Goal: Information Seeking & Learning: Learn about a topic

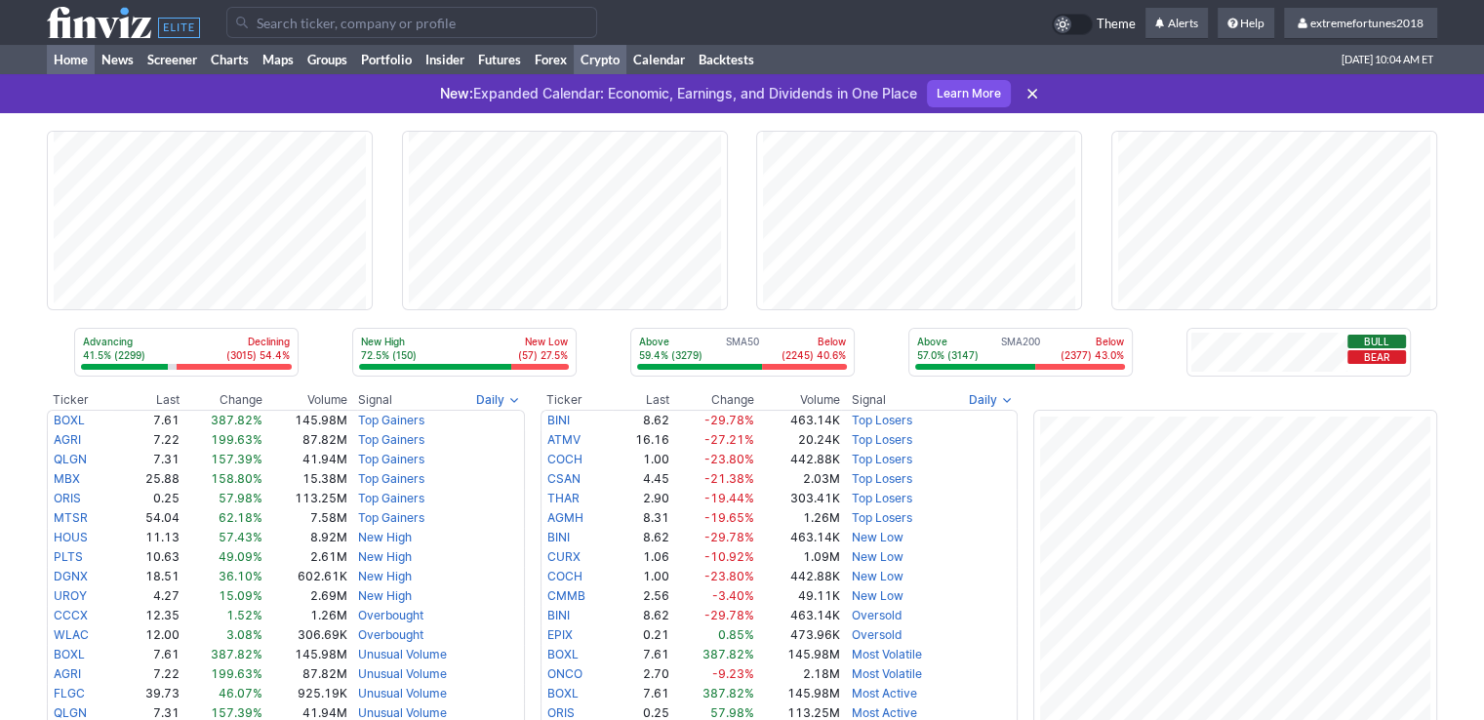
click at [601, 58] on link "Crypto" at bounding box center [600, 59] width 53 height 29
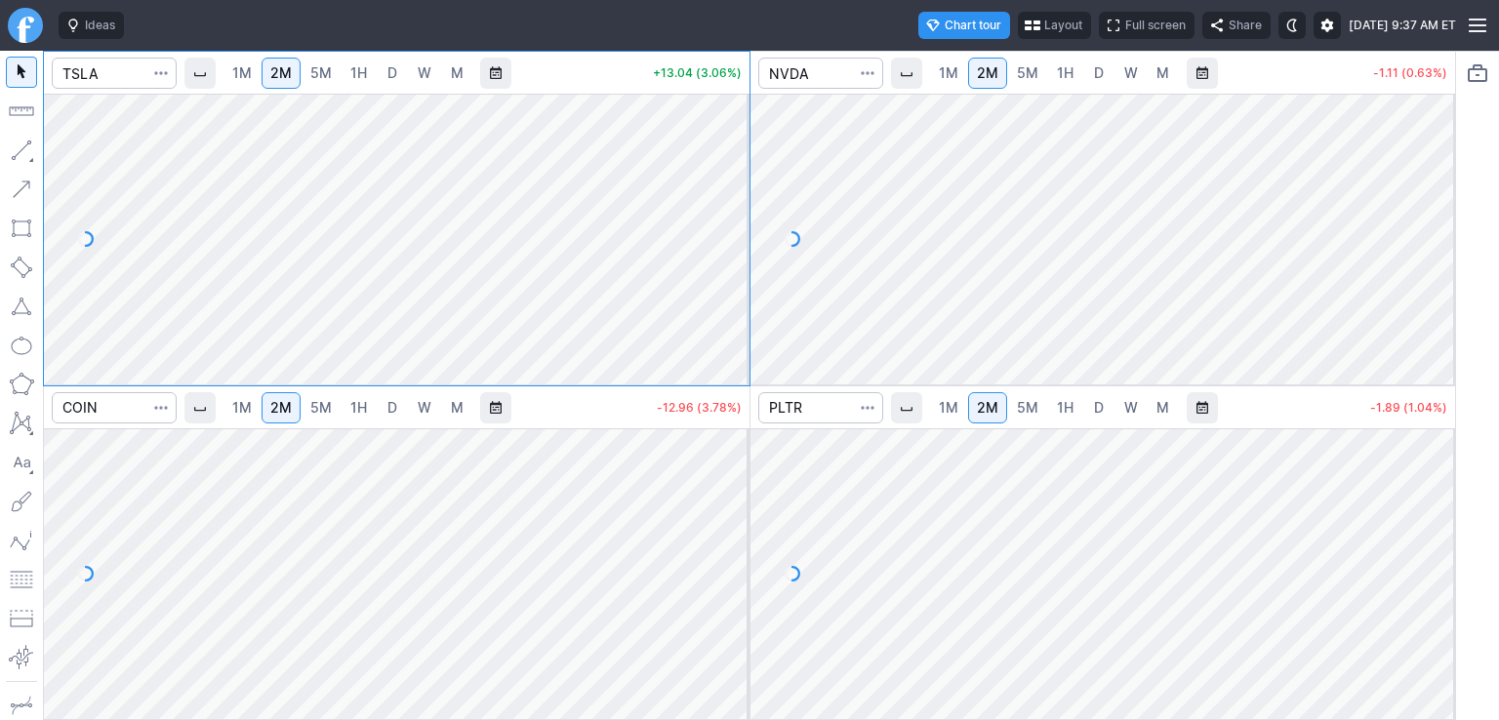
drag, startPoint x: 736, startPoint y: 142, endPoint x: 734, endPoint y: 223, distance: 81.0
click at [736, 223] on div at bounding box center [729, 234] width 41 height 242
drag, startPoint x: 726, startPoint y: 526, endPoint x: 727, endPoint y: 544, distance: 17.6
click at [727, 544] on div at bounding box center [729, 569] width 41 height 242
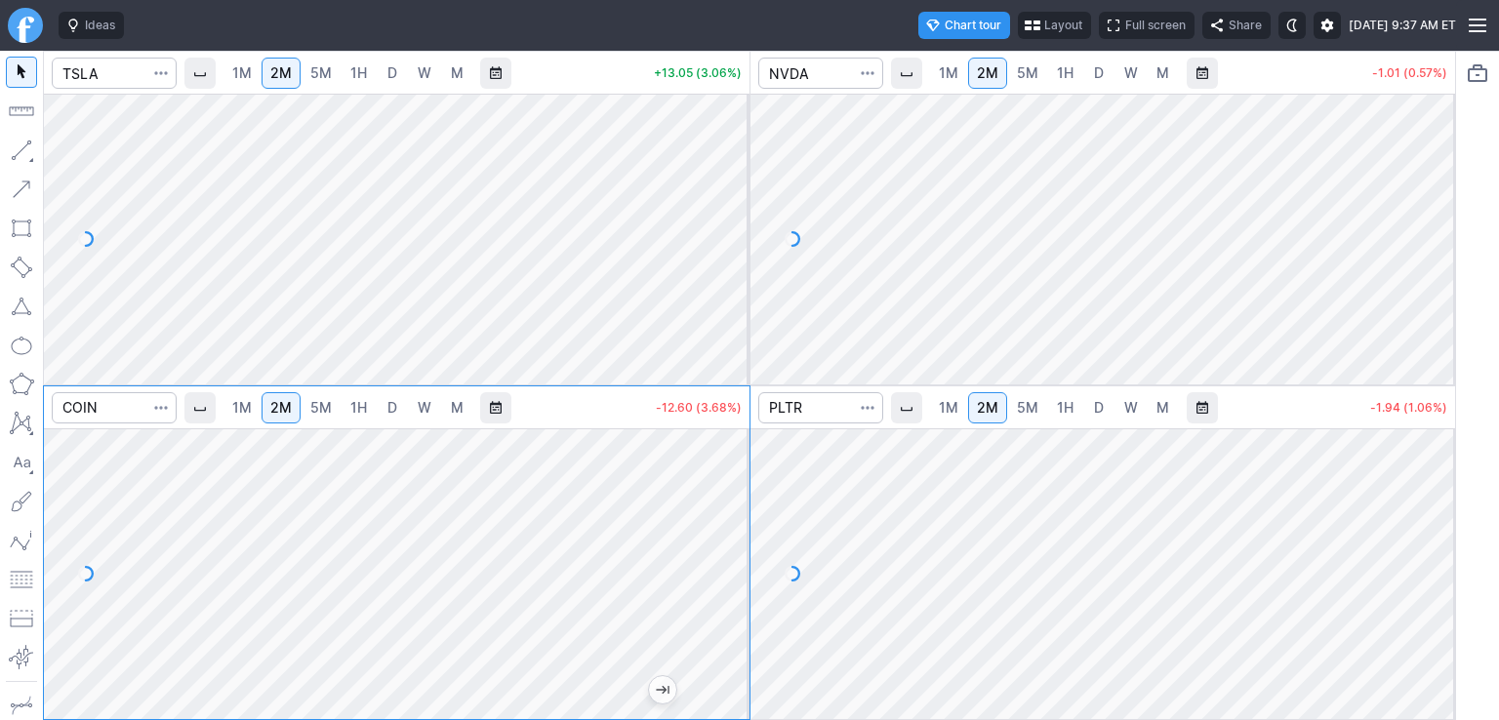
drag, startPoint x: 745, startPoint y: 181, endPoint x: 725, endPoint y: 187, distance: 20.7
click at [742, 185] on div at bounding box center [729, 234] width 41 height 242
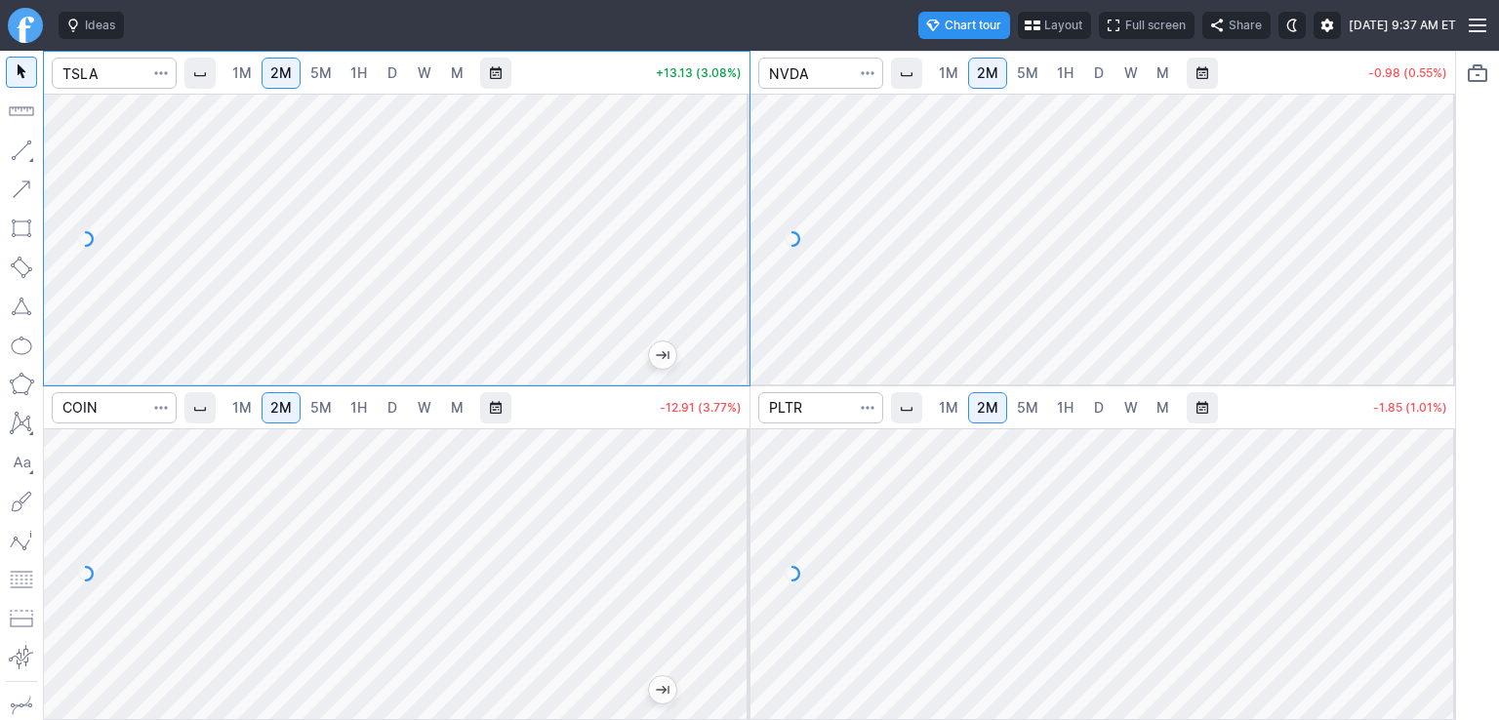
drag, startPoint x: 1442, startPoint y: 179, endPoint x: 1425, endPoint y: 247, distance: 70.5
click at [1440, 242] on div at bounding box center [1434, 234] width 41 height 242
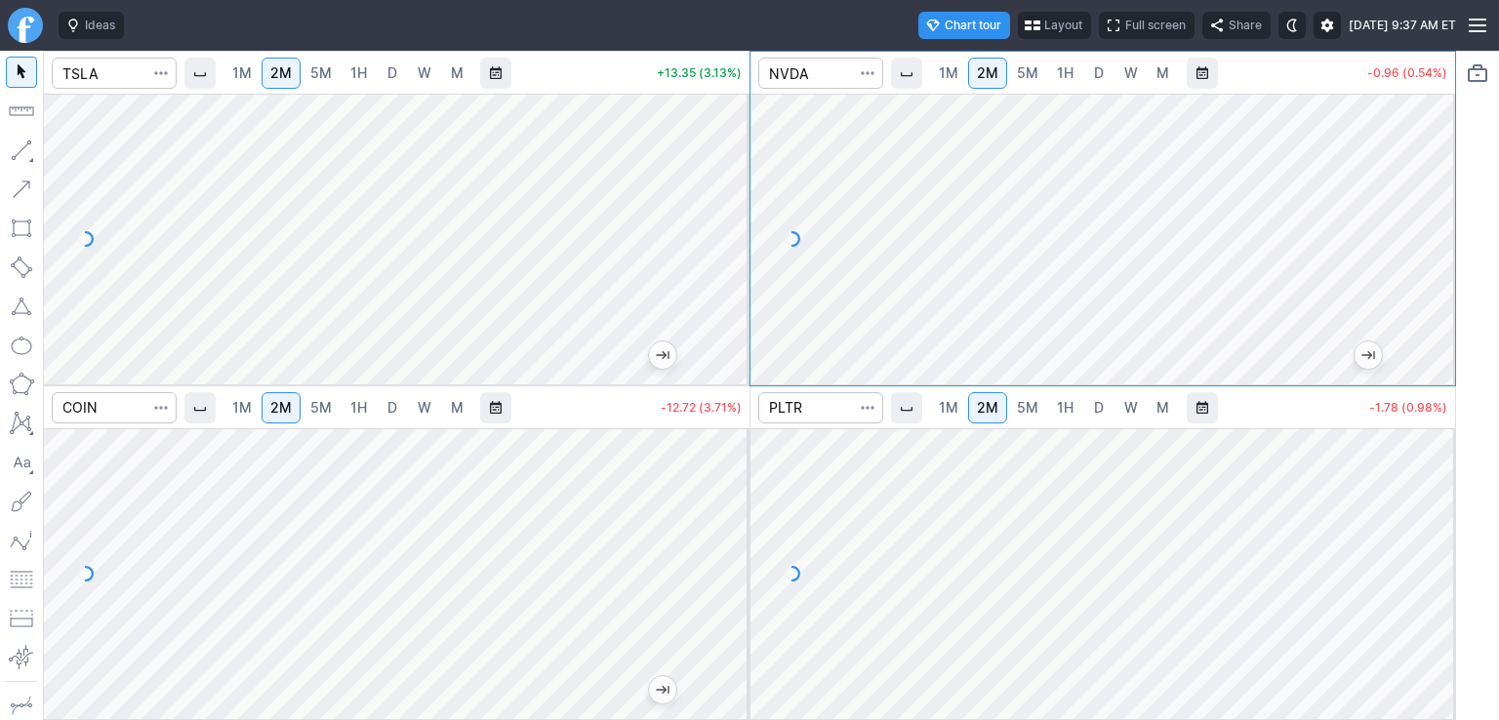
drag, startPoint x: 1427, startPoint y: 484, endPoint x: 1429, endPoint y: 598, distance: 114.2
click at [1428, 599] on div at bounding box center [1434, 569] width 41 height 242
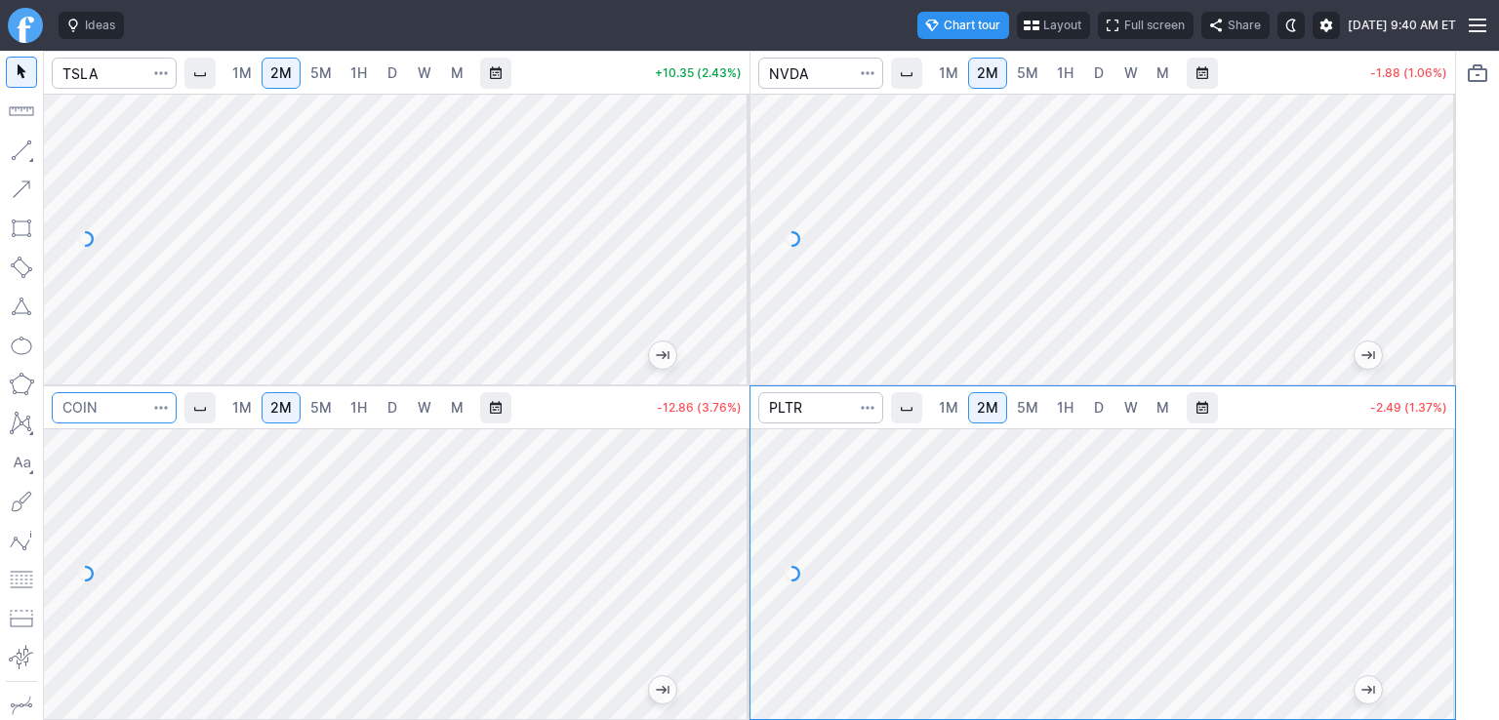
click at [128, 412] on input "Search" at bounding box center [114, 407] width 125 height 31
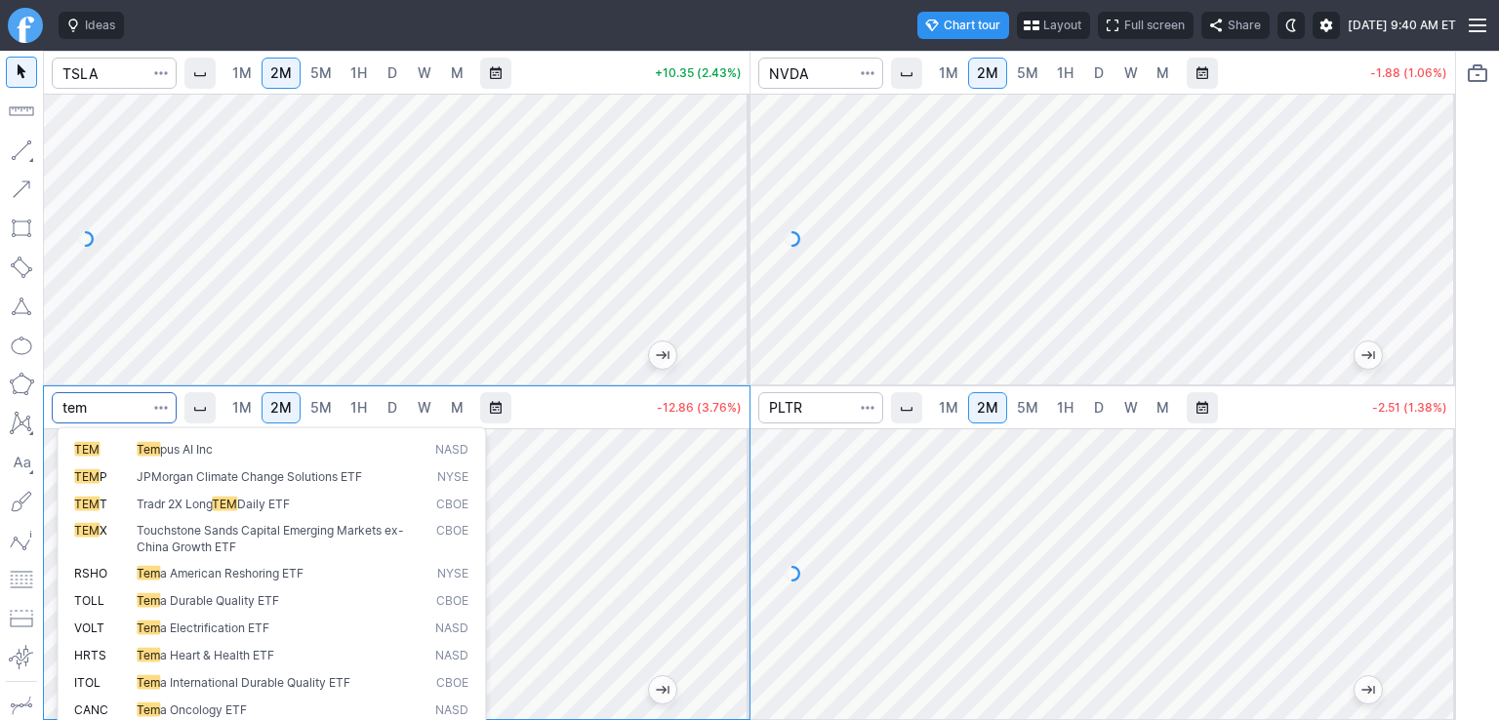
type input "tem"
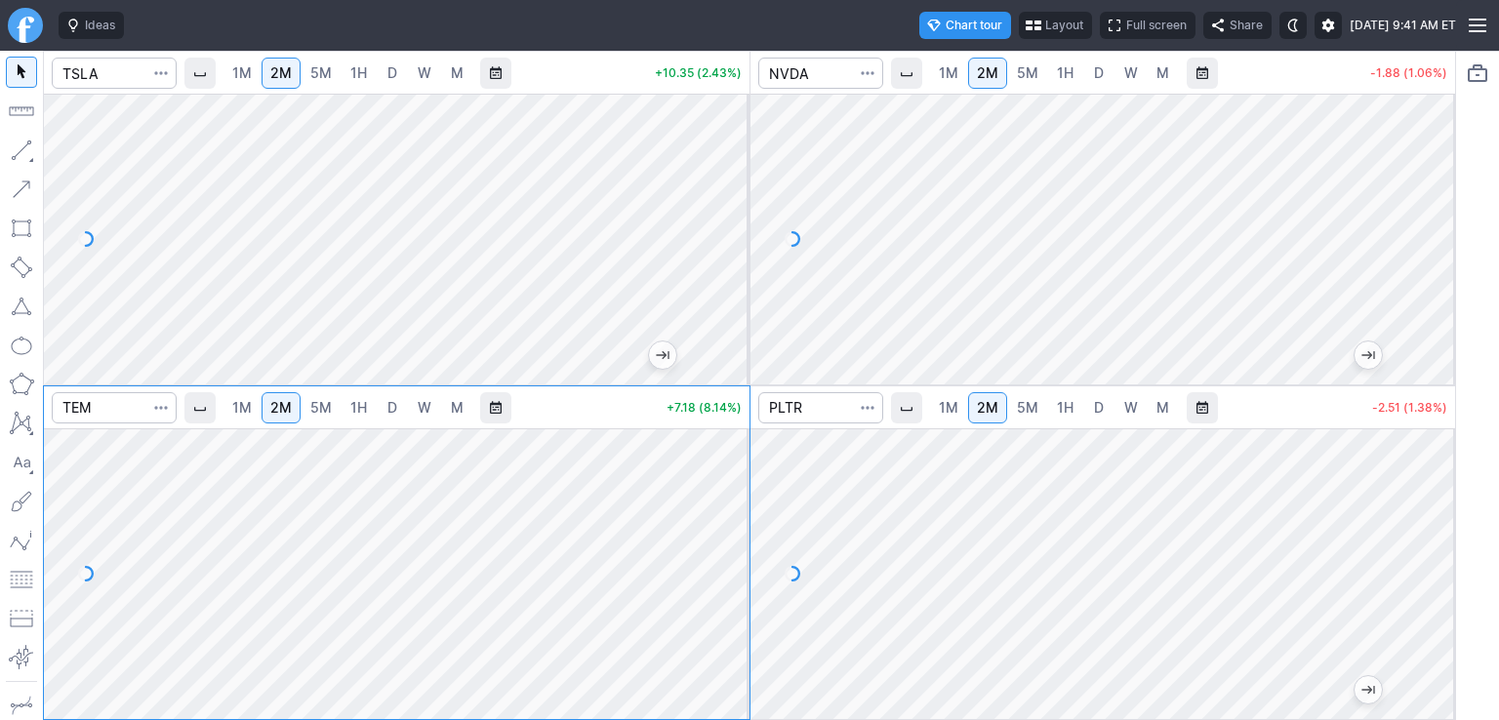
drag, startPoint x: 731, startPoint y: 497, endPoint x: 733, endPoint y: 543, distance: 45.9
click at [733, 543] on div at bounding box center [729, 569] width 41 height 242
drag, startPoint x: 731, startPoint y: 238, endPoint x: 725, endPoint y: 159, distance: 79.3
click at [725, 159] on div at bounding box center [729, 234] width 41 height 242
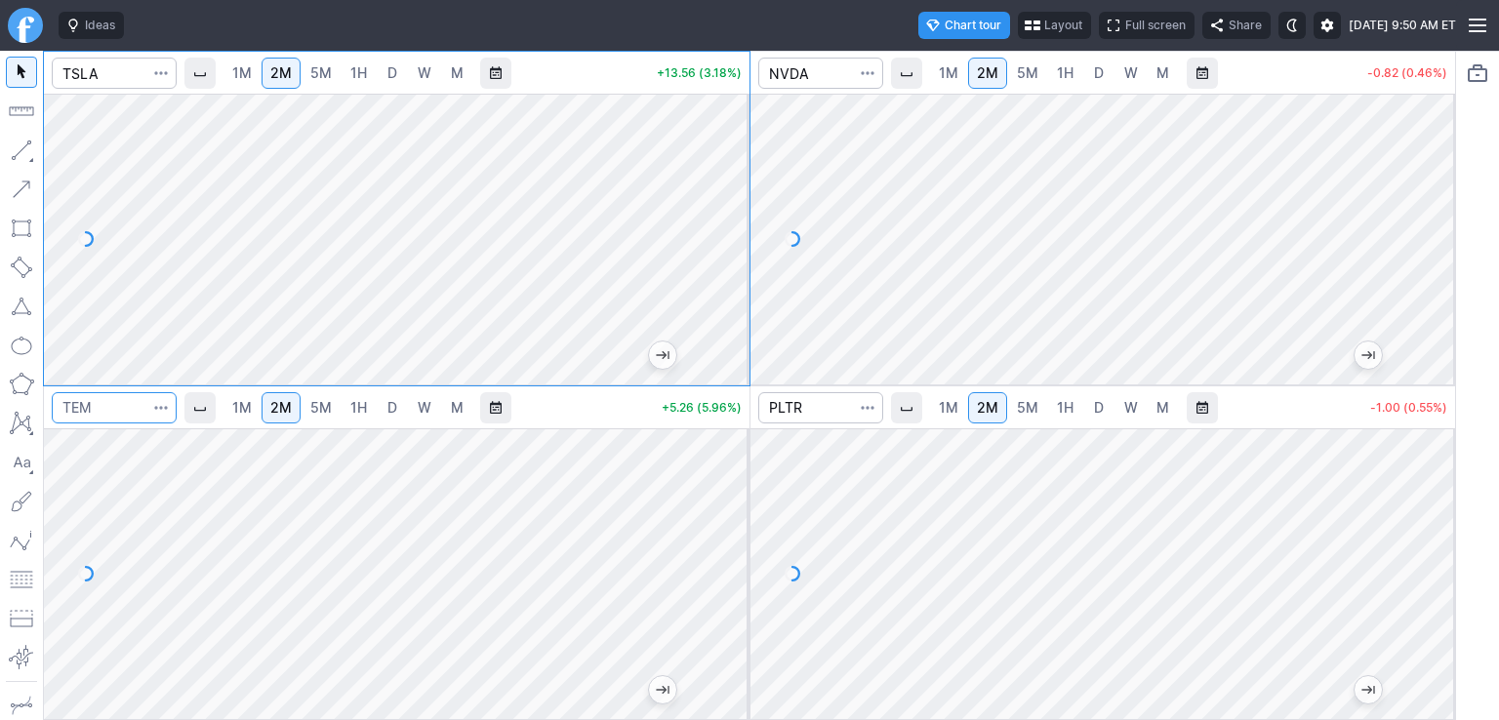
click at [107, 410] on input "Search" at bounding box center [114, 407] width 125 height 31
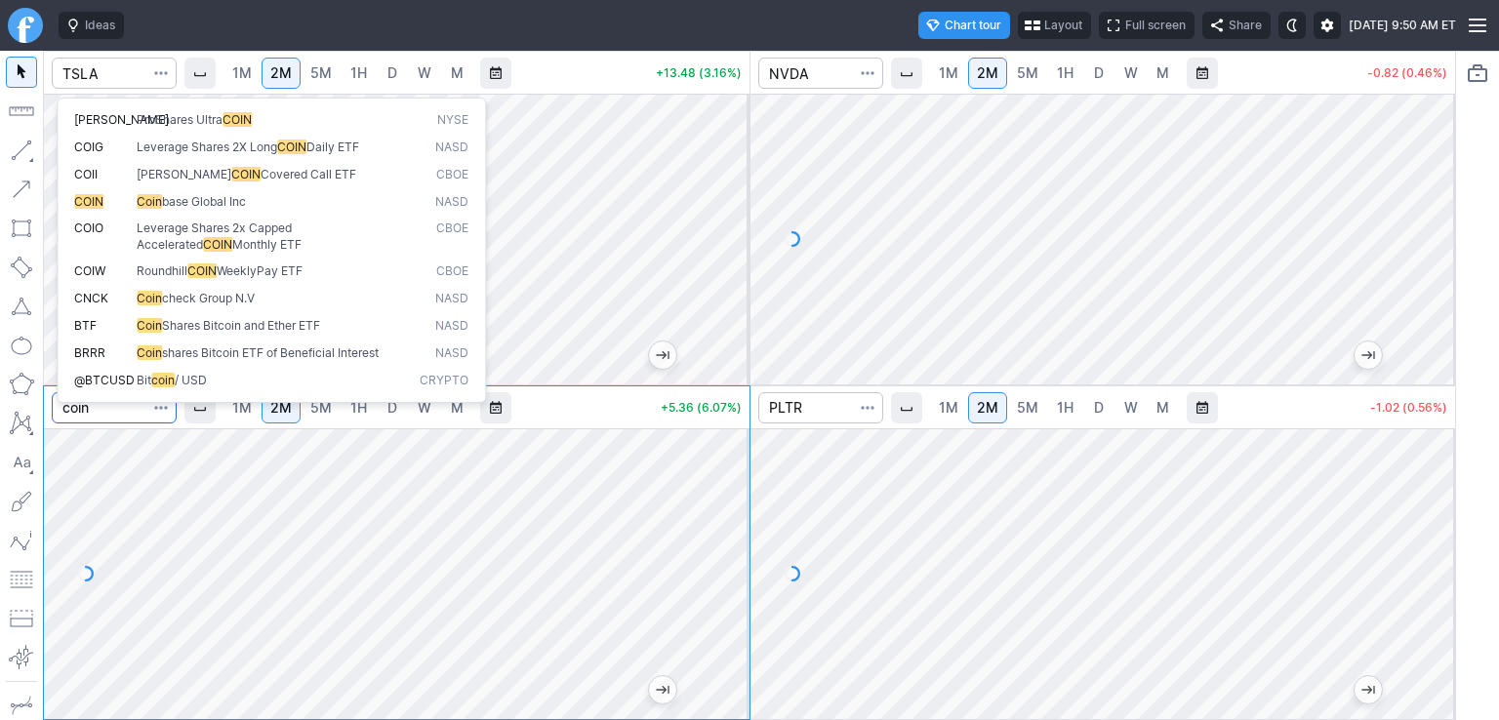
type input "coin"
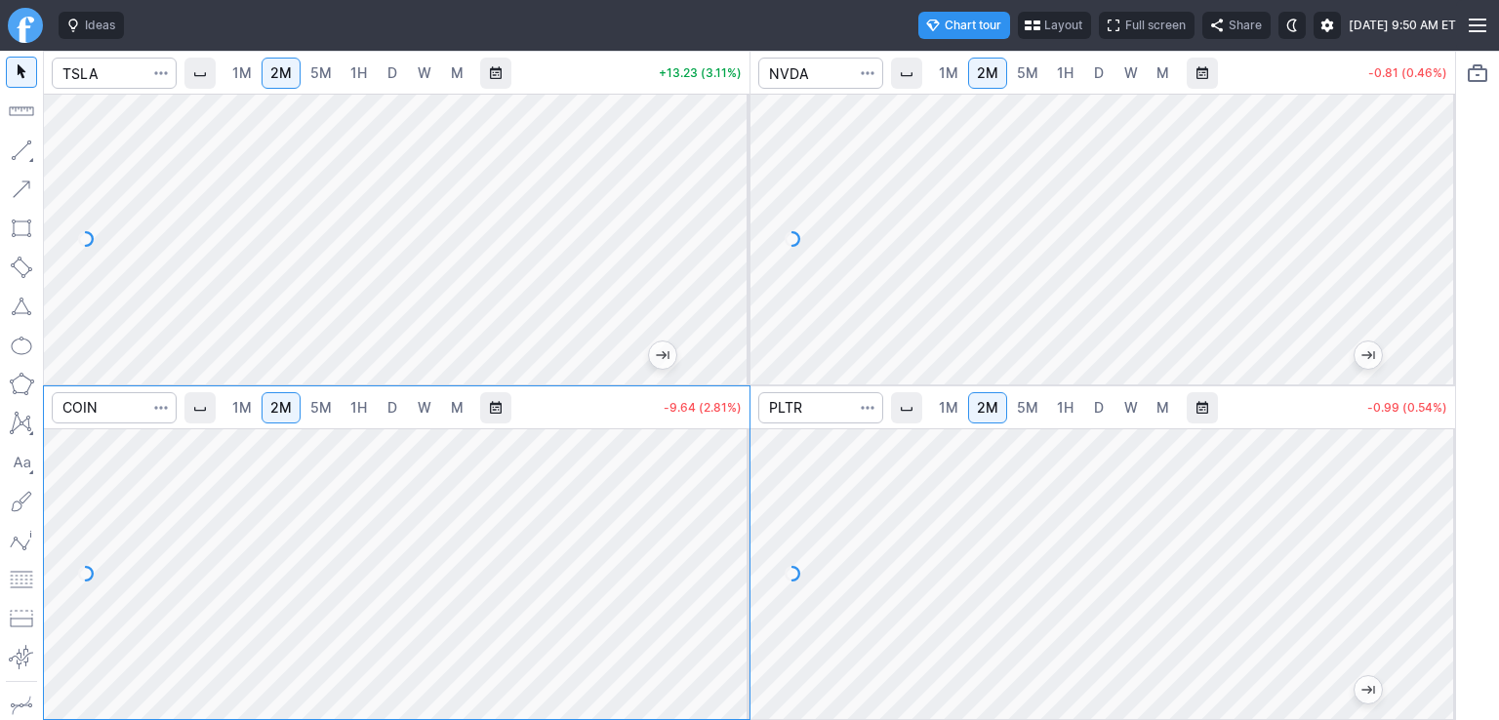
drag, startPoint x: 742, startPoint y: 466, endPoint x: 738, endPoint y: 513, distance: 47.0
click at [738, 513] on div at bounding box center [729, 569] width 41 height 242
drag, startPoint x: 730, startPoint y: 139, endPoint x: 726, endPoint y: 196, distance: 57.7
click at [726, 196] on div at bounding box center [729, 234] width 41 height 242
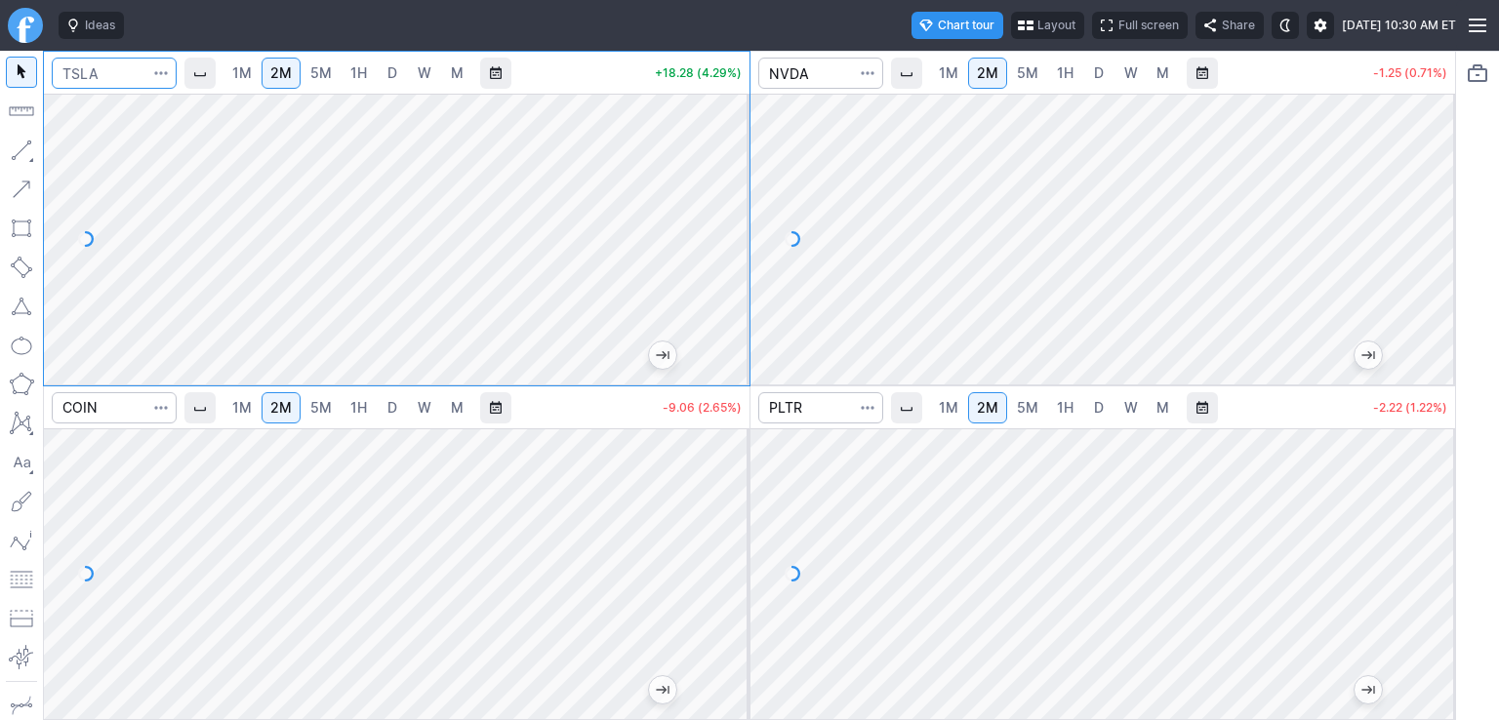
click at [117, 79] on input "Search" at bounding box center [114, 73] width 125 height 31
click at [825, 80] on input "Search" at bounding box center [820, 73] width 125 height 31
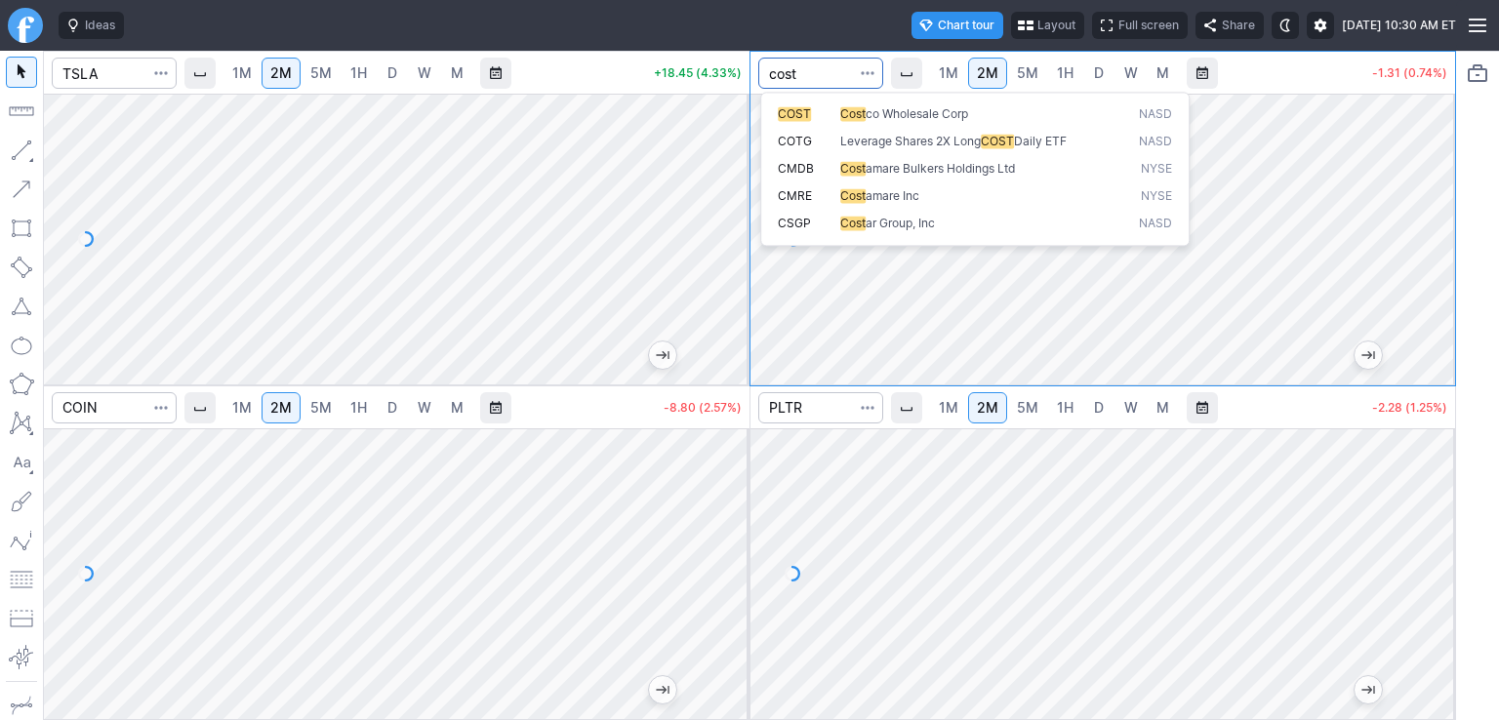
type input "cost"
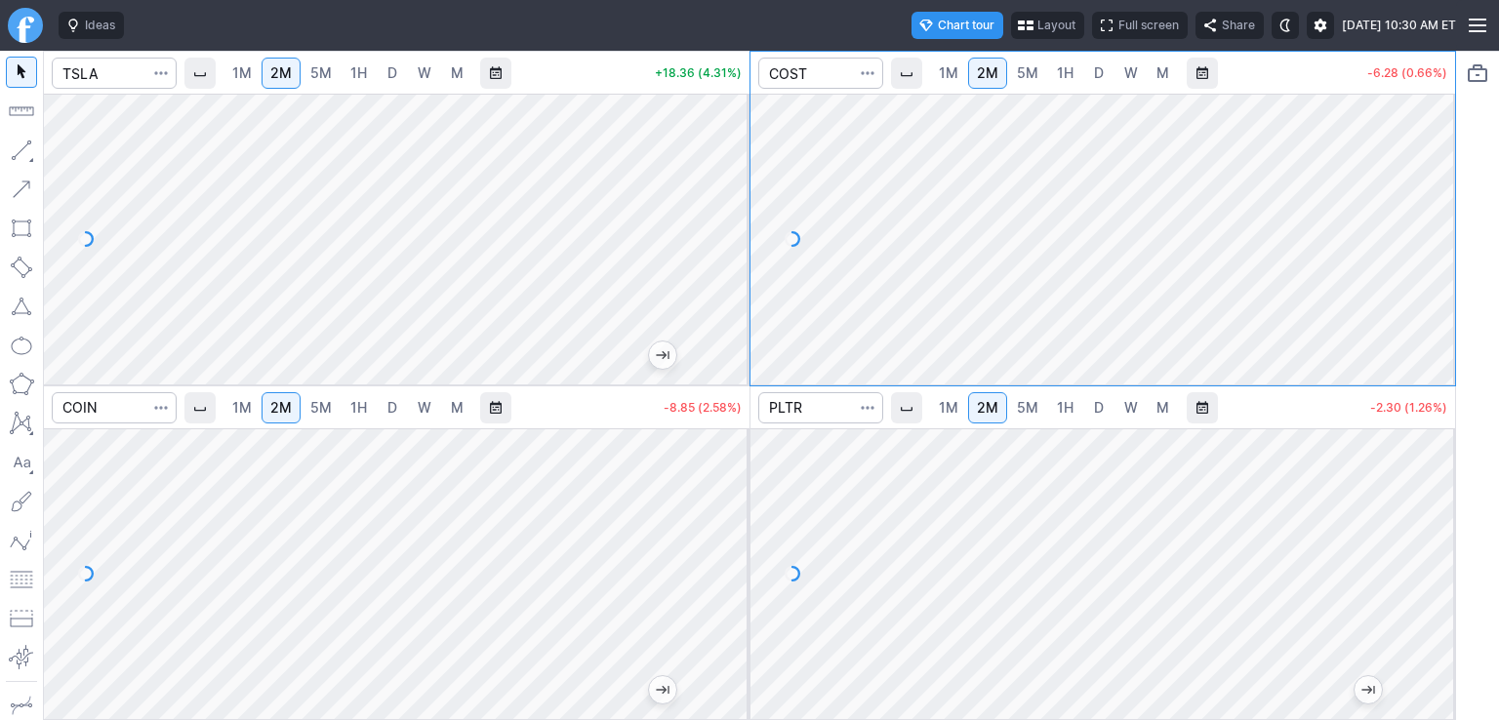
click at [1101, 76] on span "D" at bounding box center [1099, 72] width 10 height 17
drag, startPoint x: 1429, startPoint y: 133, endPoint x: 1433, endPoint y: 169, distance: 36.3
click at [1433, 169] on div at bounding box center [1434, 234] width 41 height 242
click at [1128, 75] on span "W" at bounding box center [1131, 72] width 14 height 17
drag, startPoint x: 1416, startPoint y: 144, endPoint x: 1428, endPoint y: 216, distance: 72.2
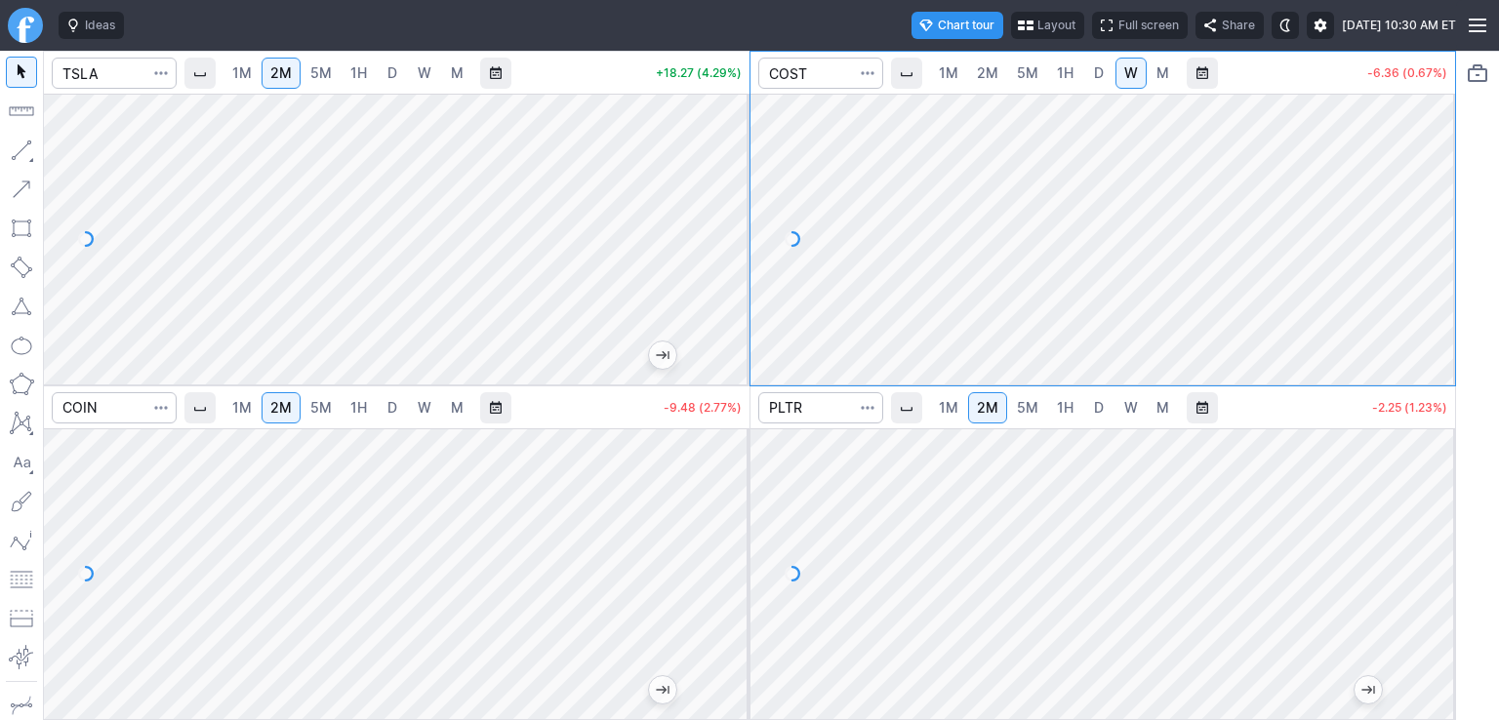
click at [1428, 216] on div at bounding box center [1434, 234] width 41 height 242
click at [823, 77] on input "Search" at bounding box center [820, 73] width 125 height 31
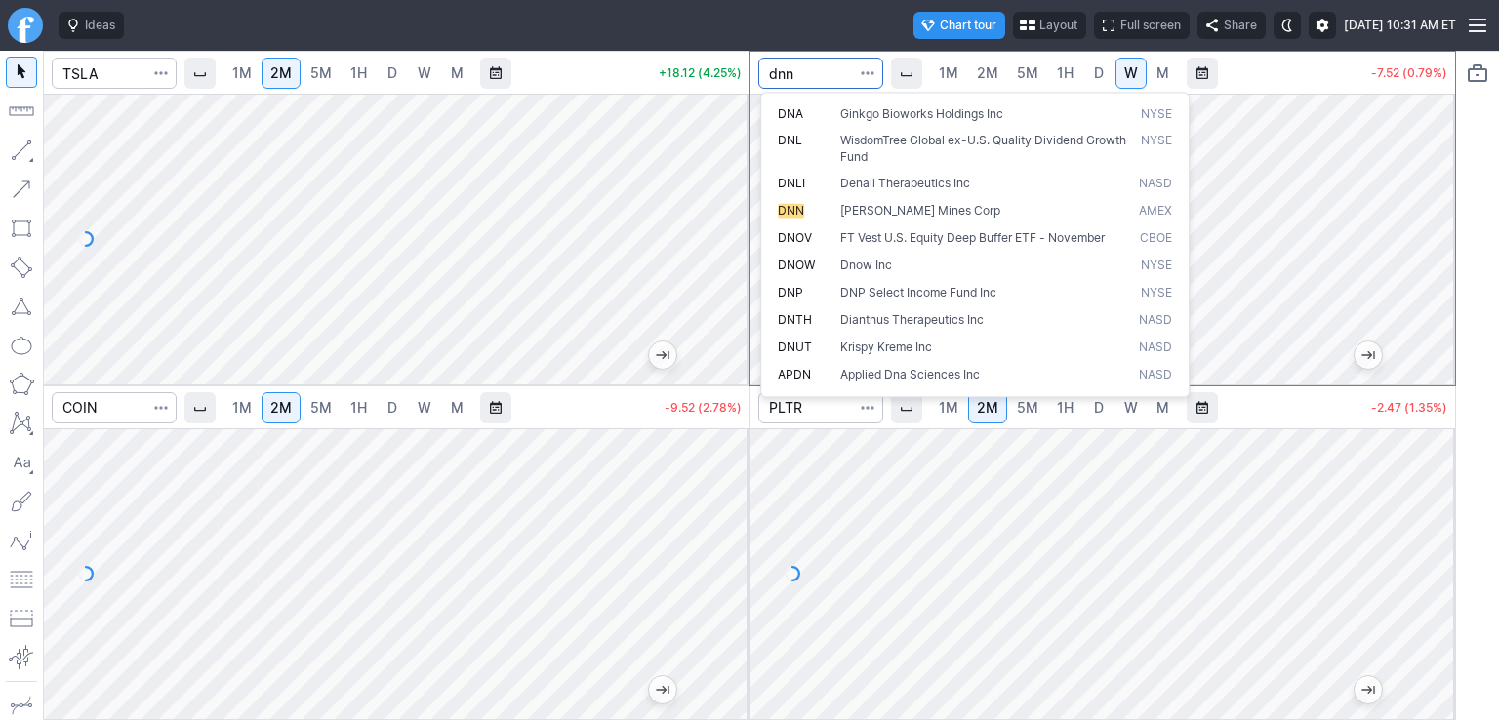
type input "dnn"
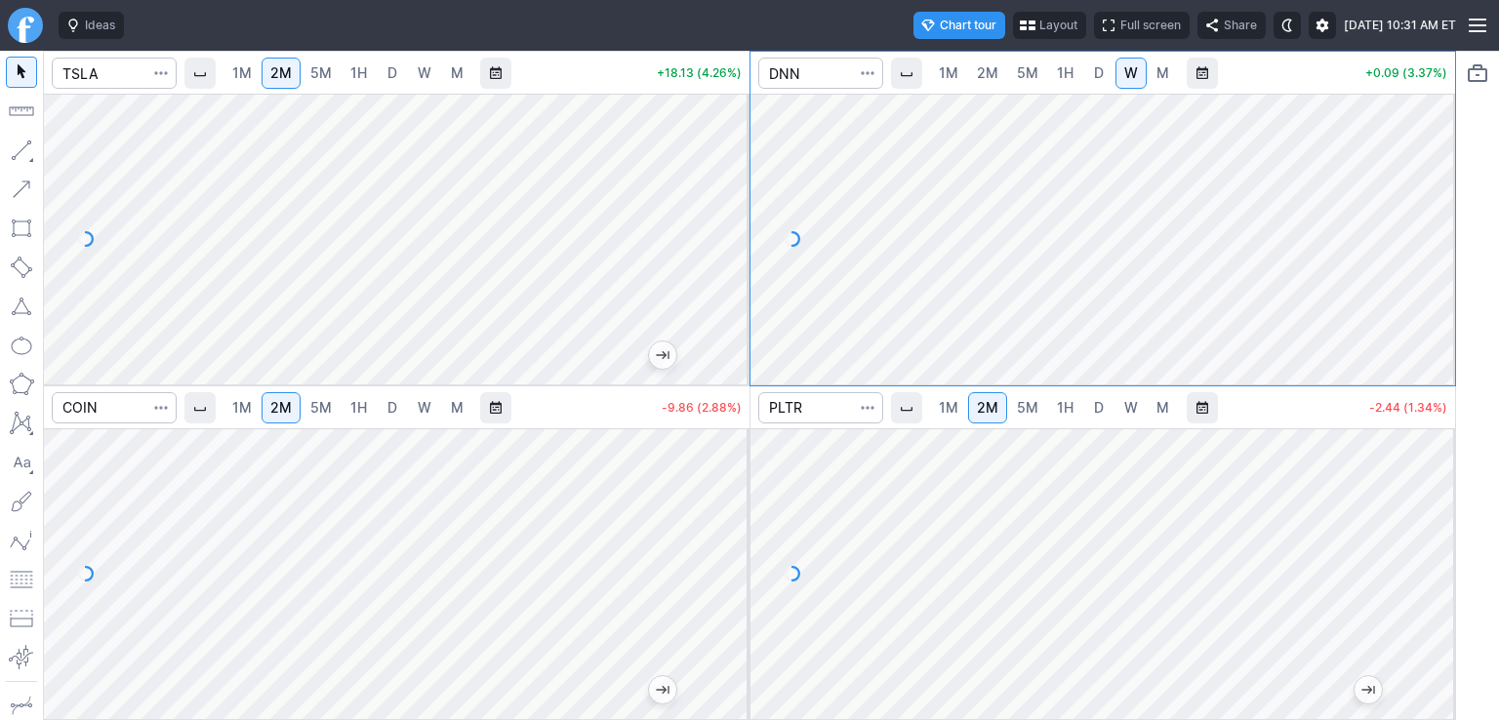
click at [1105, 79] on link "D" at bounding box center [1098, 73] width 31 height 31
click at [1034, 79] on span "5M" at bounding box center [1027, 72] width 21 height 17
click at [1101, 71] on span "D" at bounding box center [1099, 72] width 10 height 17
click at [1058, 80] on span "1H" at bounding box center [1065, 72] width 17 height 17
click at [945, 74] on span "1M" at bounding box center [949, 72] width 20 height 17
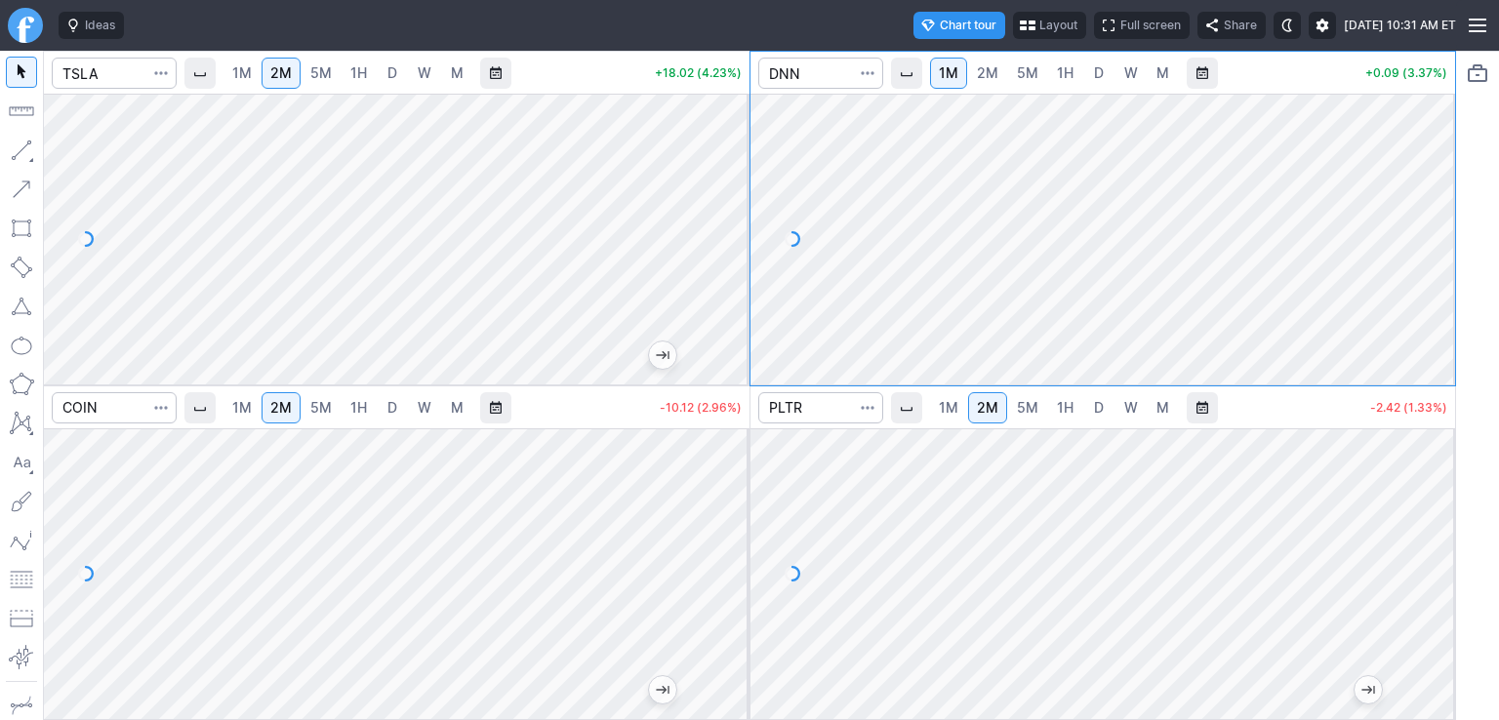
click at [986, 71] on span "2M" at bounding box center [987, 72] width 21 height 17
click at [1018, 74] on span "5M" at bounding box center [1027, 72] width 21 height 17
click at [1083, 75] on link "D" at bounding box center [1098, 73] width 31 height 31
click at [125, 80] on input "Search" at bounding box center [114, 73] width 125 height 31
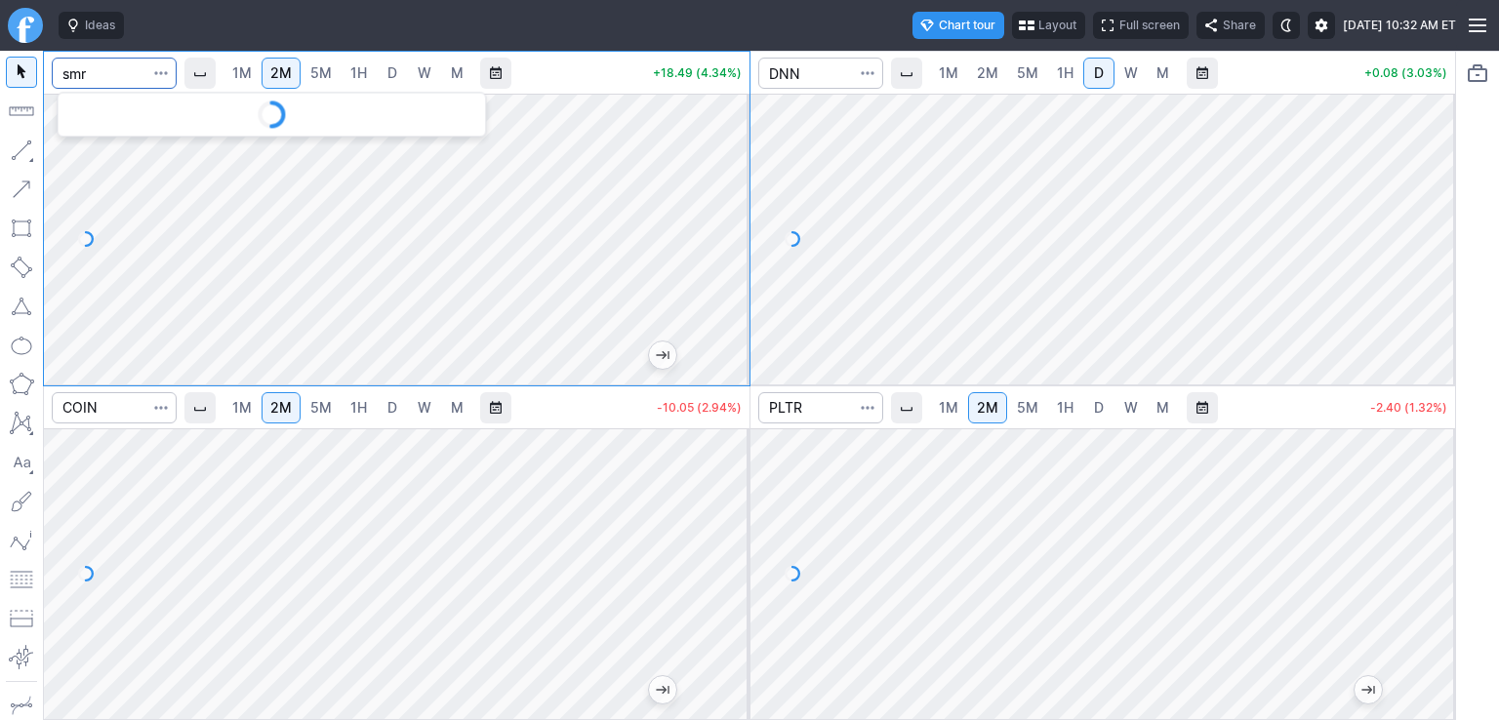
type input "smr"
click at [398, 80] on span "D" at bounding box center [392, 73] width 14 height 20
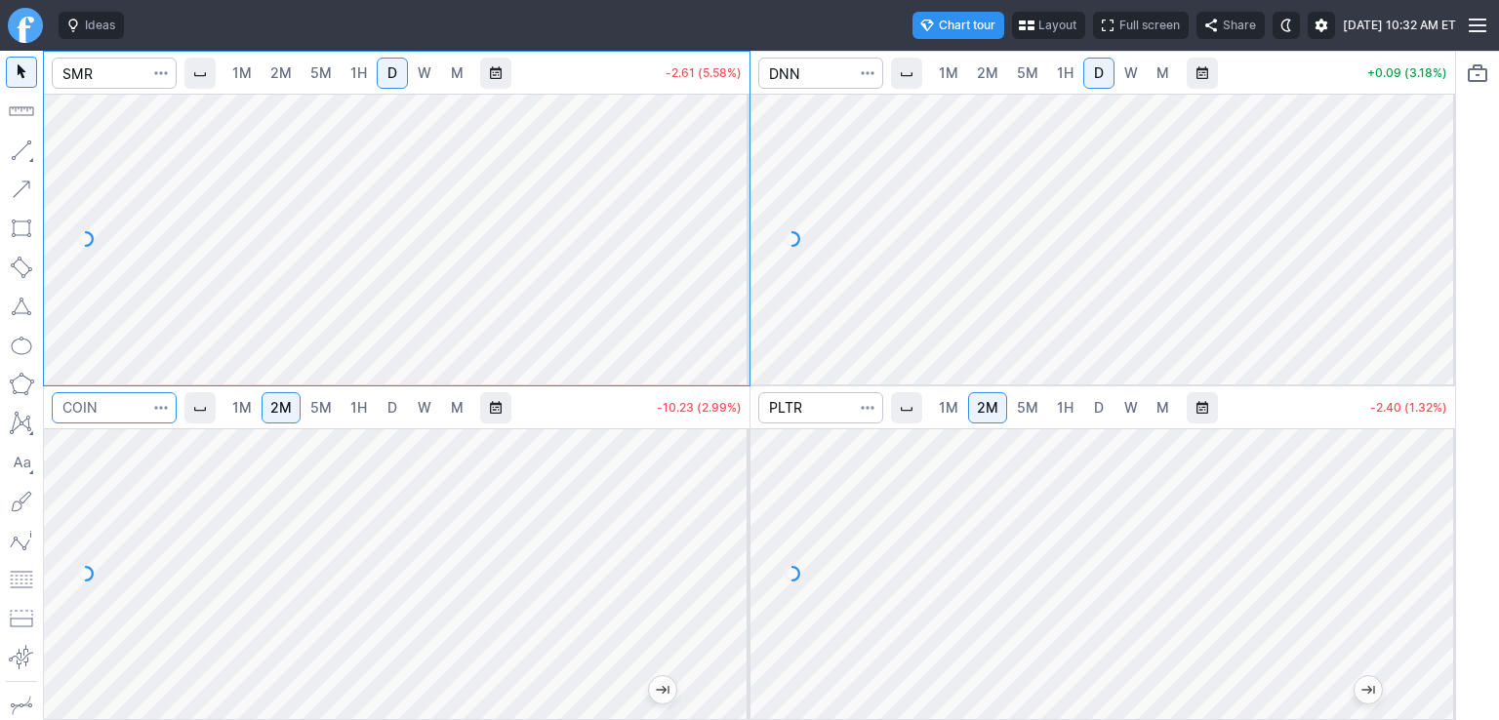
click at [131, 407] on input "Search" at bounding box center [114, 407] width 125 height 31
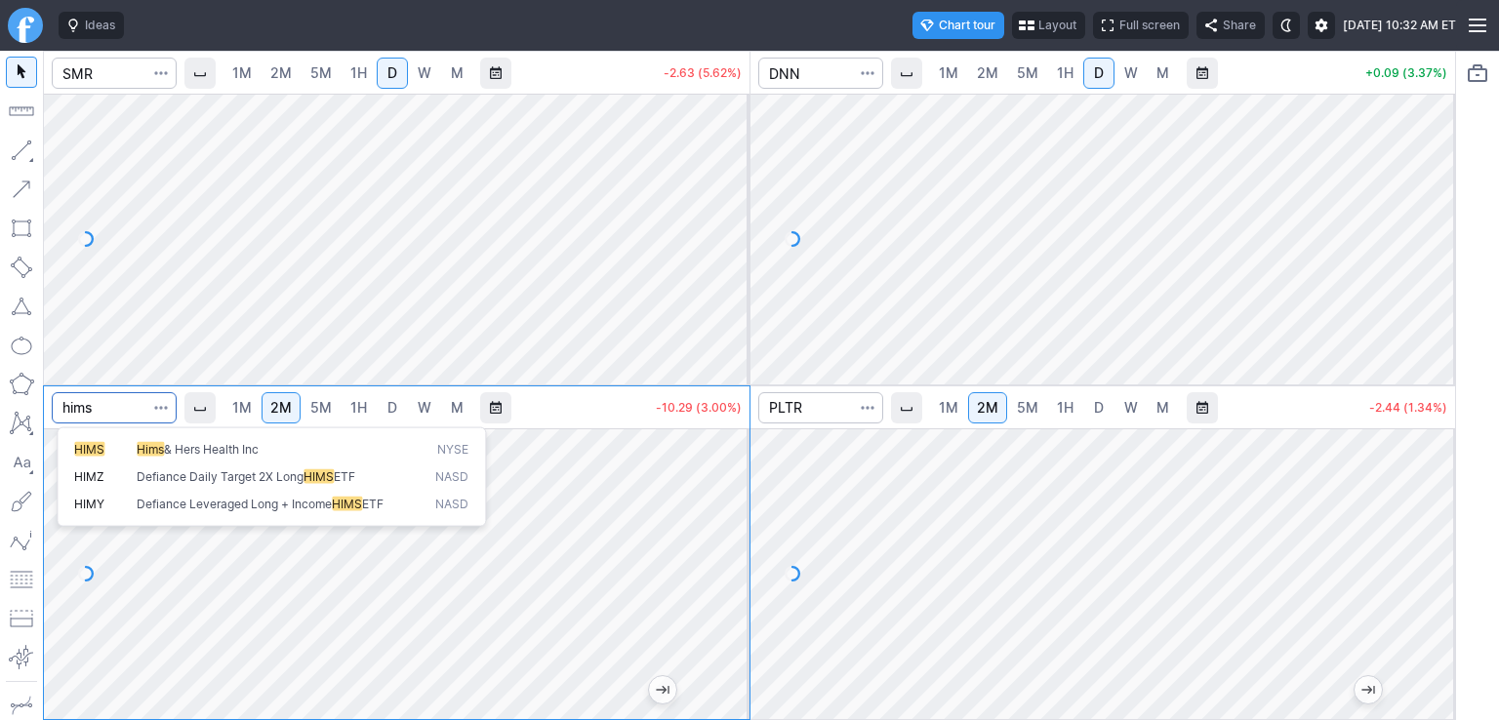
type input "hims"
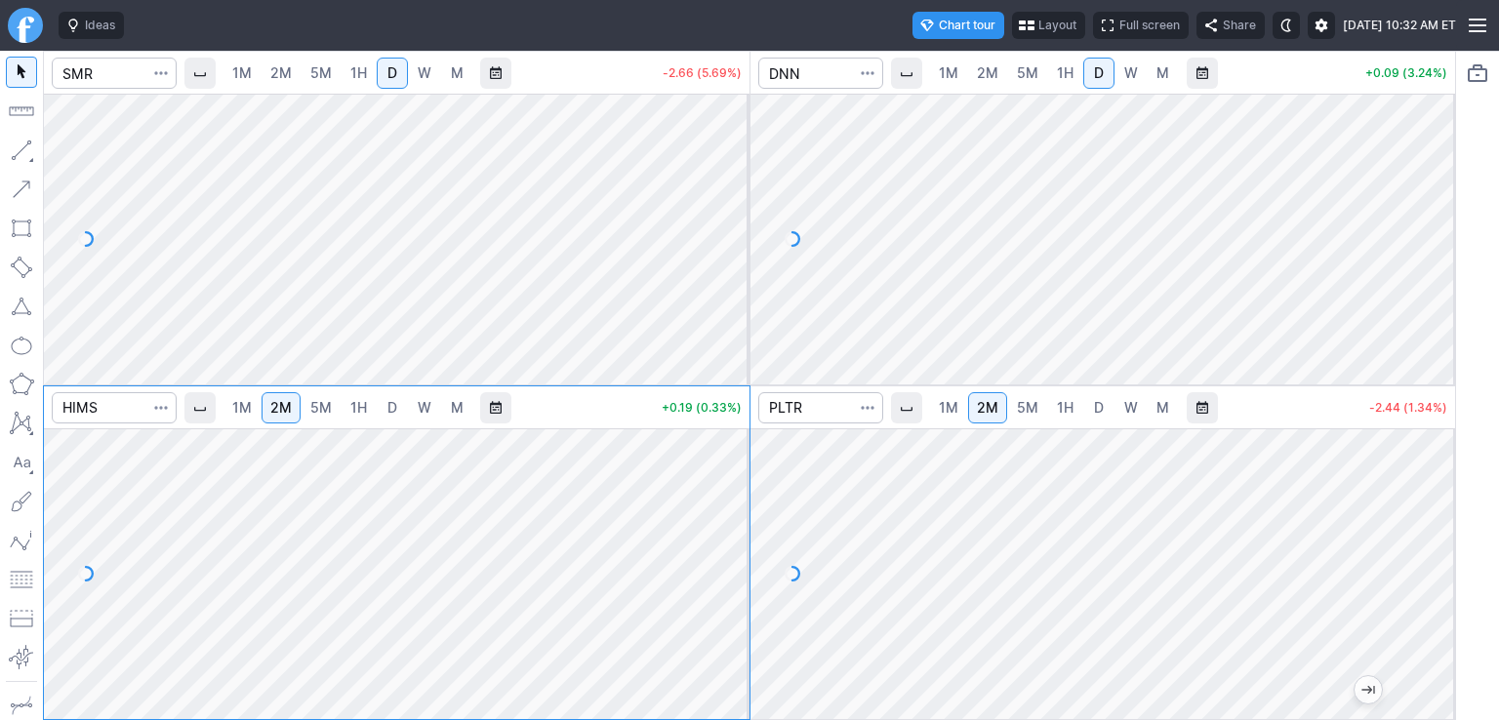
click at [397, 405] on span "D" at bounding box center [392, 407] width 10 height 17
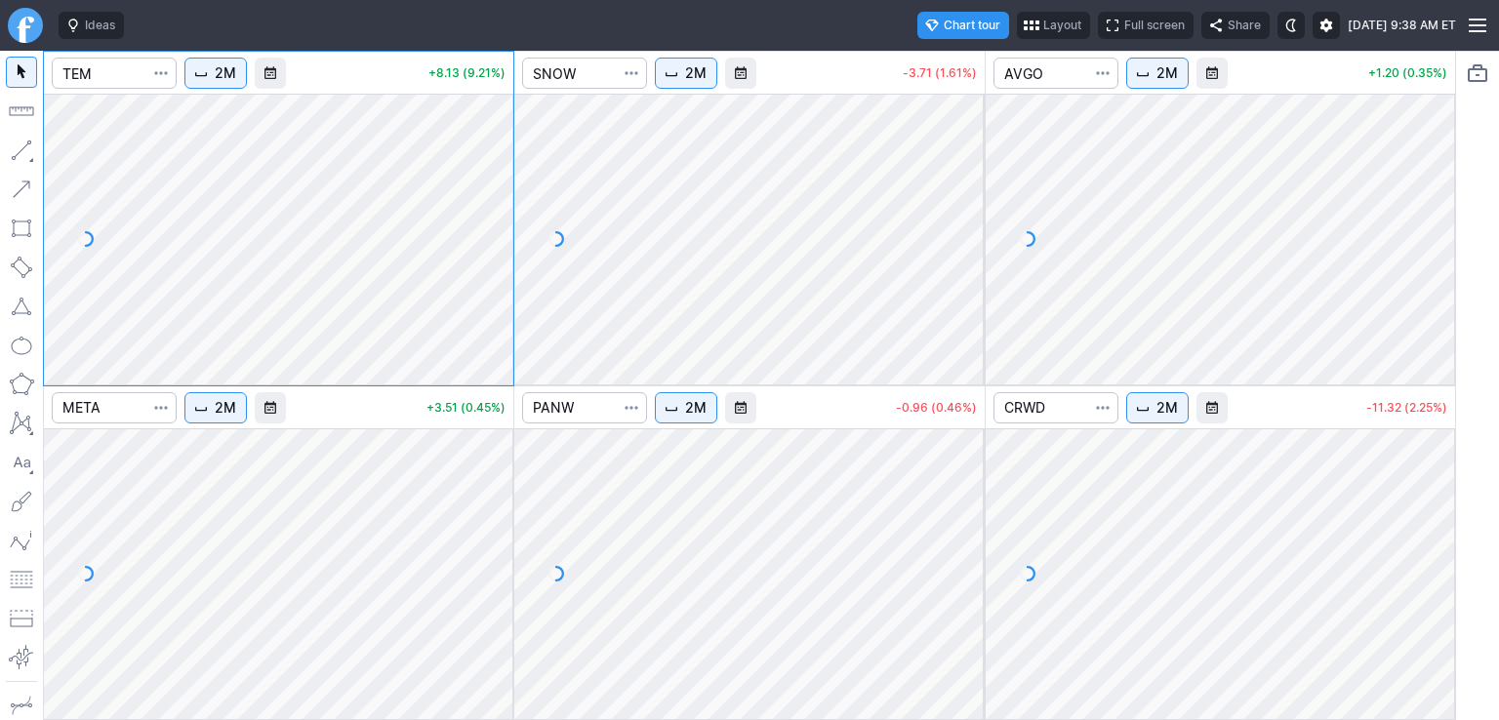
drag, startPoint x: 501, startPoint y: 142, endPoint x: 499, endPoint y: 241, distance: 98.6
click at [499, 241] on div at bounding box center [492, 234] width 41 height 242
drag, startPoint x: 960, startPoint y: 134, endPoint x: 976, endPoint y: 237, distance: 104.6
click at [976, 237] on div at bounding box center [964, 234] width 41 height 242
drag, startPoint x: 1438, startPoint y: 134, endPoint x: 1457, endPoint y: 271, distance: 138.8
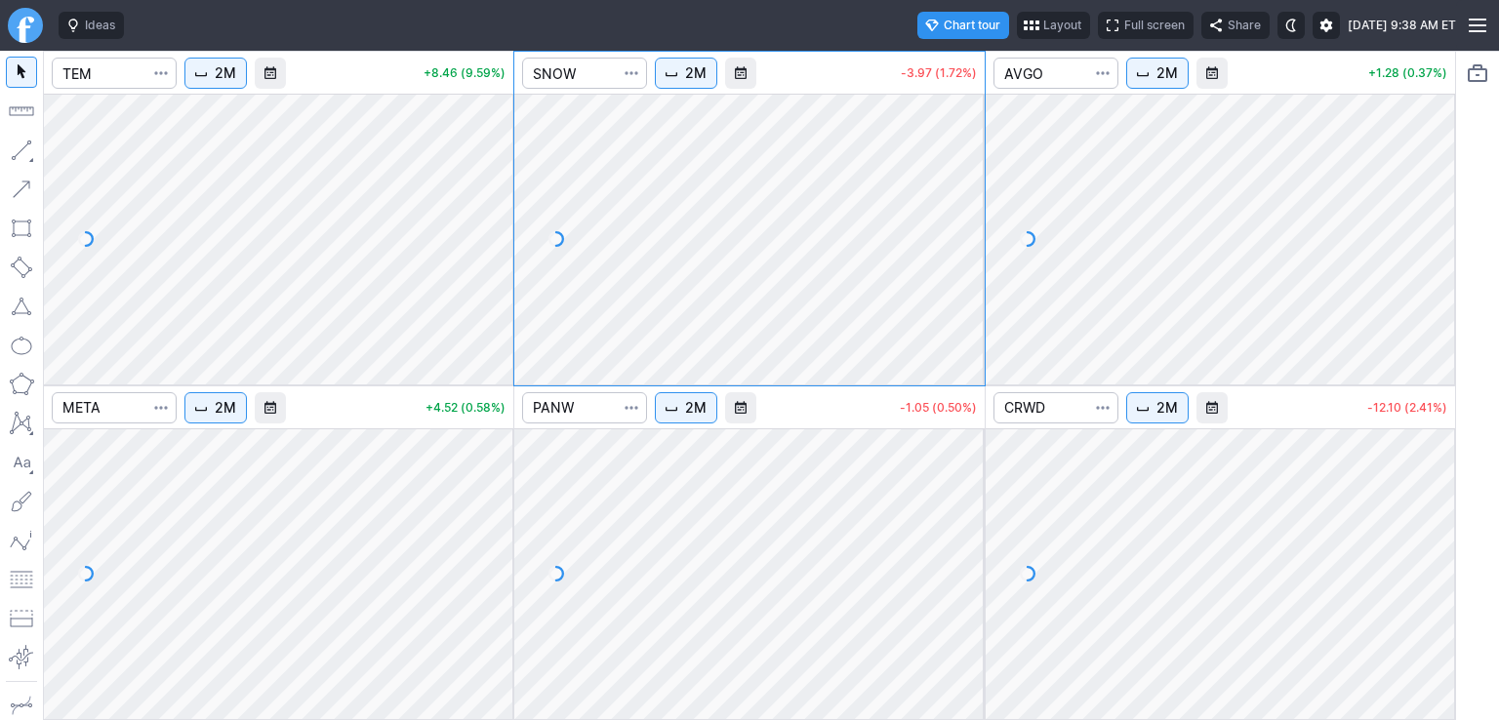
click at [1457, 270] on div "2M +8.46 (9.59%) 2M -3.97 (1.72%) 2M +1.28 (0.37%) 2M +4.52 (0.58%) 2M -1.05 (0…" at bounding box center [749, 385] width 1499 height 669
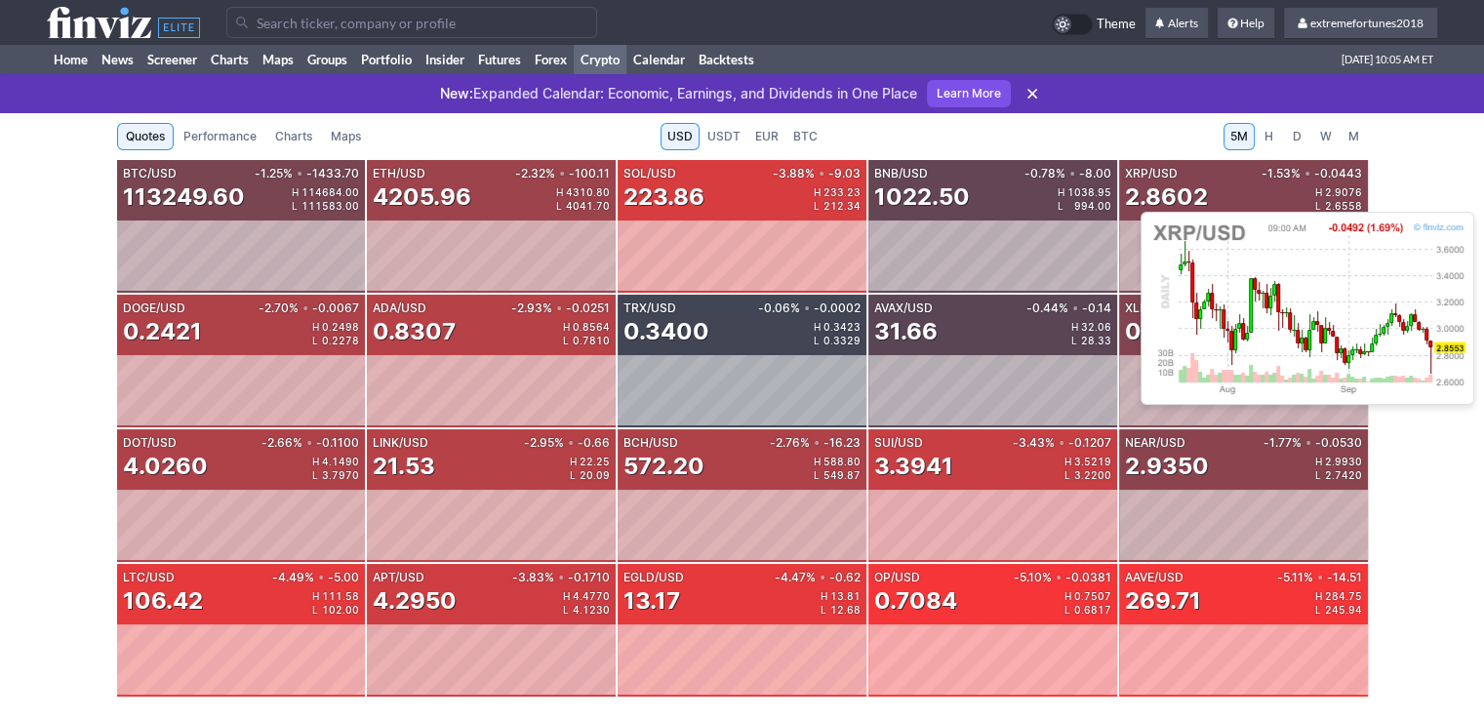
click at [1179, 187] on div "2.8602" at bounding box center [1166, 197] width 83 height 31
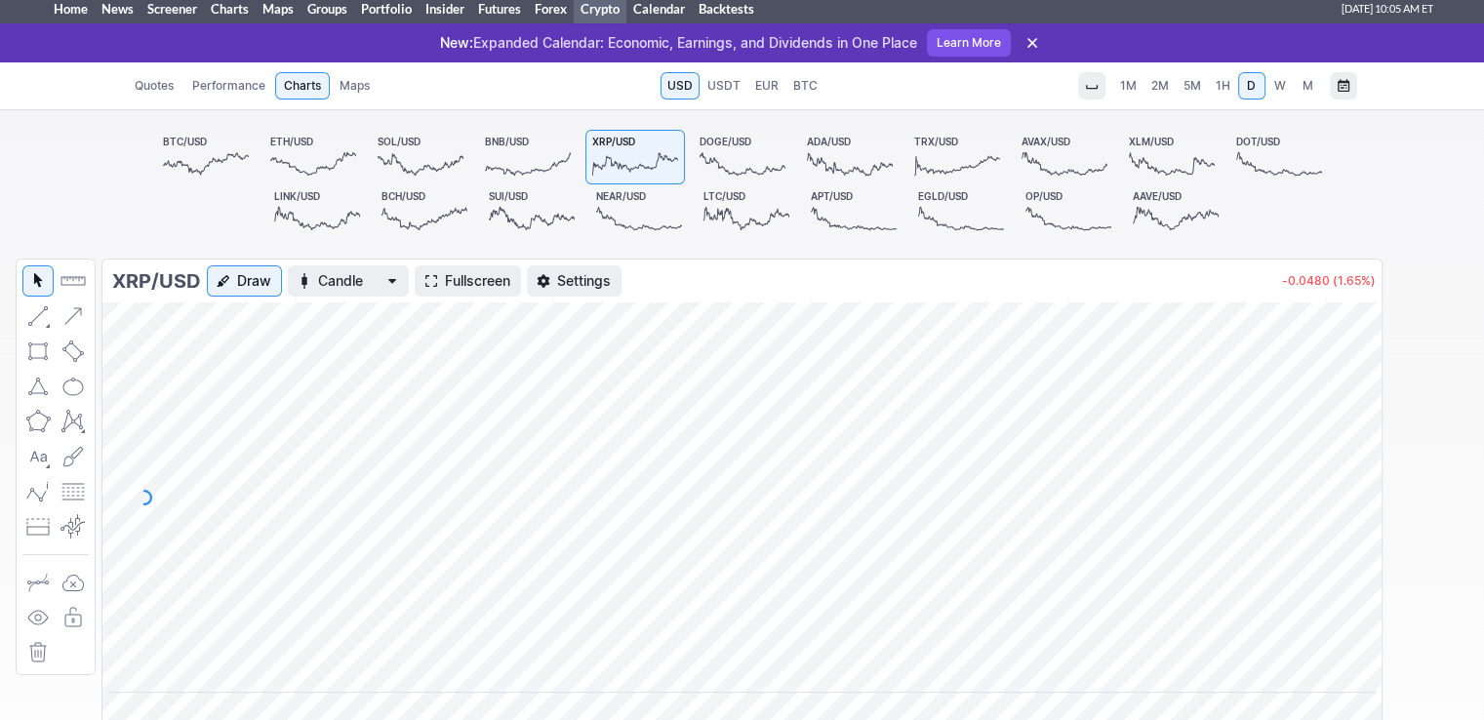
scroll to position [195, 0]
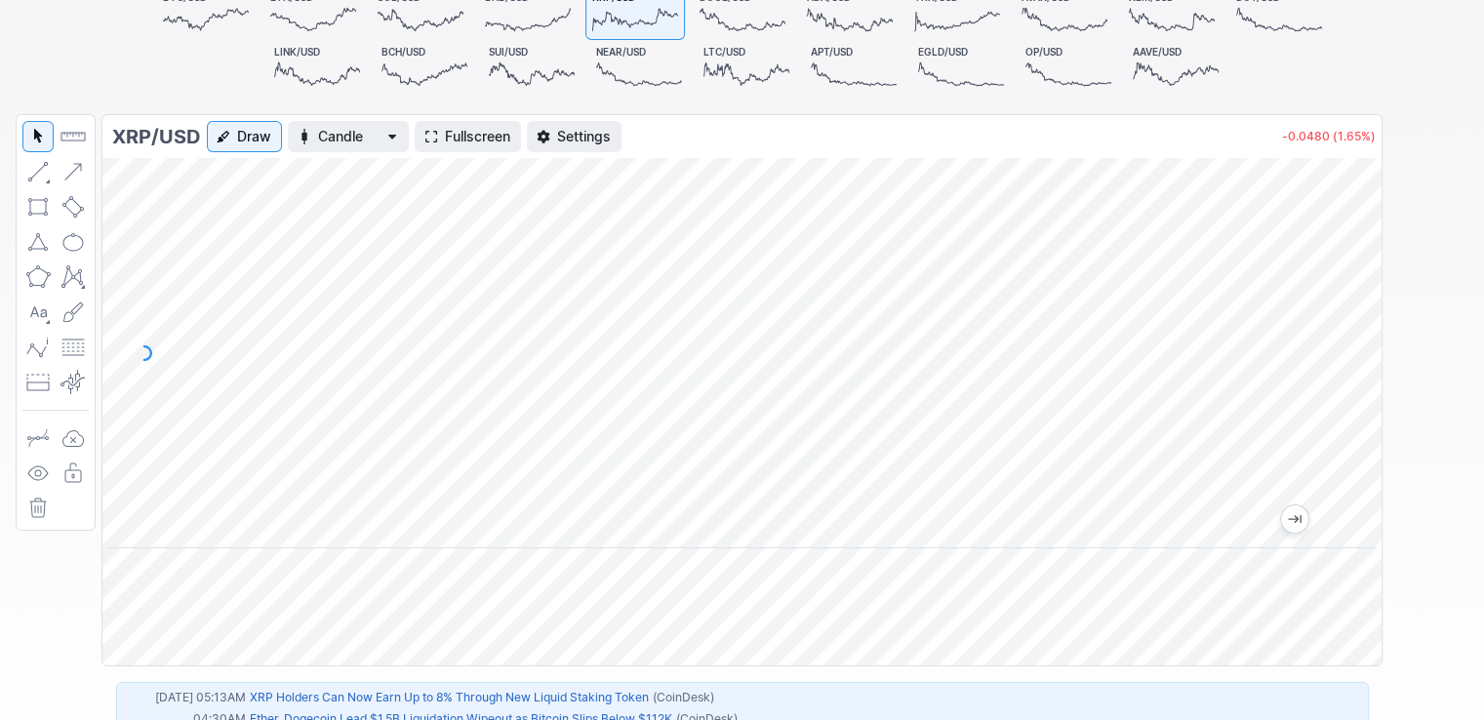
drag, startPoint x: 1351, startPoint y: 317, endPoint x: 1349, endPoint y: 287, distance: 30.3
click at [1349, 292] on div at bounding box center [1361, 349] width 41 height 342
drag, startPoint x: 1358, startPoint y: 304, endPoint x: 1346, endPoint y: 263, distance: 42.9
click at [1346, 263] on div at bounding box center [1361, 349] width 41 height 342
click at [475, 134] on span "Fullscreen" at bounding box center [477, 137] width 65 height 20
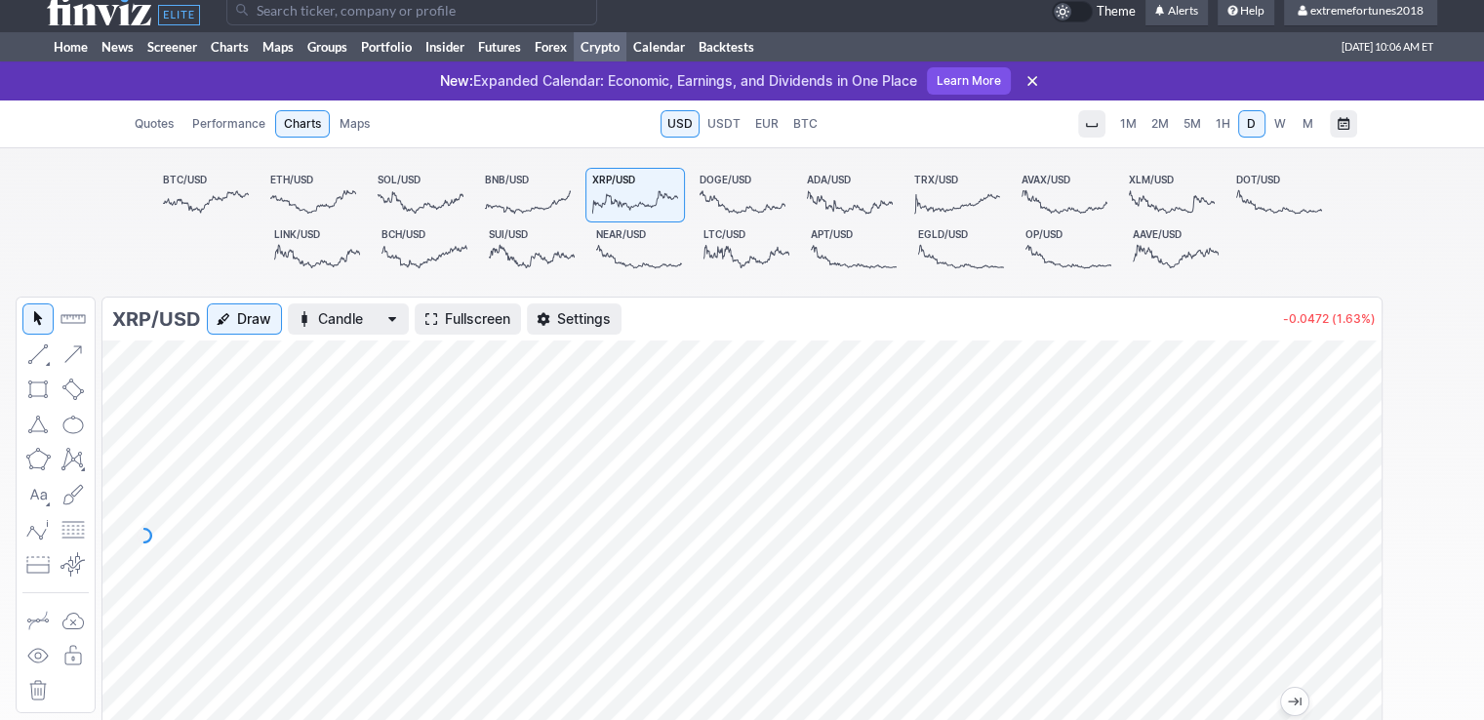
scroll to position [0, 0]
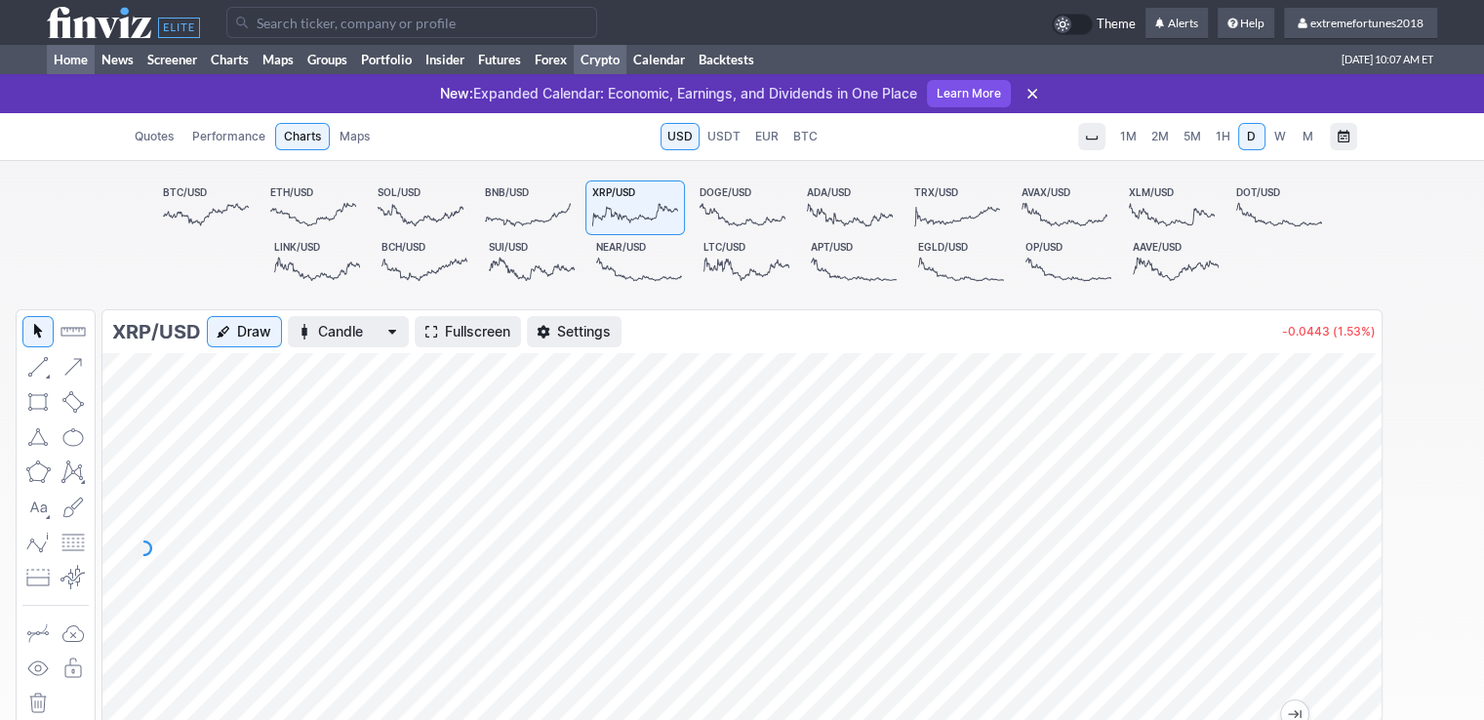
click at [68, 64] on link "Home" at bounding box center [71, 59] width 48 height 29
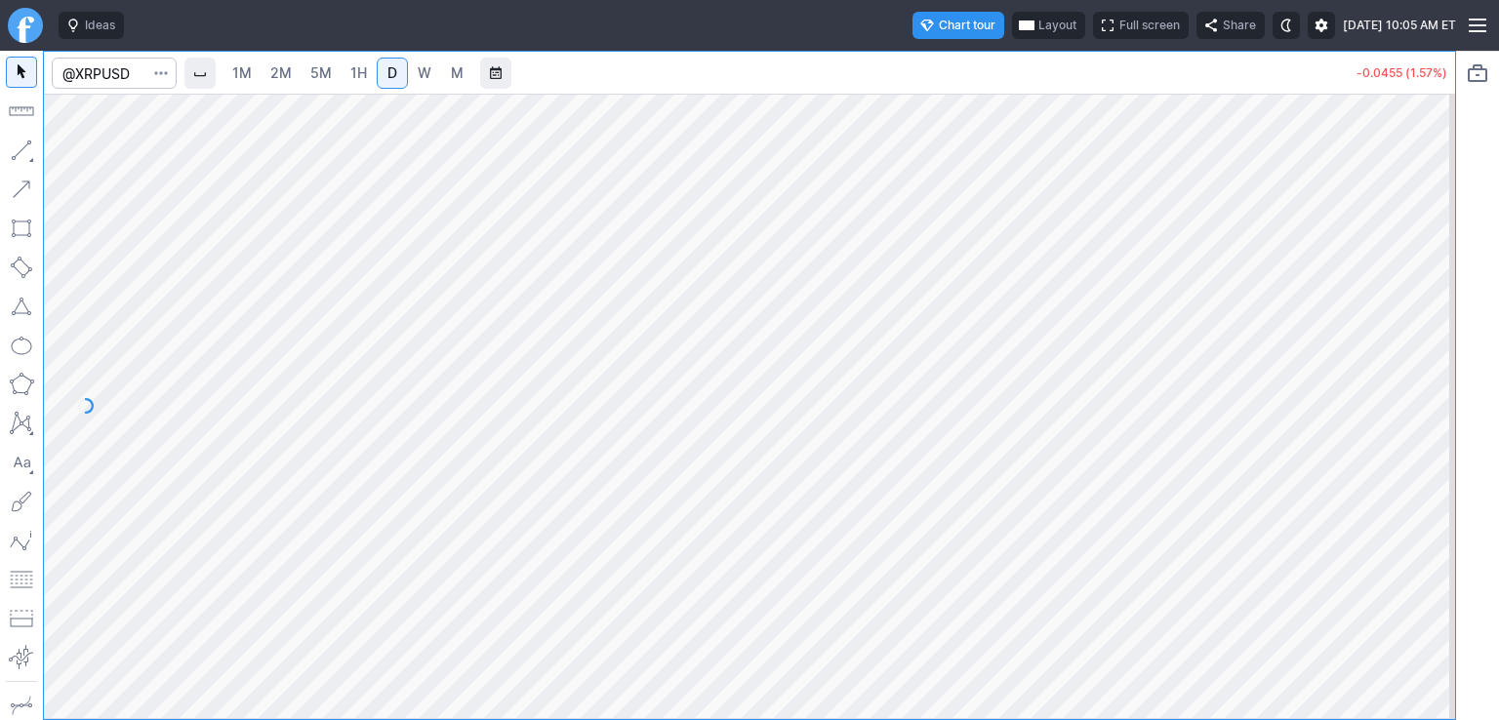
click at [357, 81] on span "1H" at bounding box center [358, 73] width 17 height 20
drag, startPoint x: 1427, startPoint y: 211, endPoint x: 1440, endPoint y: 313, distance: 103.4
click at [1440, 313] on div at bounding box center [1434, 401] width 41 height 576
click at [330, 76] on span "5M" at bounding box center [320, 72] width 21 height 17
drag, startPoint x: 1431, startPoint y: 169, endPoint x: 1442, endPoint y: 304, distance: 136.2
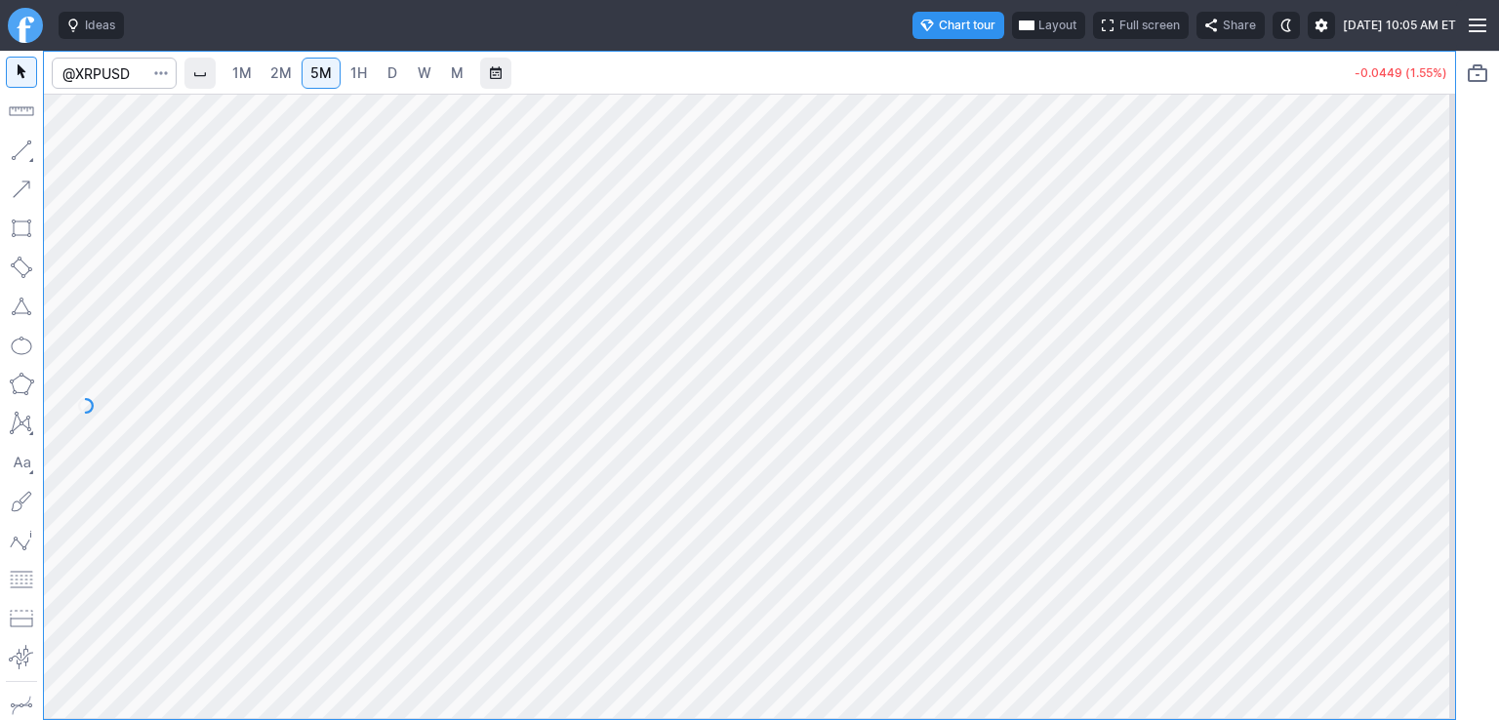
click at [1442, 304] on div at bounding box center [1434, 401] width 41 height 576
click at [287, 73] on span "2M" at bounding box center [280, 72] width 21 height 17
drag, startPoint x: 1443, startPoint y: 205, endPoint x: 1443, endPoint y: 235, distance: 30.3
click at [1443, 235] on div at bounding box center [1434, 401] width 41 height 576
click at [1453, 358] on div at bounding box center [749, 406] width 1411 height 625
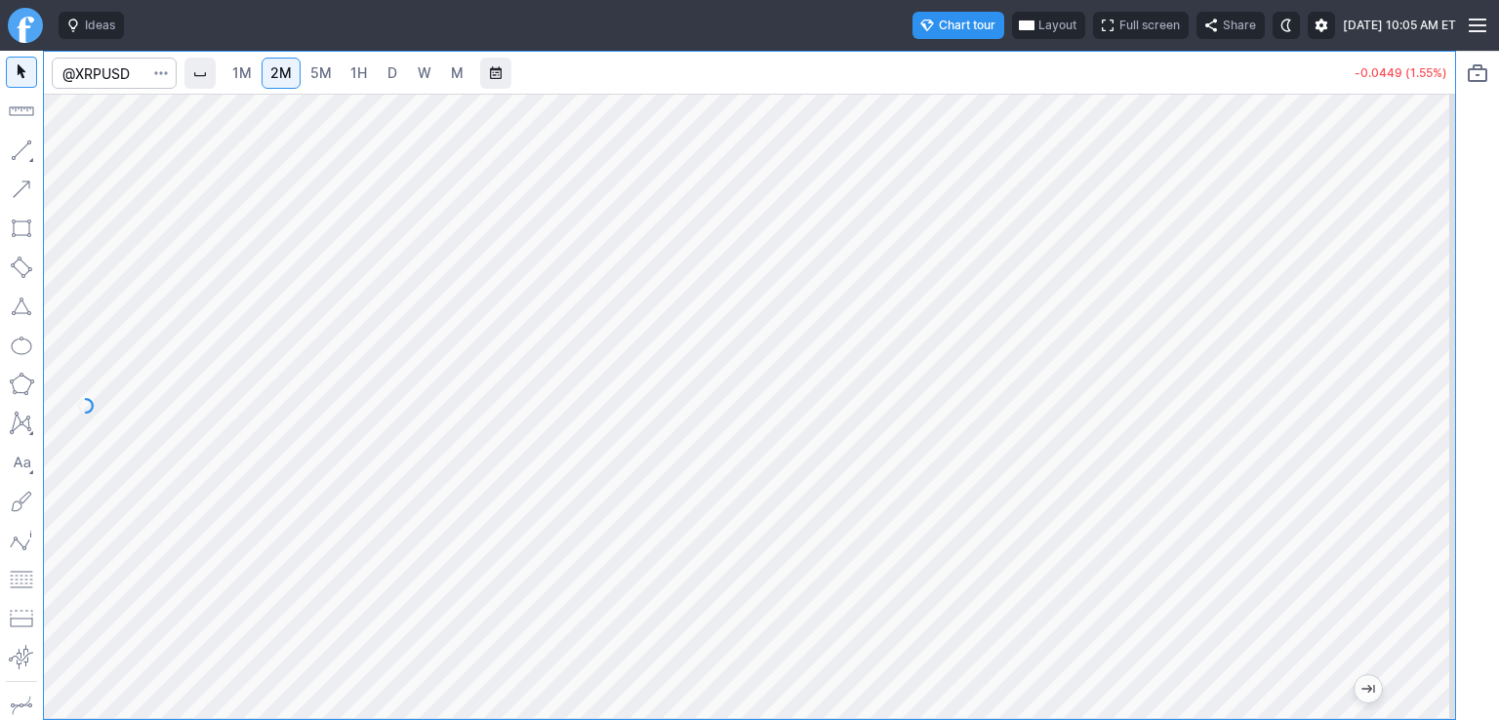
drag, startPoint x: 1433, startPoint y: 251, endPoint x: 1429, endPoint y: 493, distance: 242.1
click at [1429, 493] on div at bounding box center [1434, 401] width 41 height 576
drag, startPoint x: 1439, startPoint y: 215, endPoint x: 1433, endPoint y: 403, distance: 188.5
click at [1438, 408] on div at bounding box center [1434, 401] width 41 height 576
click at [394, 75] on span "D" at bounding box center [392, 72] width 10 height 17
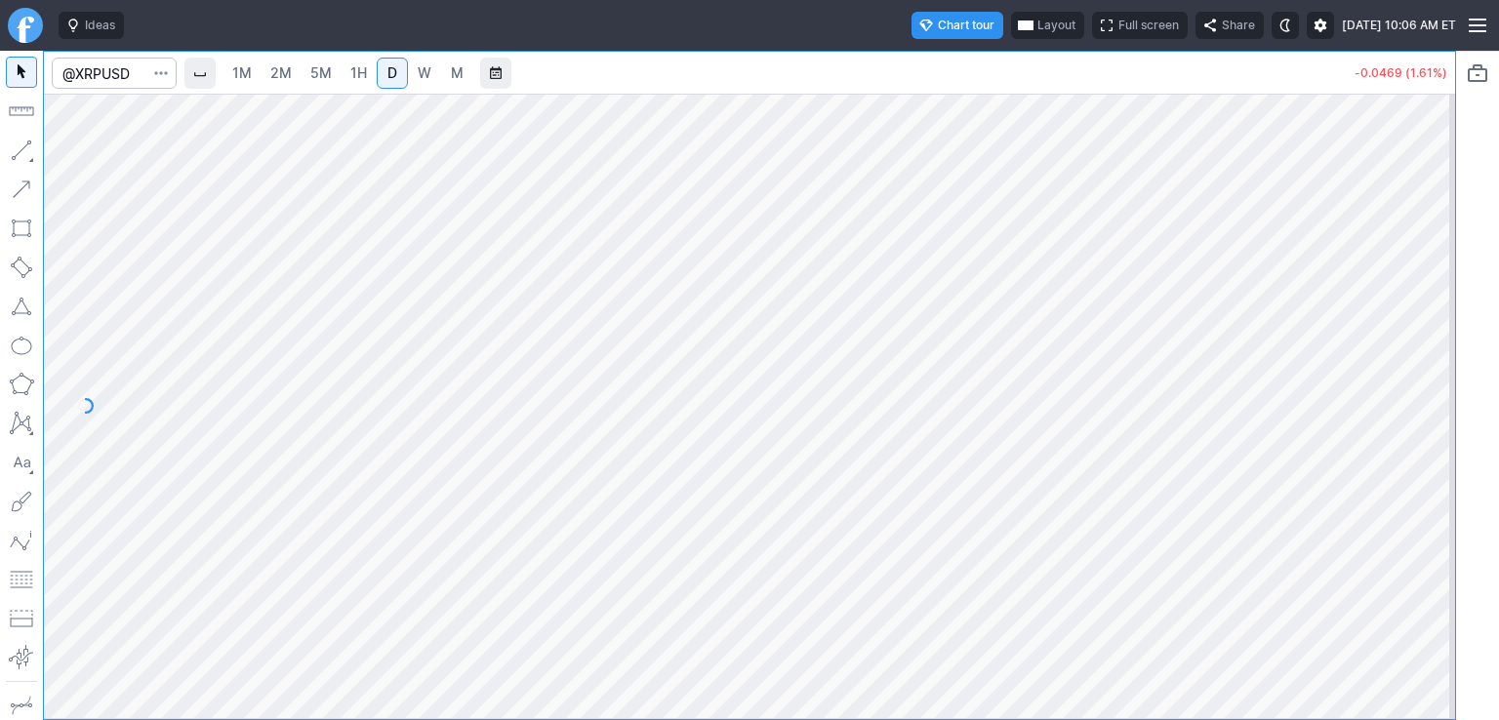
drag, startPoint x: 1437, startPoint y: 222, endPoint x: 1440, endPoint y: 378, distance: 156.2
click at [1440, 378] on div at bounding box center [1434, 401] width 41 height 576
click at [433, 77] on link "W" at bounding box center [424, 73] width 31 height 31
click at [462, 79] on span "M" at bounding box center [457, 72] width 13 height 17
drag, startPoint x: 1423, startPoint y: 180, endPoint x: 1439, endPoint y: 409, distance: 229.9
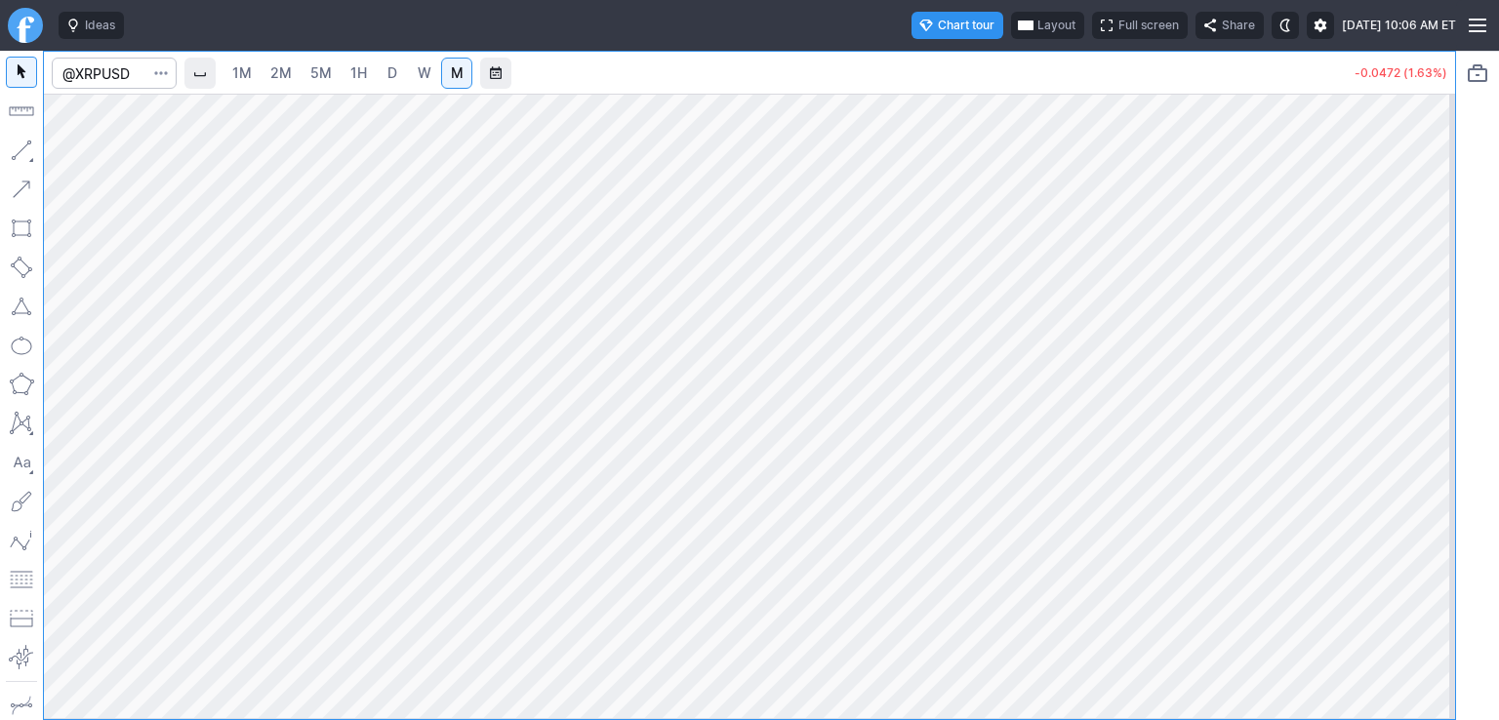
click at [1439, 409] on div at bounding box center [1434, 401] width 41 height 576
click at [396, 74] on span "D" at bounding box center [392, 72] width 10 height 17
click at [326, 74] on span "5M" at bounding box center [320, 72] width 21 height 17
drag, startPoint x: 1433, startPoint y: 488, endPoint x: 1429, endPoint y: 426, distance: 61.6
click at [1429, 426] on div at bounding box center [1434, 401] width 41 height 576
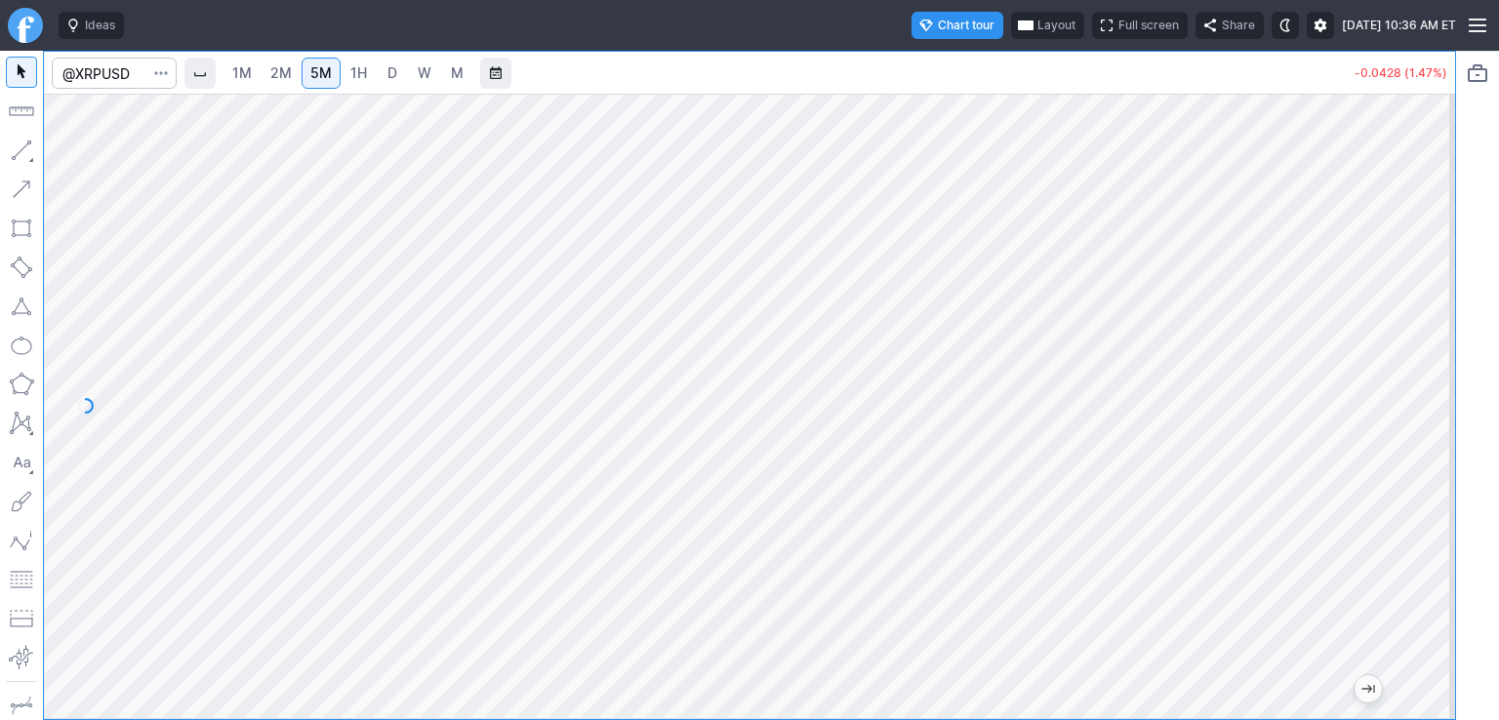
click at [1400, 240] on div at bounding box center [749, 406] width 1411 height 625
drag, startPoint x: 1433, startPoint y: 486, endPoint x: 1430, endPoint y: 333, distance: 153.2
click at [1430, 333] on div at bounding box center [1434, 401] width 41 height 576
click at [355, 67] on span "1H" at bounding box center [358, 72] width 17 height 17
drag, startPoint x: 1448, startPoint y: 431, endPoint x: 1443, endPoint y: 351, distance: 80.2
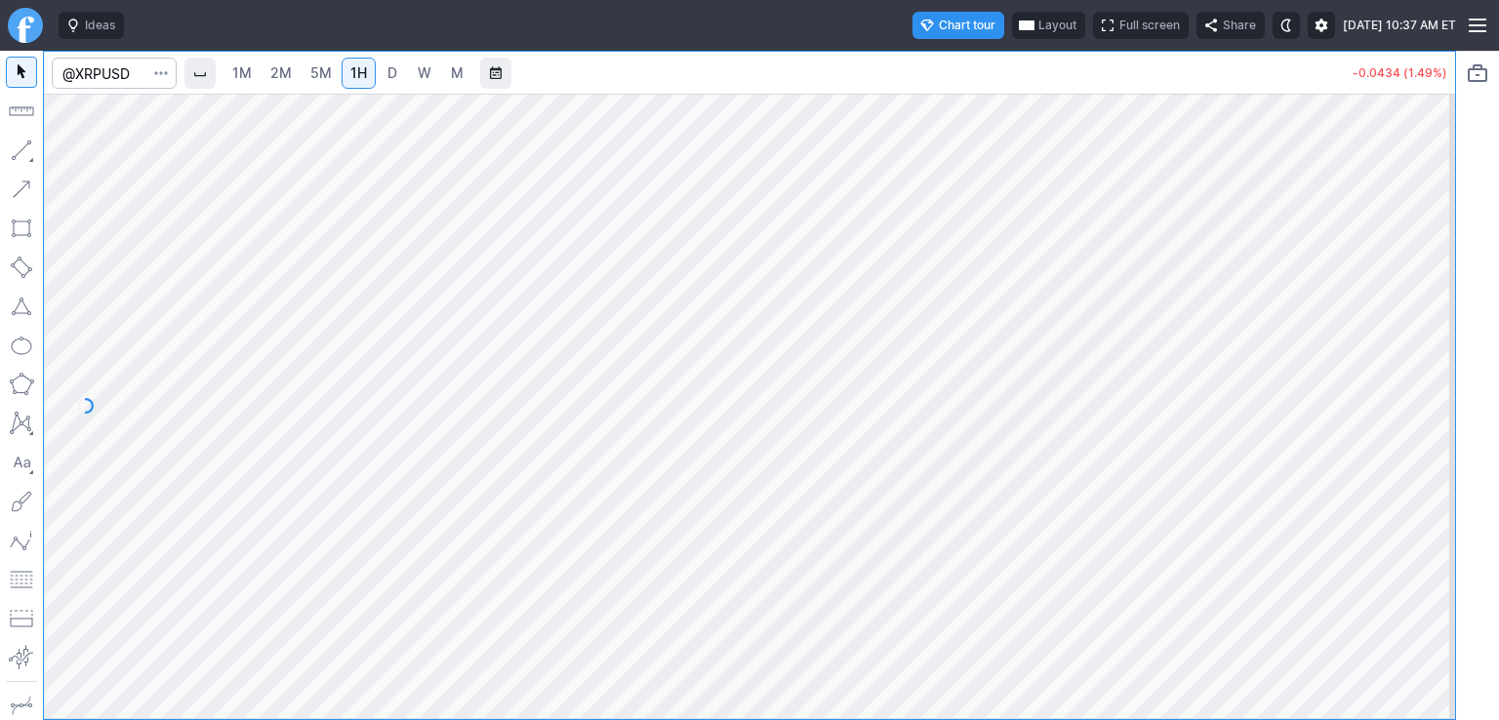
click at [1443, 351] on div at bounding box center [1434, 401] width 41 height 576
drag, startPoint x: 1444, startPoint y: 465, endPoint x: 1444, endPoint y: 508, distance: 43.9
click at [1447, 508] on div at bounding box center [1434, 401] width 41 height 576
drag, startPoint x: 1435, startPoint y: 562, endPoint x: 1432, endPoint y: 578, distance: 15.9
click at [1436, 584] on div at bounding box center [1434, 401] width 41 height 576
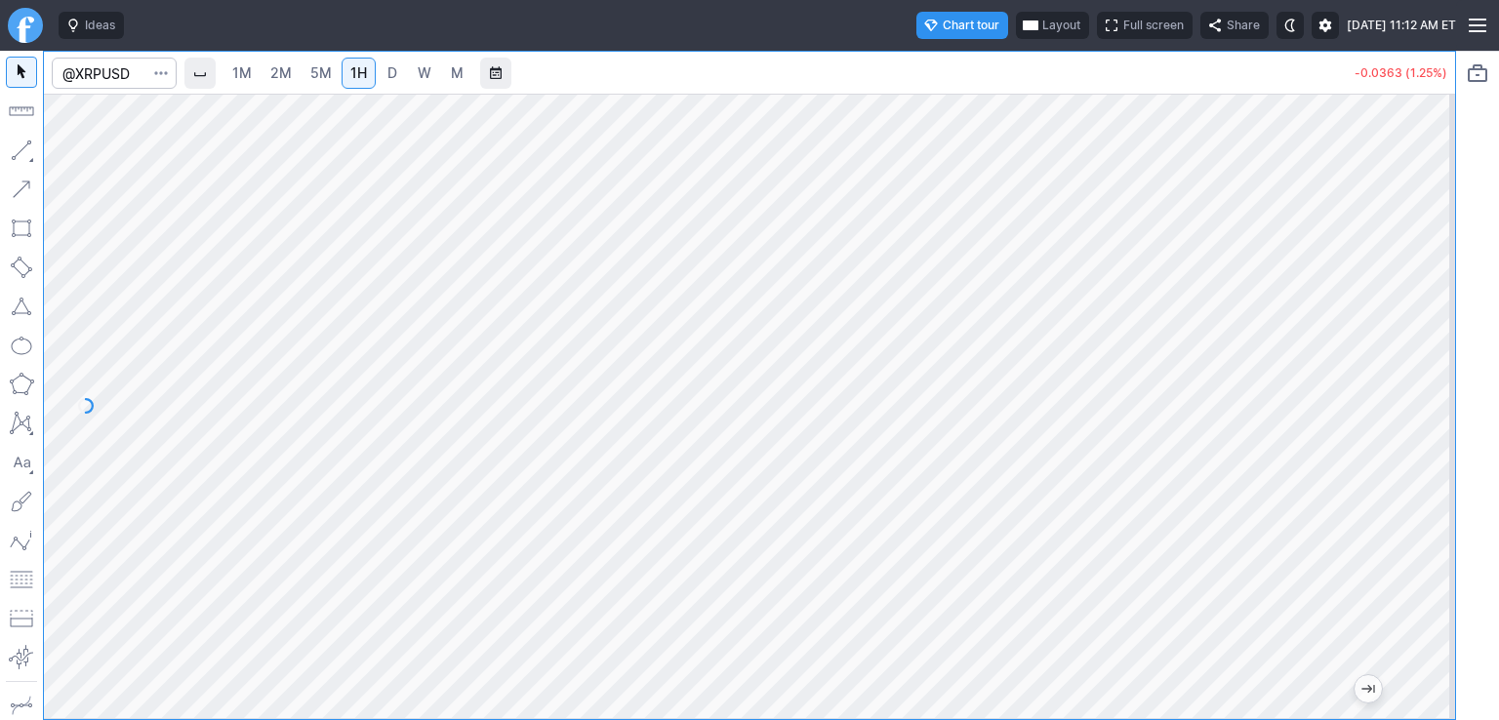
click at [1448, 547] on div at bounding box center [1434, 401] width 41 height 576
click at [397, 71] on span "D" at bounding box center [392, 72] width 10 height 17
click at [350, 71] on link "1H" at bounding box center [359, 73] width 34 height 31
drag, startPoint x: 1435, startPoint y: 594, endPoint x: 1429, endPoint y: 486, distance: 108.5
click at [1429, 486] on div at bounding box center [1434, 401] width 41 height 576
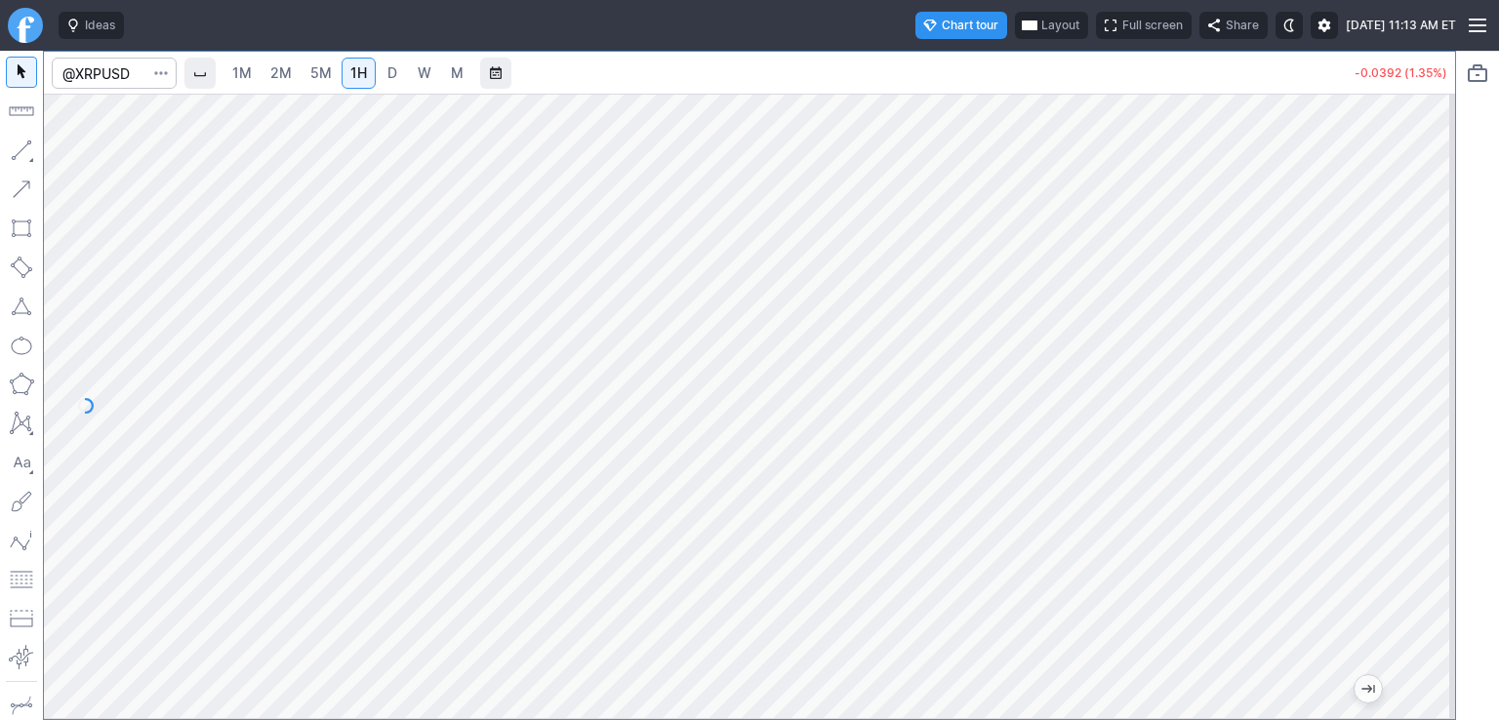
drag, startPoint x: 1429, startPoint y: 618, endPoint x: 1451, endPoint y: 560, distance: 61.8
click at [1451, 560] on div at bounding box center [1434, 401] width 41 height 576
drag, startPoint x: 1419, startPoint y: 462, endPoint x: 1474, endPoint y: 626, distance: 172.8
click at [1474, 626] on div "1M 2M 5M 1H D W M -0.0385 (1.33%)" at bounding box center [749, 385] width 1499 height 669
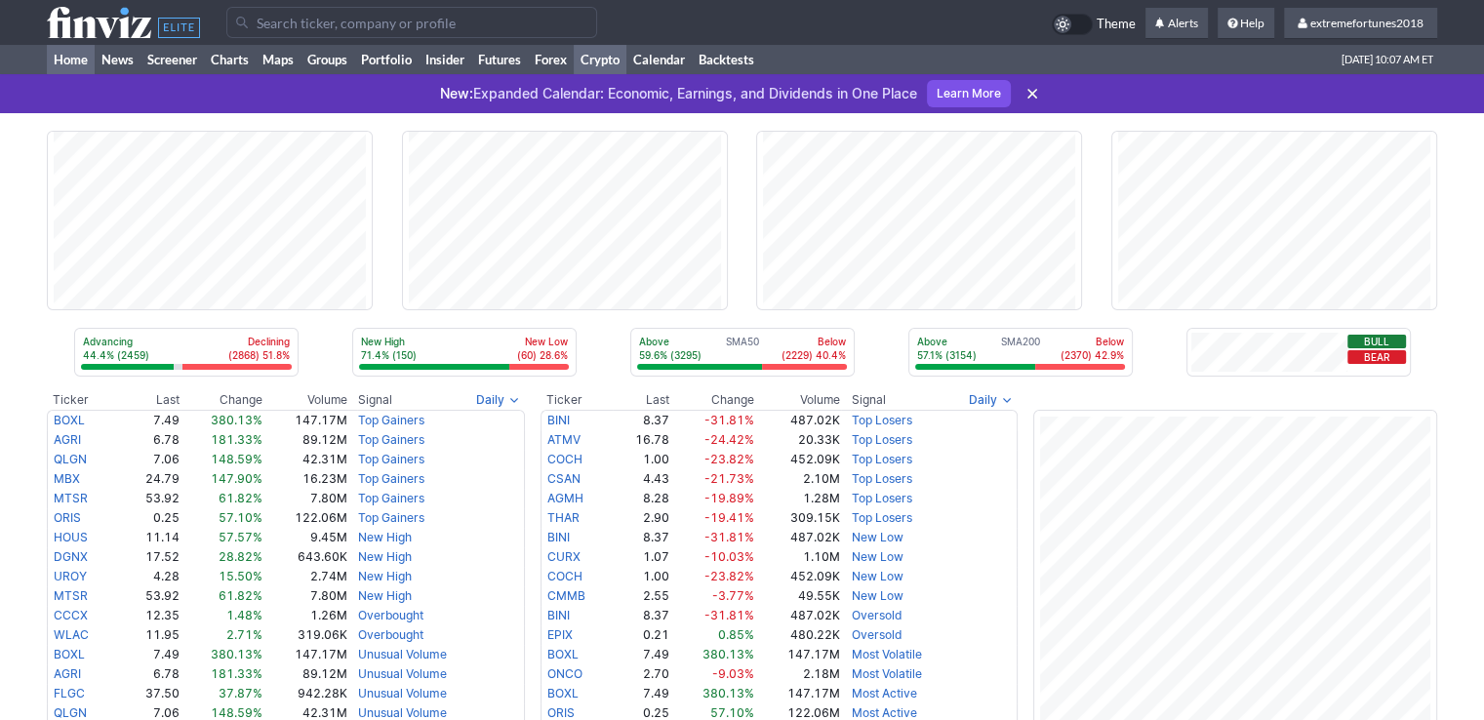
click at [624, 60] on link "Crypto" at bounding box center [600, 59] width 53 height 29
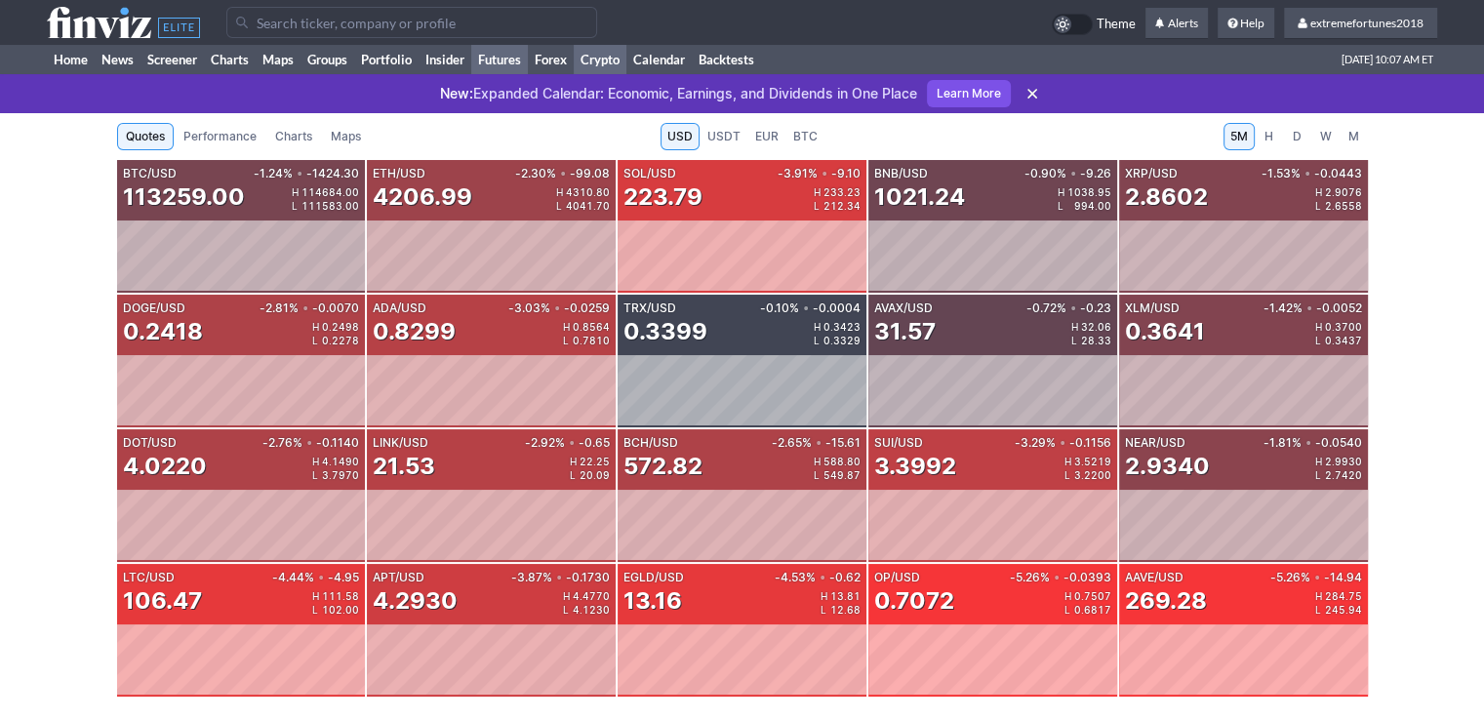
click at [499, 63] on link "Futures" at bounding box center [499, 59] width 57 height 29
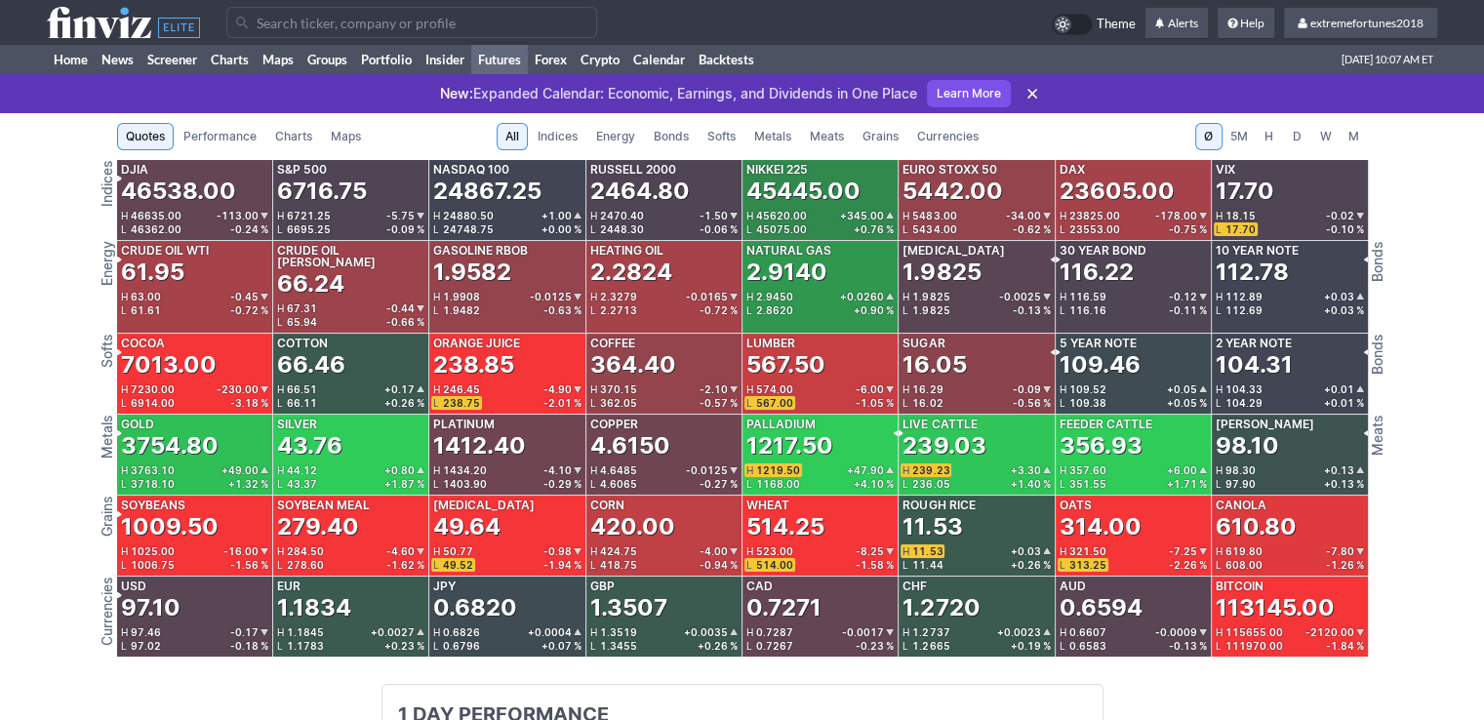
click at [981, 133] on link "Currencies" at bounding box center [948, 136] width 79 height 27
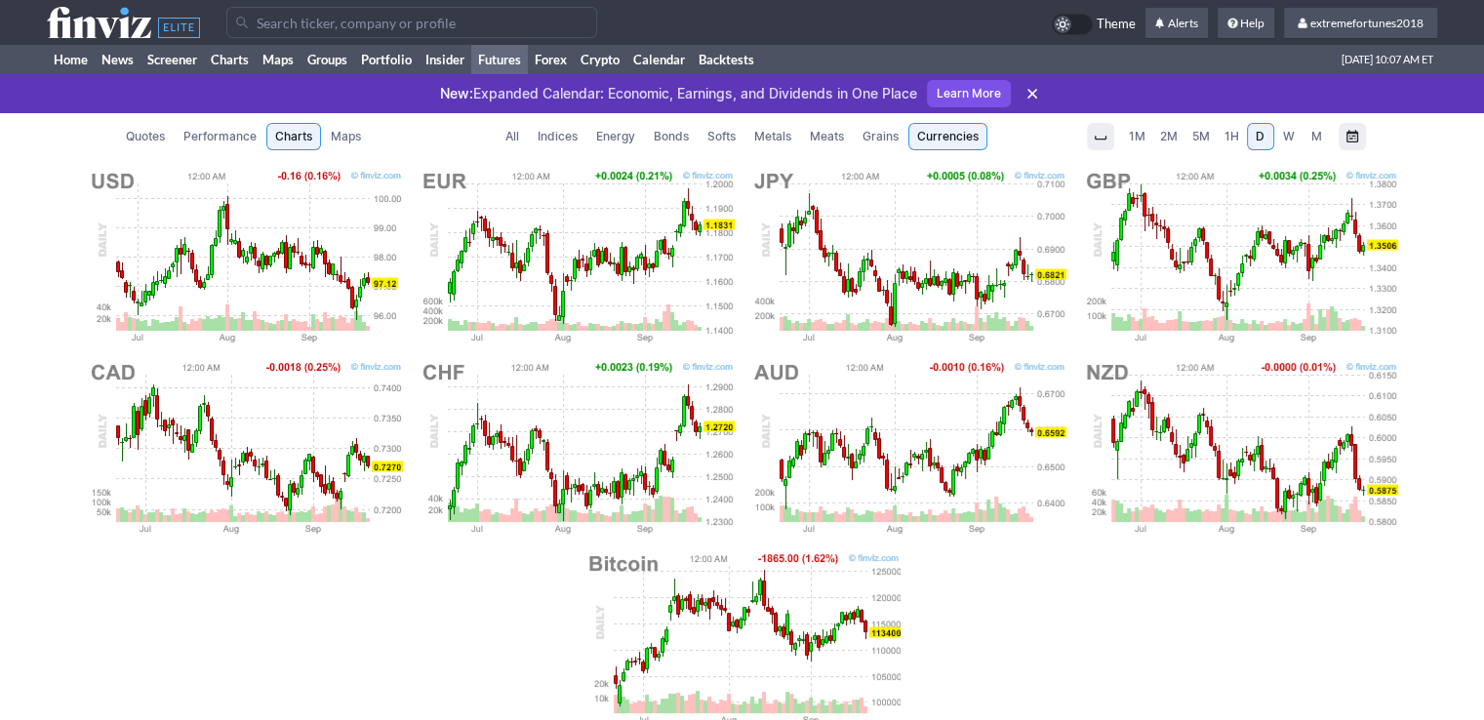
click at [778, 139] on span "Metals" at bounding box center [772, 137] width 37 height 20
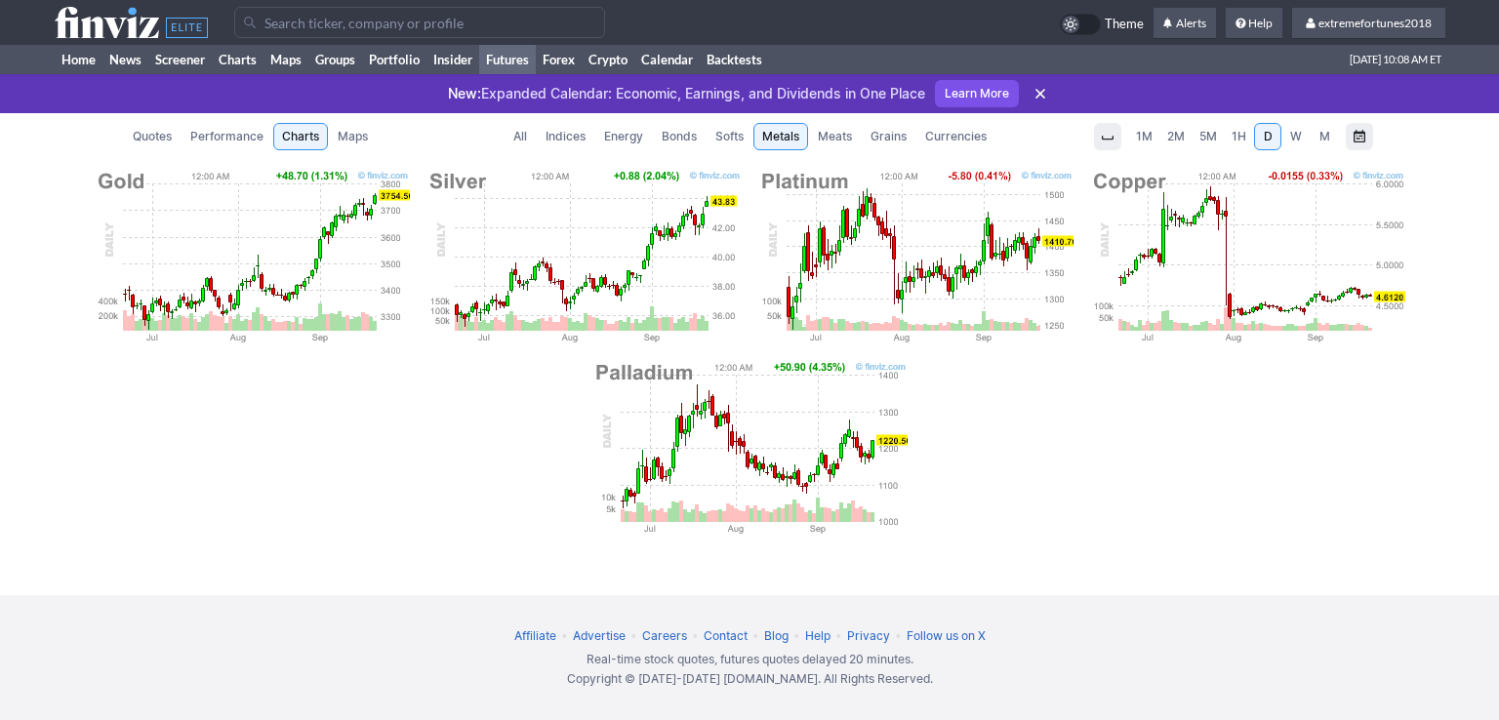
click at [263, 247] on img at bounding box center [252, 257] width 316 height 176
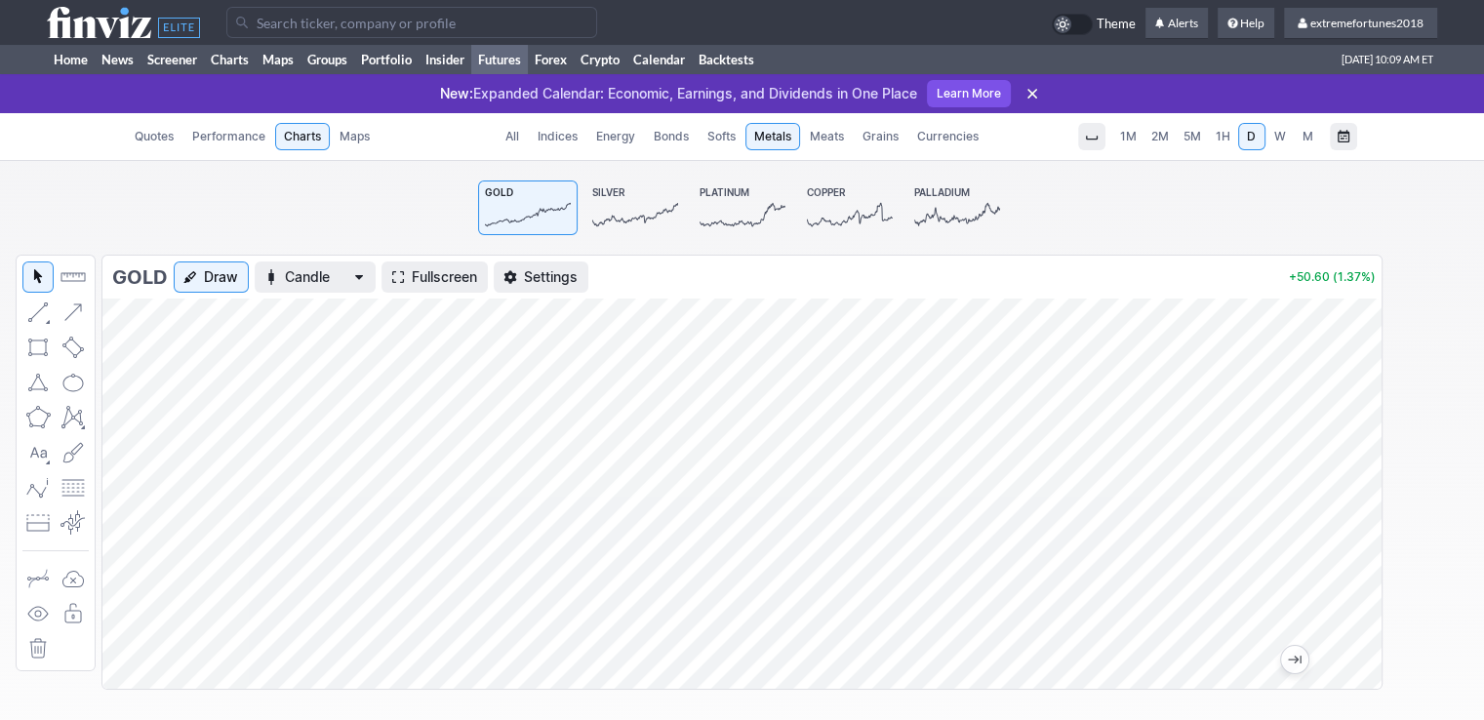
click at [101, 515] on div "Gold Draw Candle Fullscreen Settings +50.60 (1.37%)" at bounding box center [741, 472] width 1281 height 435
click at [746, 212] on icon at bounding box center [743, 214] width 86 height 27
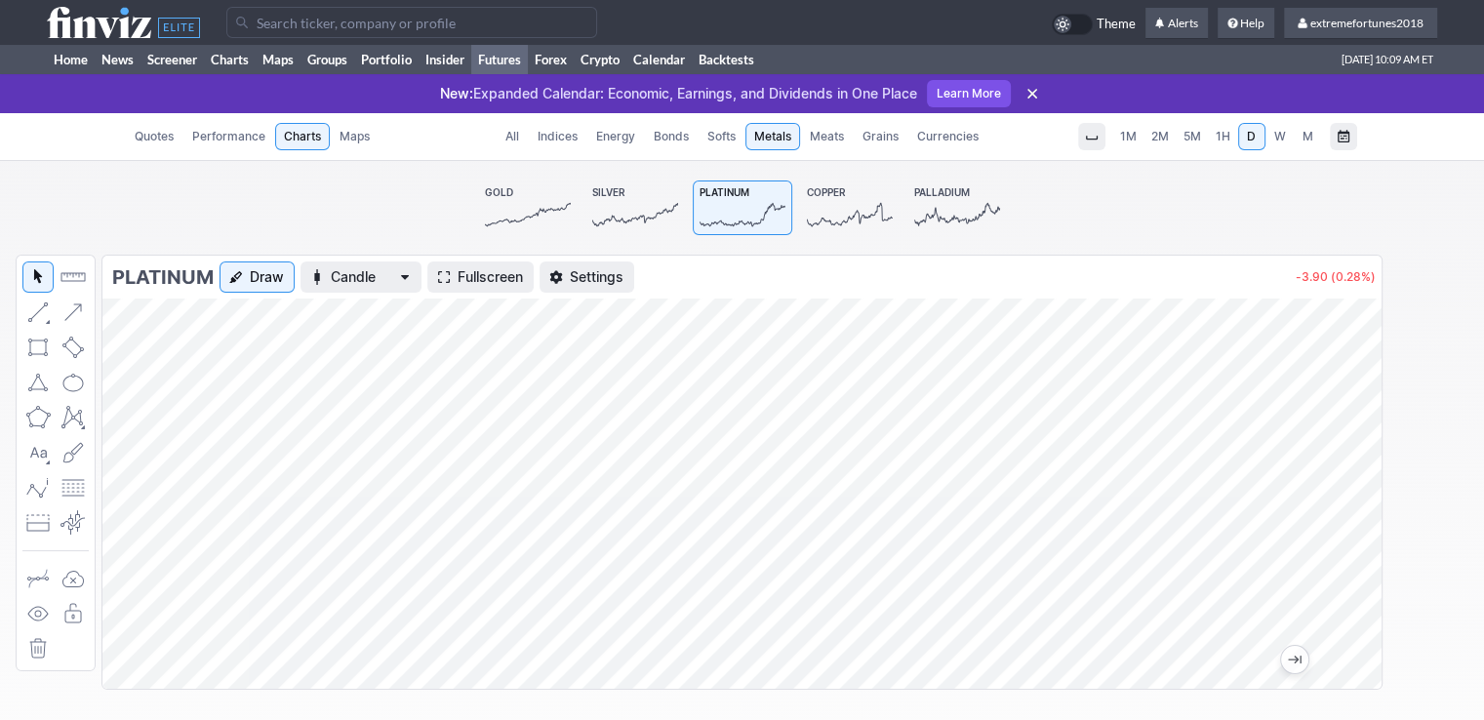
click at [101, 432] on div "Platinum Draw Candle Fullscreen Settings -3.90 (0.28%)" at bounding box center [741, 472] width 1281 height 435
click at [512, 189] on link "Gold" at bounding box center [528, 208] width 100 height 55
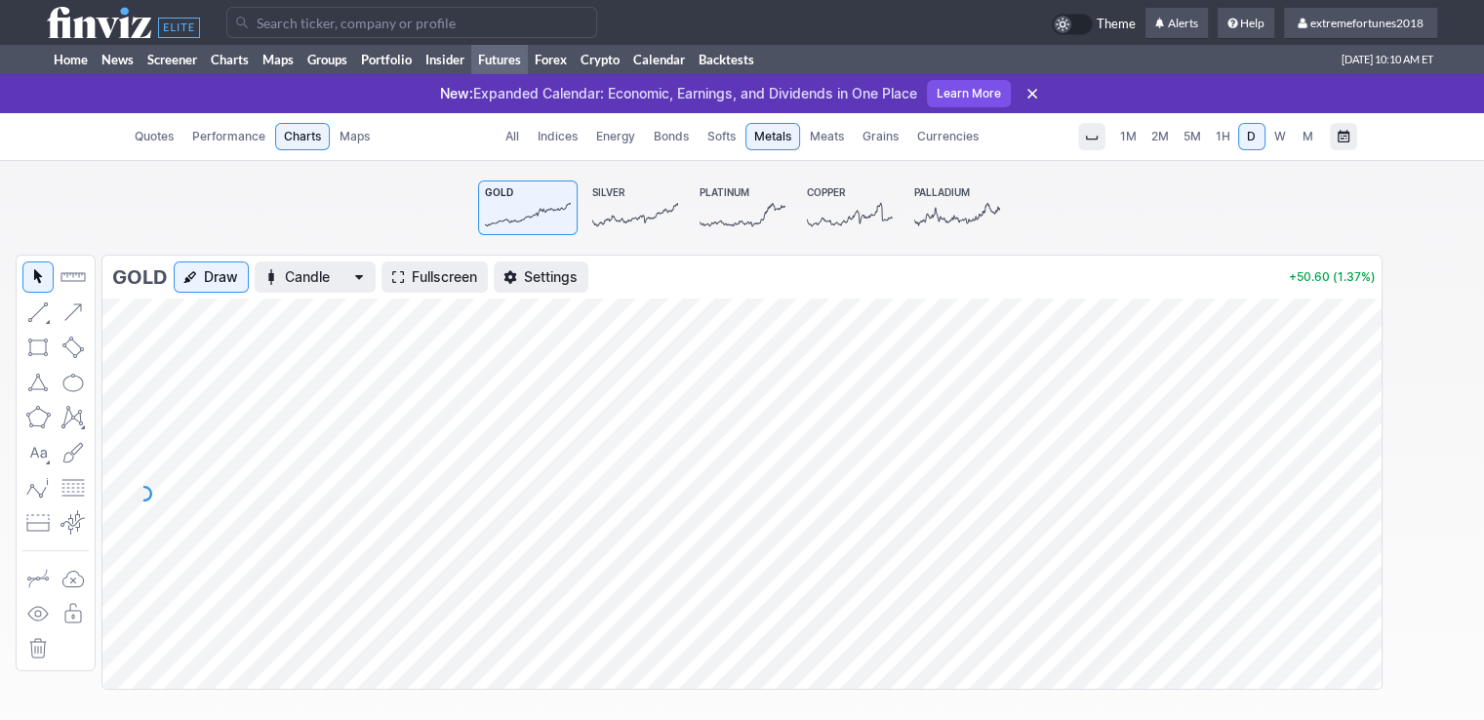
click at [651, 208] on icon at bounding box center [635, 214] width 86 height 27
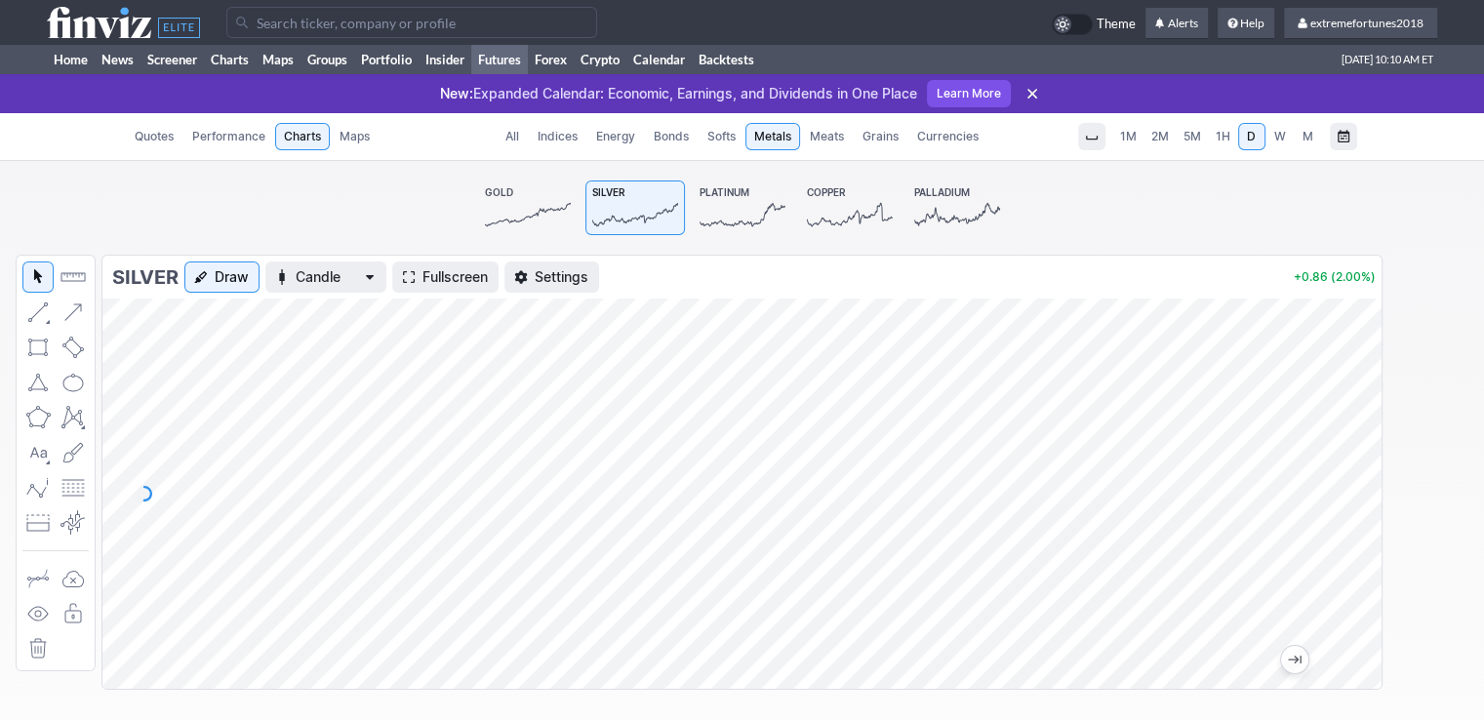
click at [1278, 143] on span "W" at bounding box center [1281, 136] width 12 height 15
click at [515, 212] on icon at bounding box center [528, 214] width 86 height 27
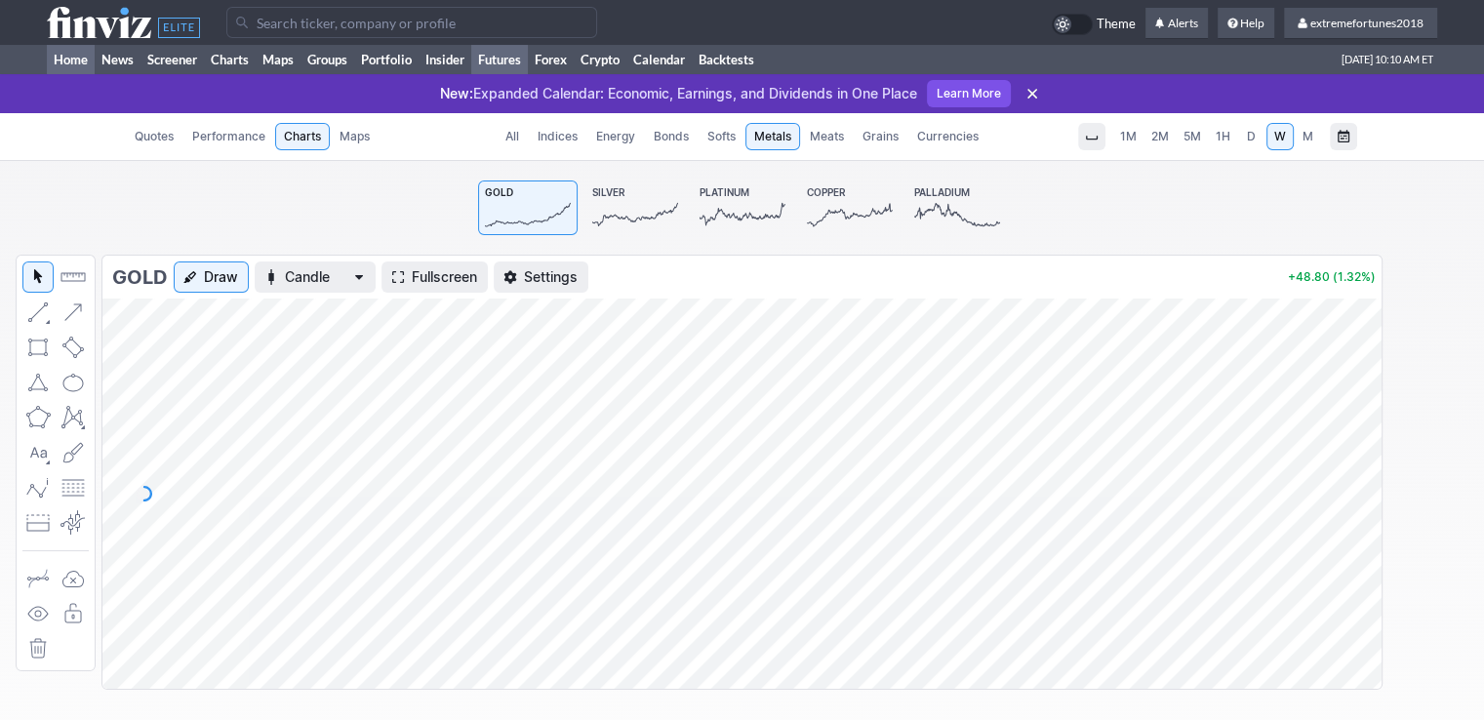
click at [57, 61] on link "Home" at bounding box center [71, 59] width 48 height 29
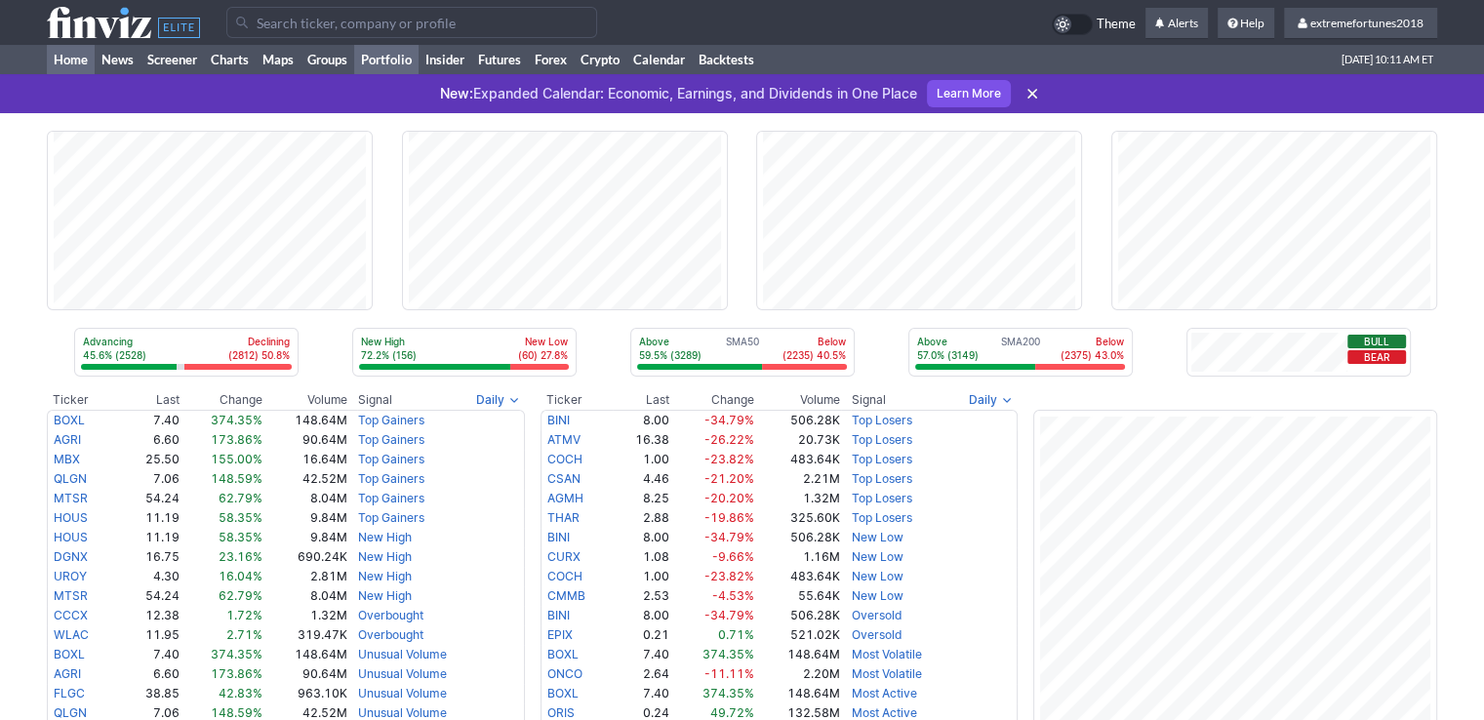
click at [398, 58] on link "Portfolio" at bounding box center [386, 59] width 64 height 29
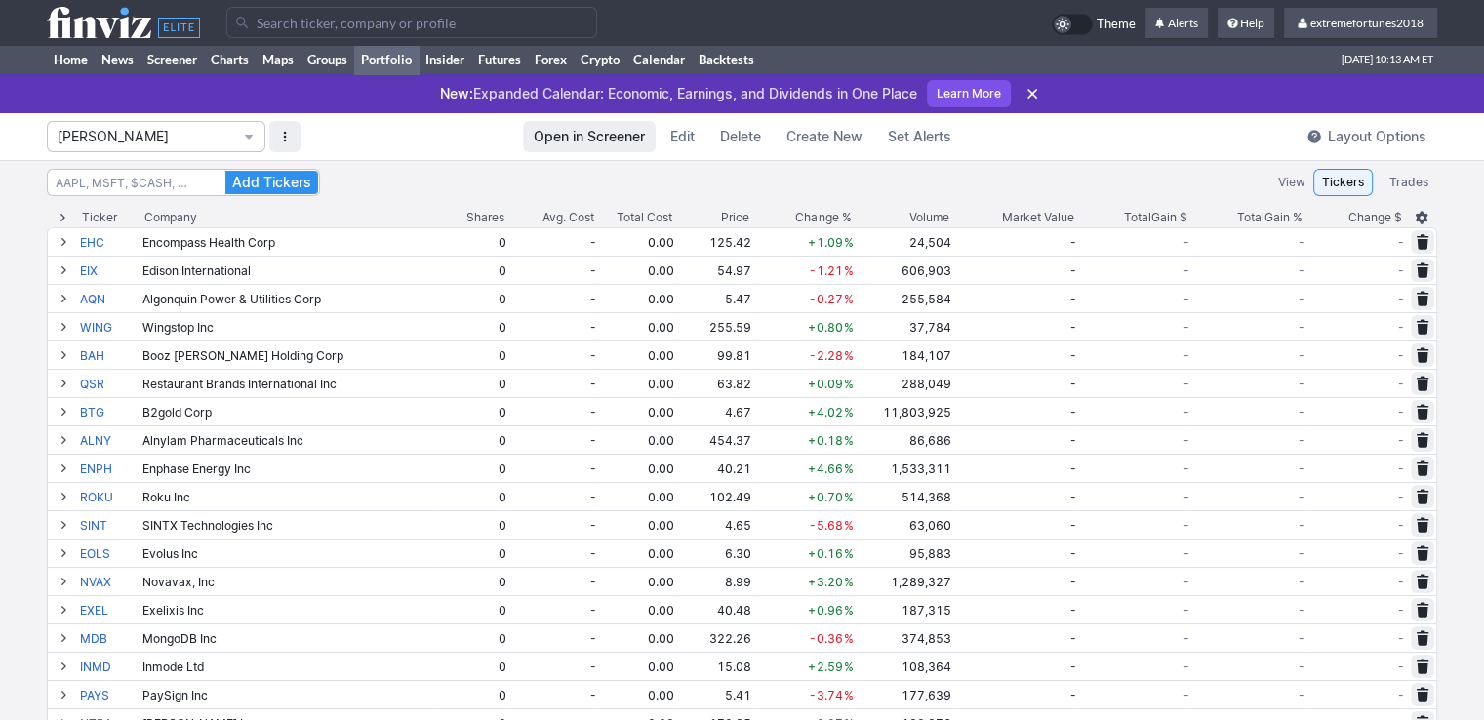
click at [123, 131] on span "[PERSON_NAME]" at bounding box center [147, 137] width 178 height 20
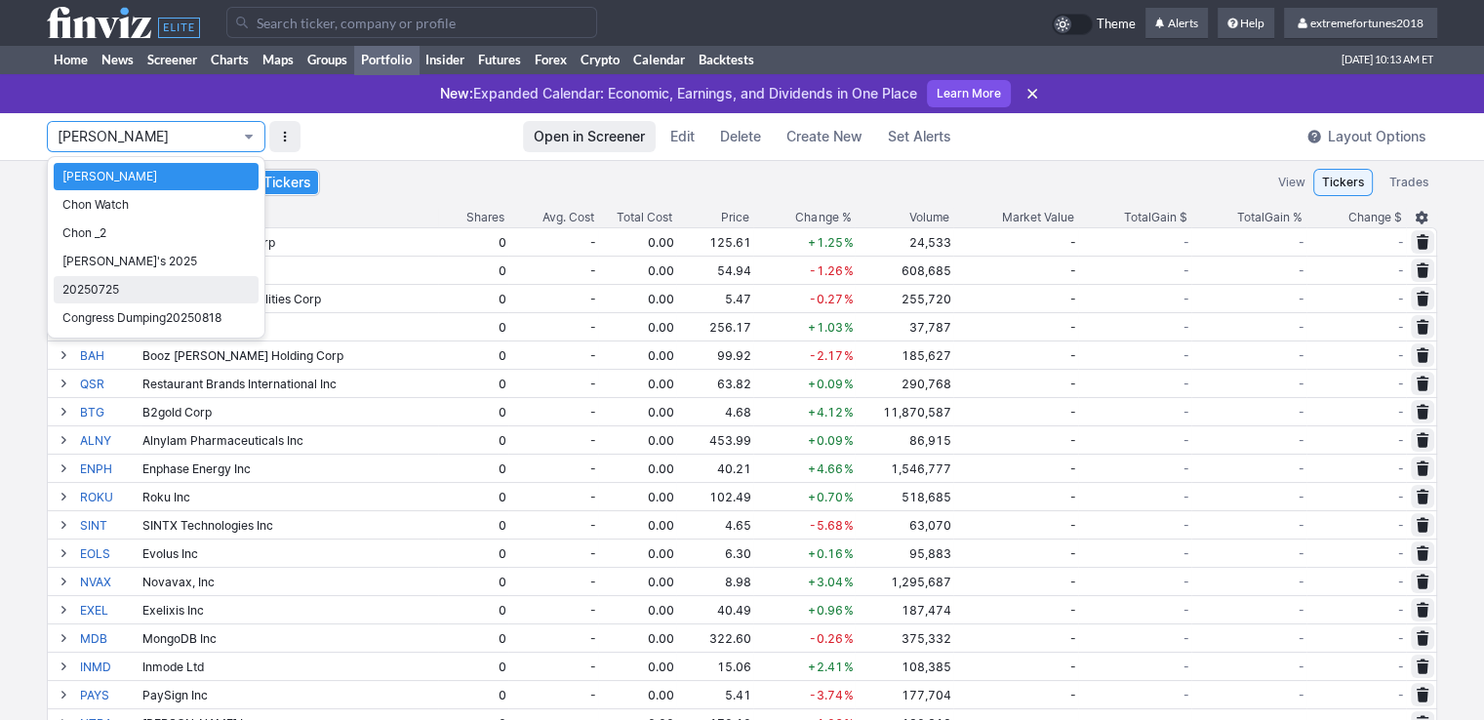
click at [112, 293] on span "20250725" at bounding box center [155, 290] width 187 height 20
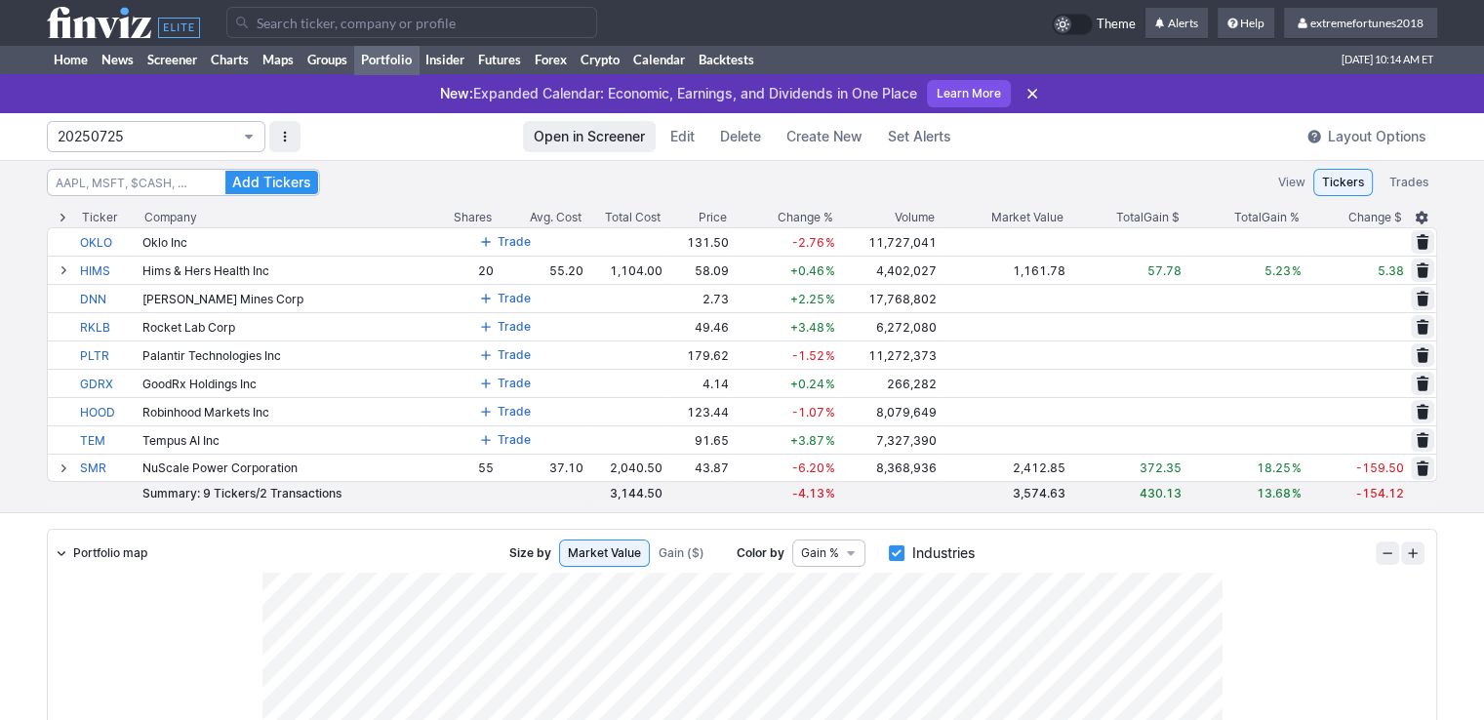
click at [195, 133] on span "20250725" at bounding box center [147, 137] width 178 height 20
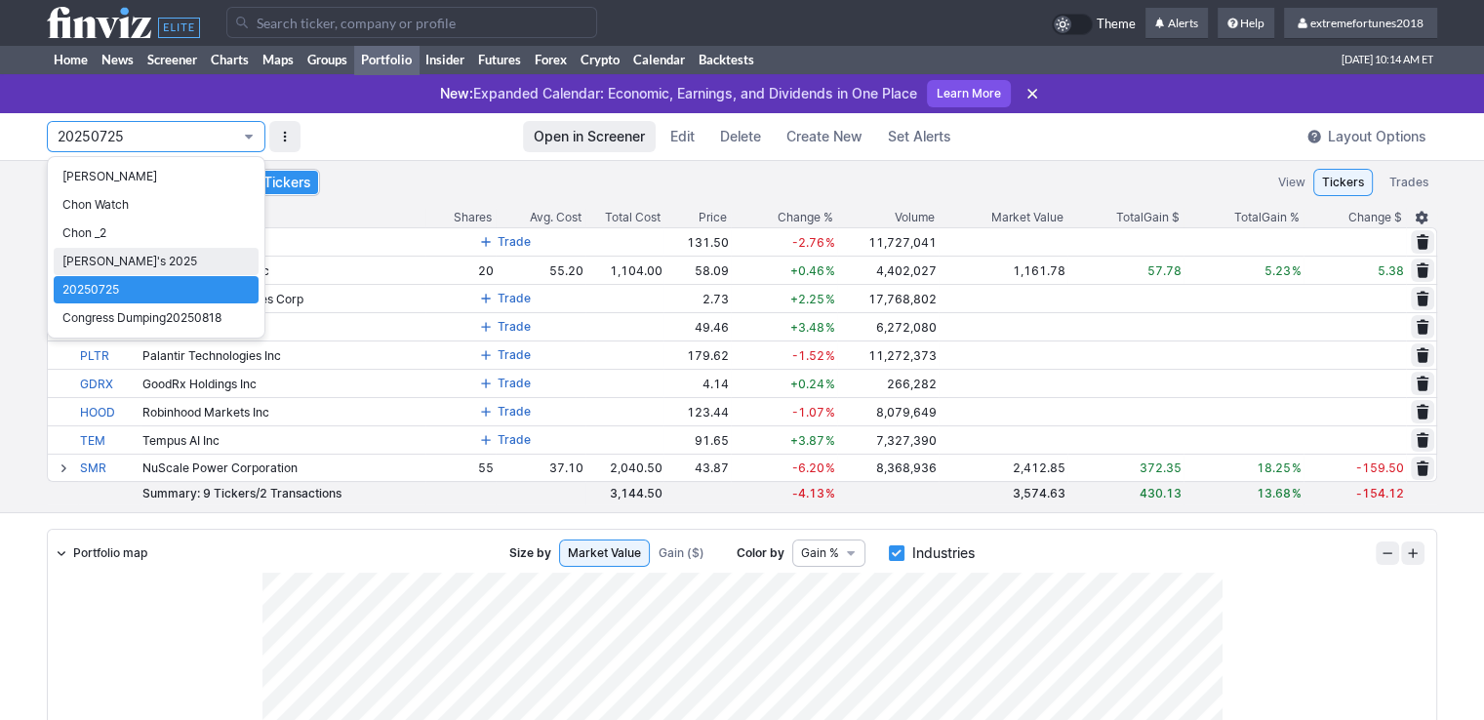
click at [135, 266] on span "Nancy's 2025" at bounding box center [155, 262] width 187 height 20
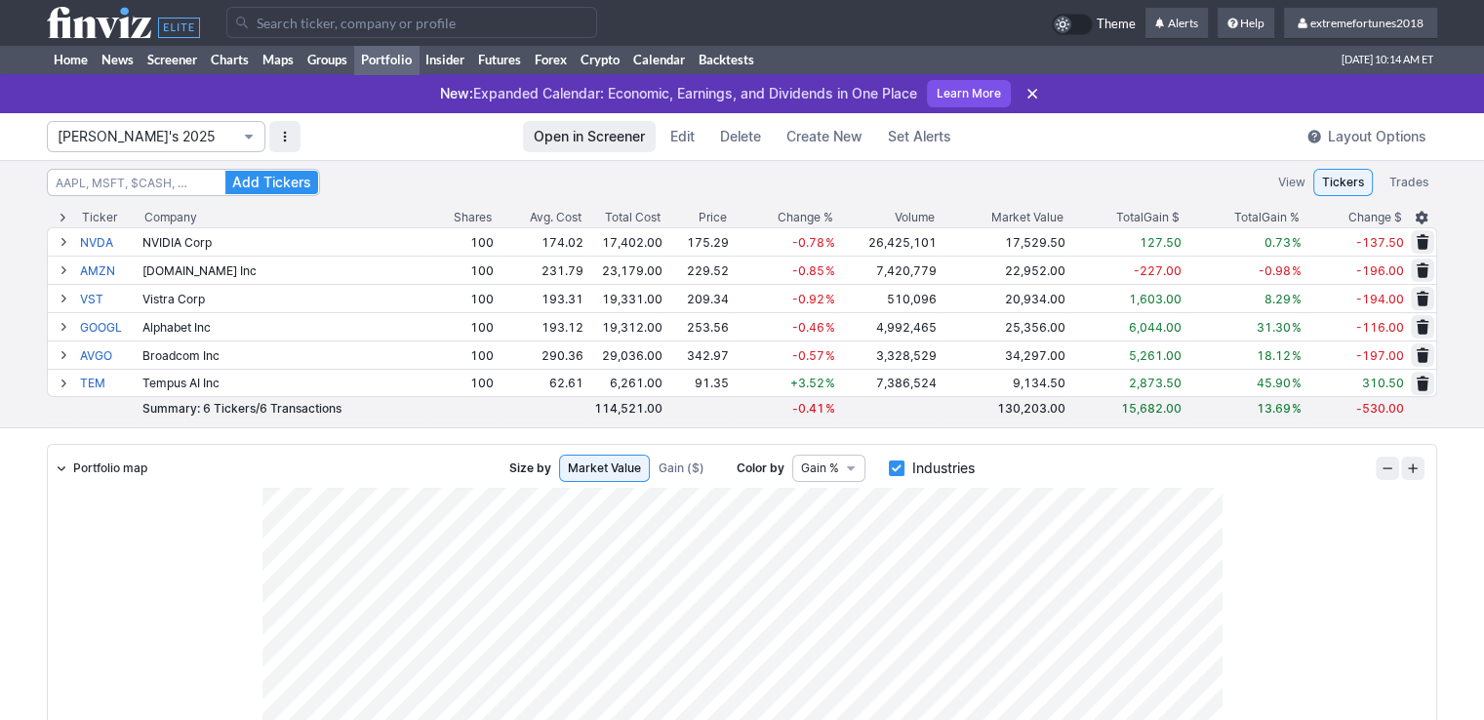
click at [176, 134] on span "Nancy's 2025" at bounding box center [147, 137] width 178 height 20
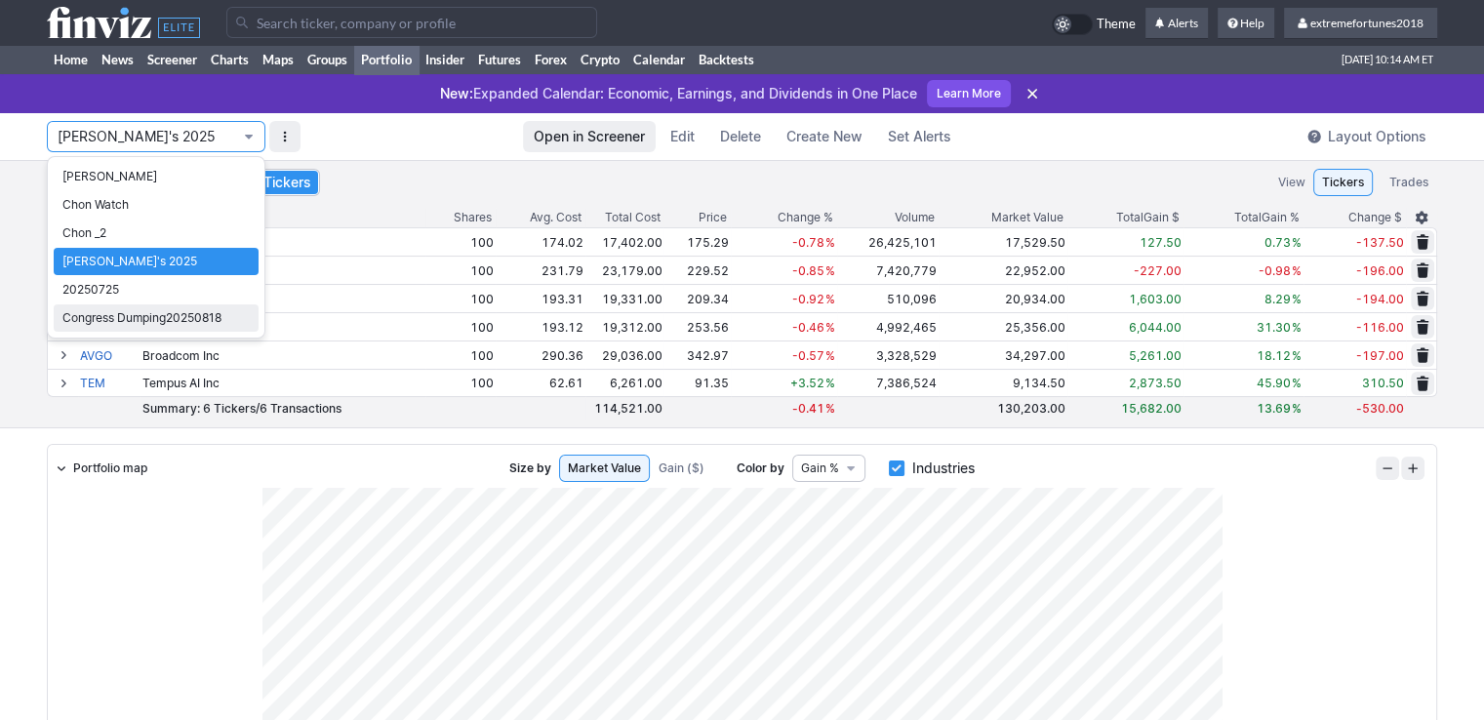
click at [109, 323] on span "Congress Dumping20250818" at bounding box center [155, 318] width 187 height 20
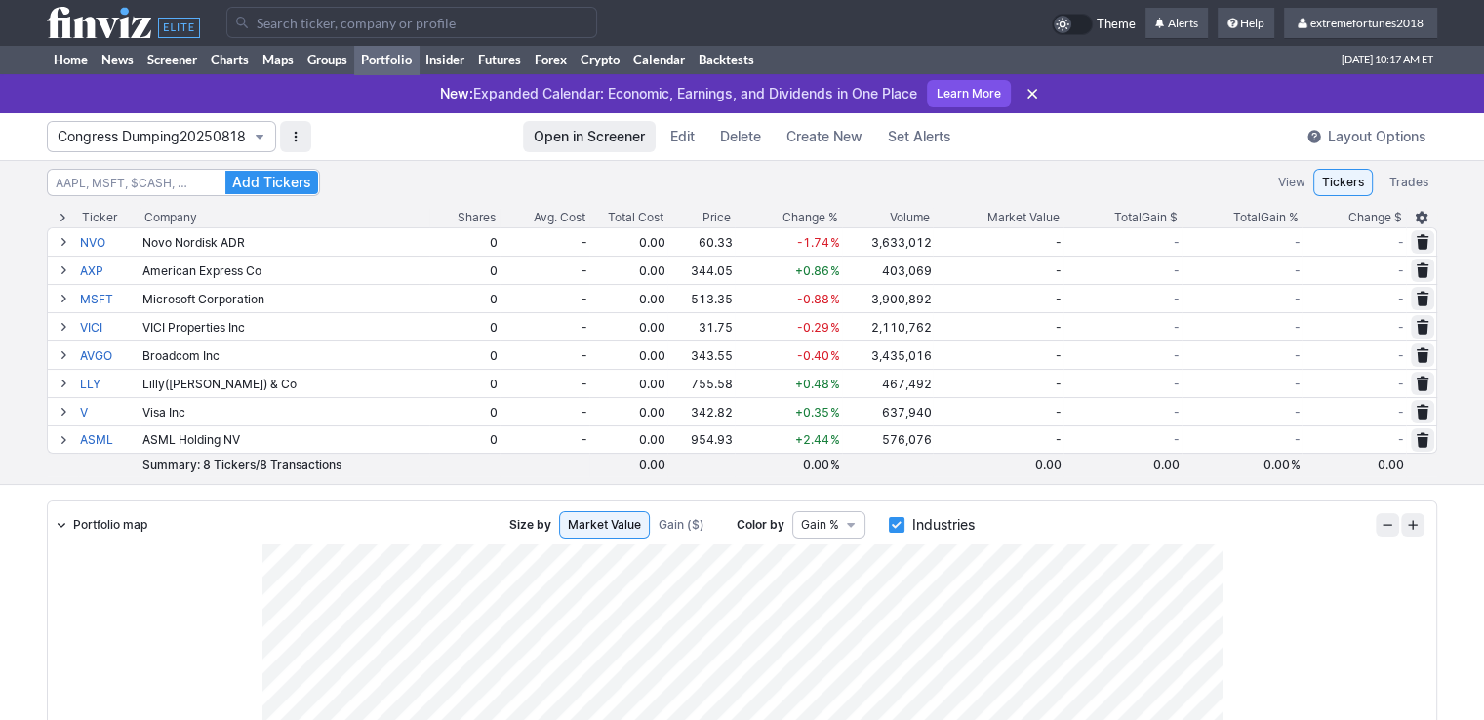
click at [124, 132] on span "Congress Dumping20250818" at bounding box center [152, 137] width 188 height 20
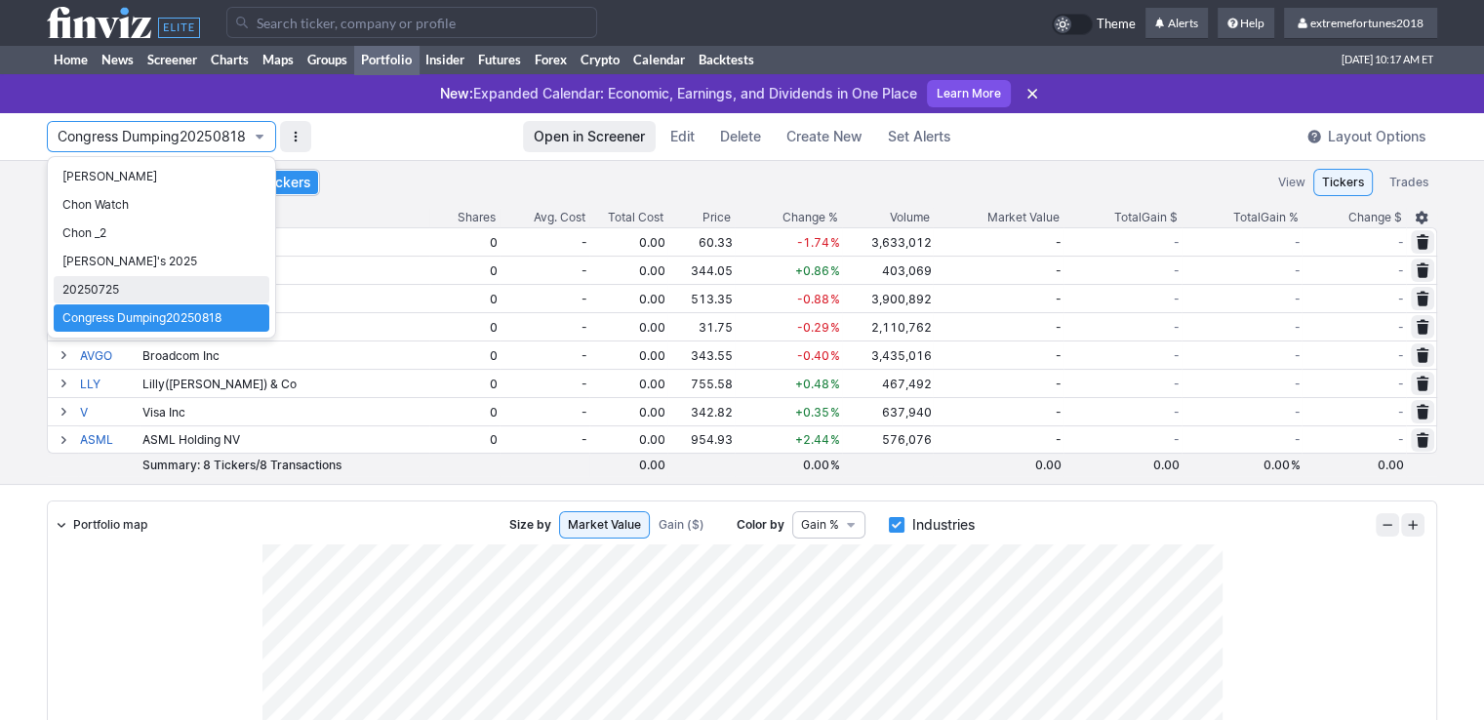
click at [133, 289] on span "20250725" at bounding box center [161, 290] width 198 height 20
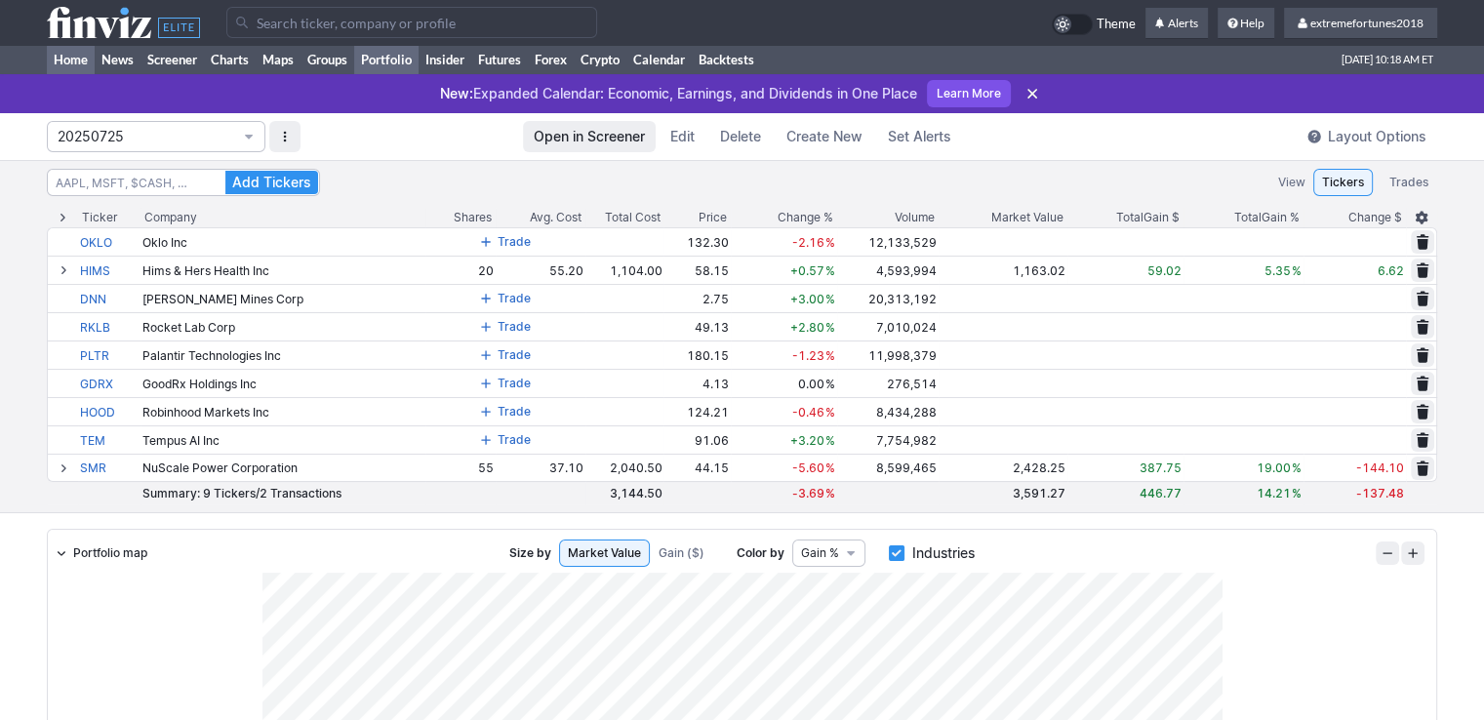
click at [77, 62] on link "Home" at bounding box center [71, 59] width 48 height 29
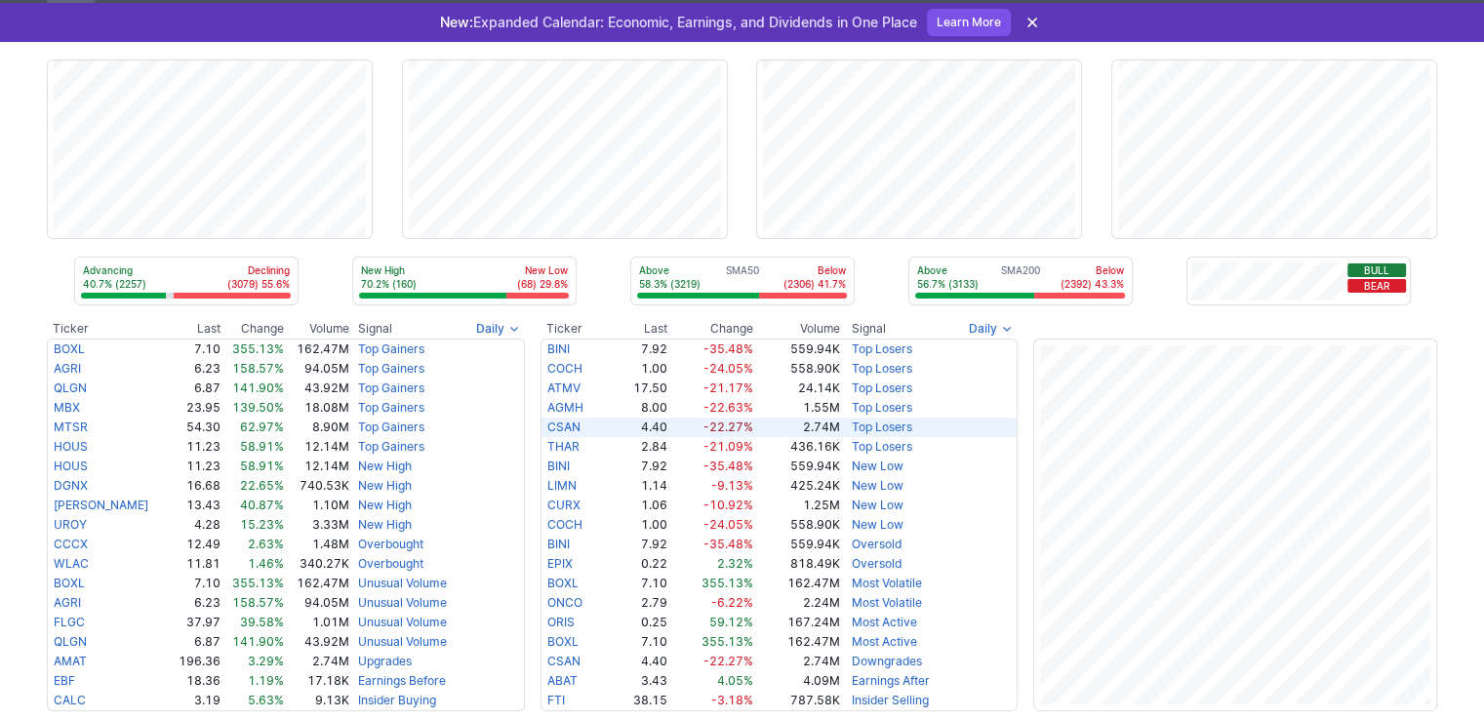
scroll to position [390, 0]
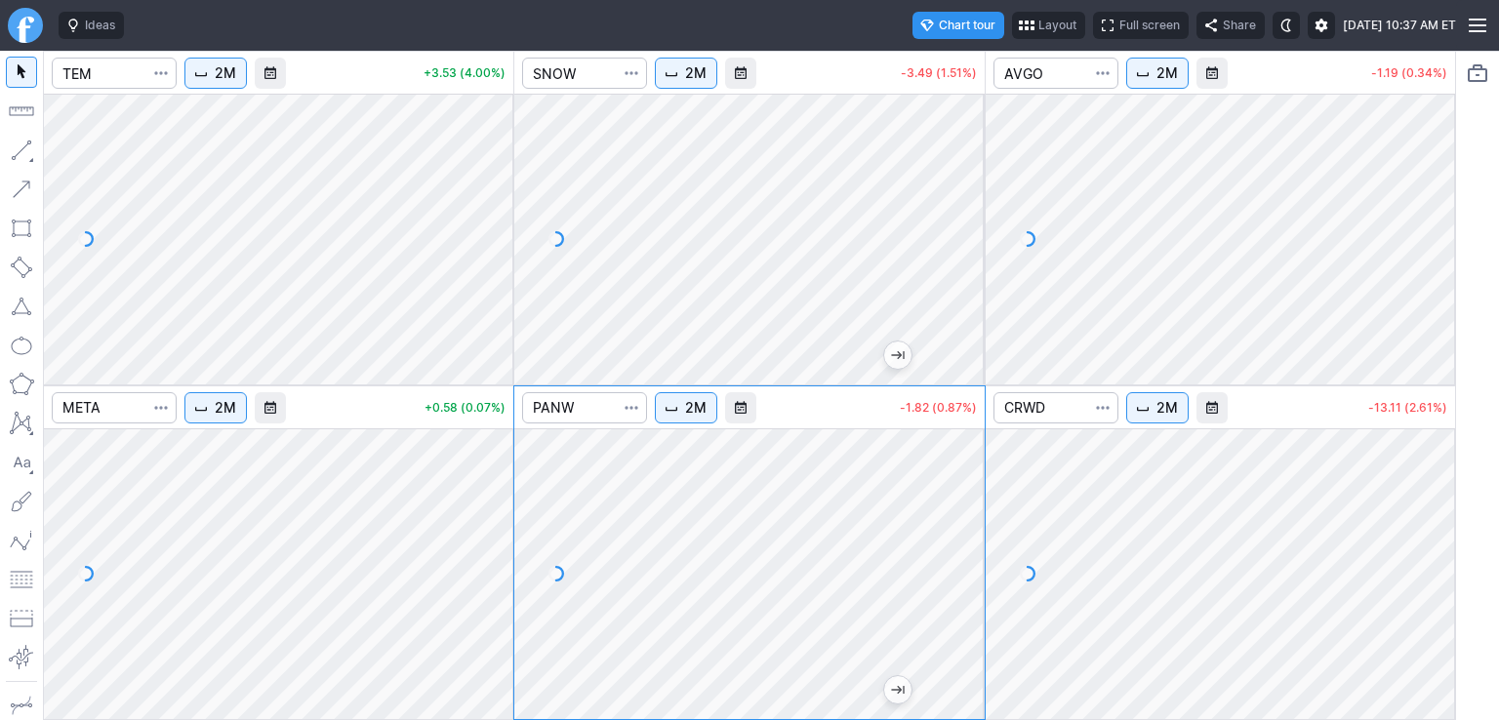
click at [214, 77] on button "2M" at bounding box center [215, 73] width 62 height 31
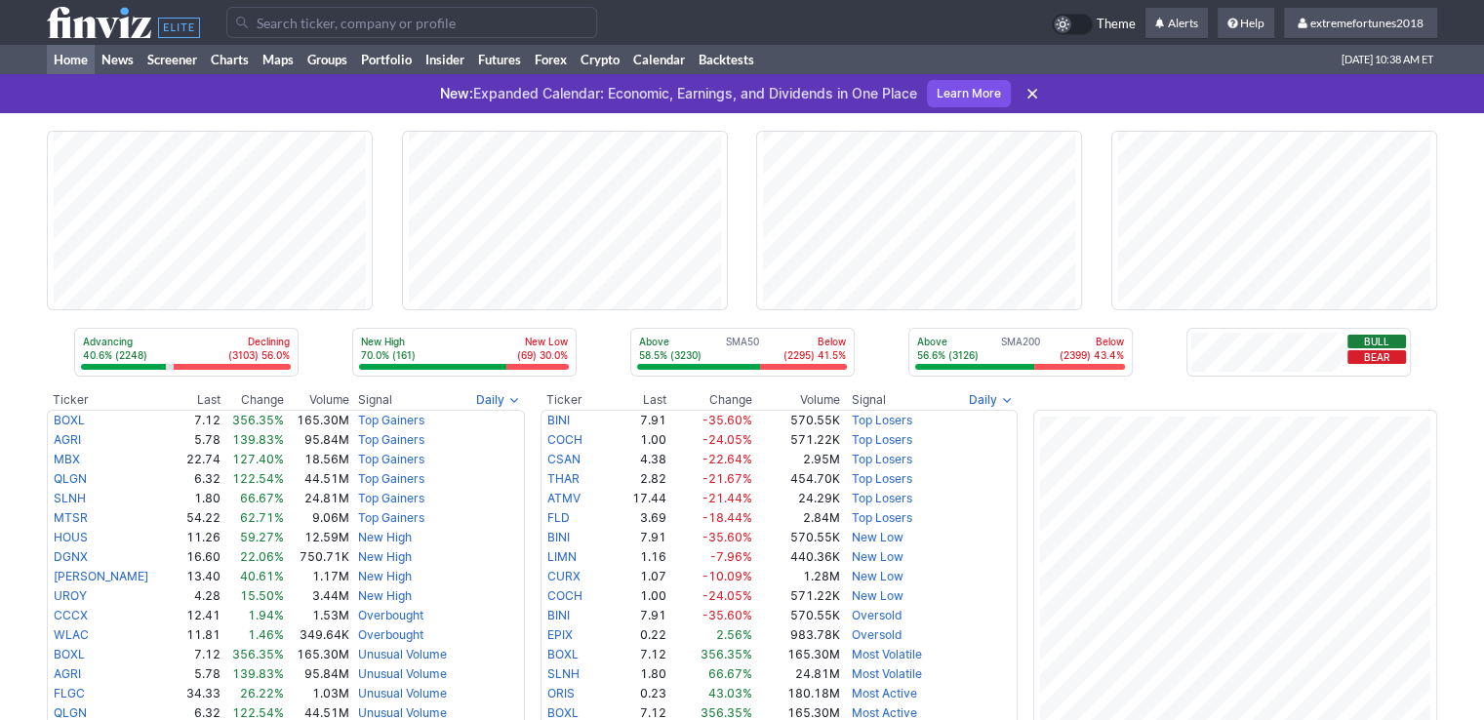
click at [389, 24] on input "Search" at bounding box center [411, 22] width 371 height 31
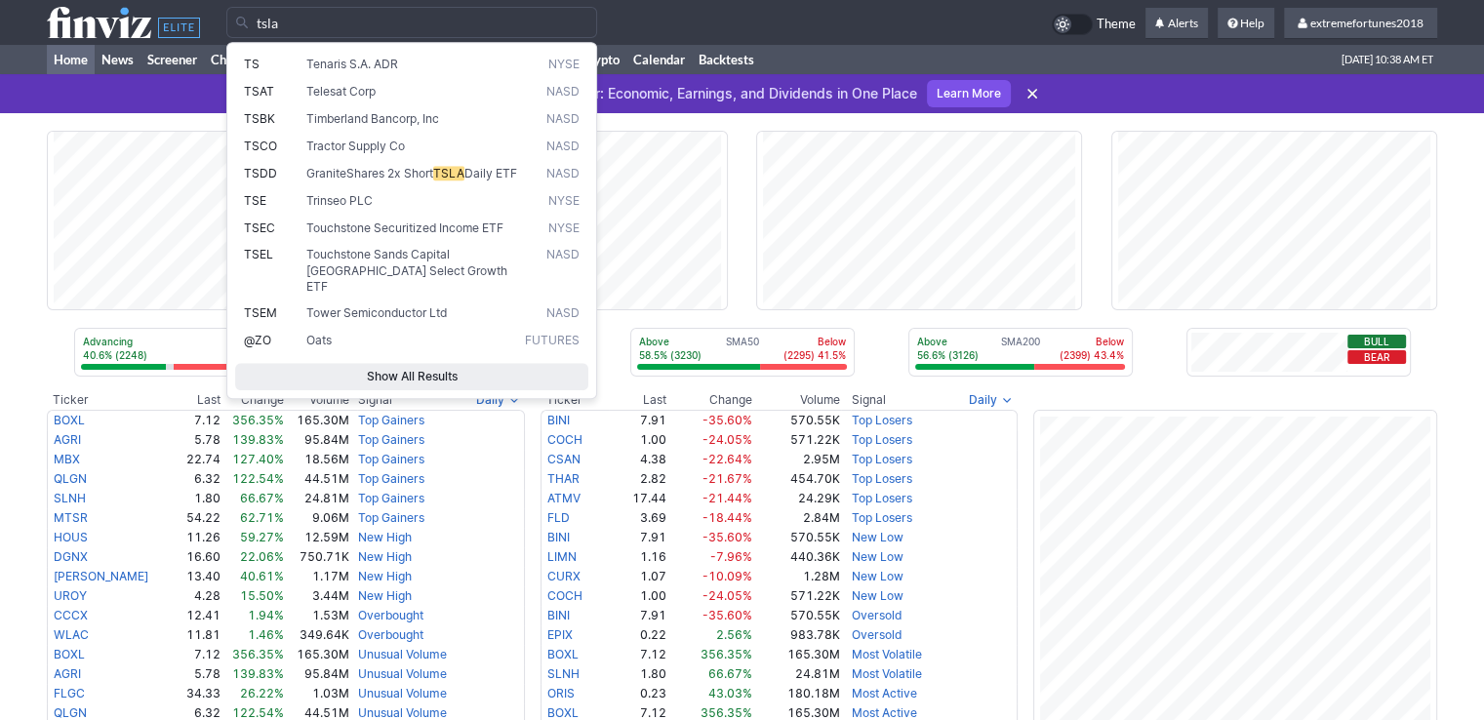
type input "tsla"
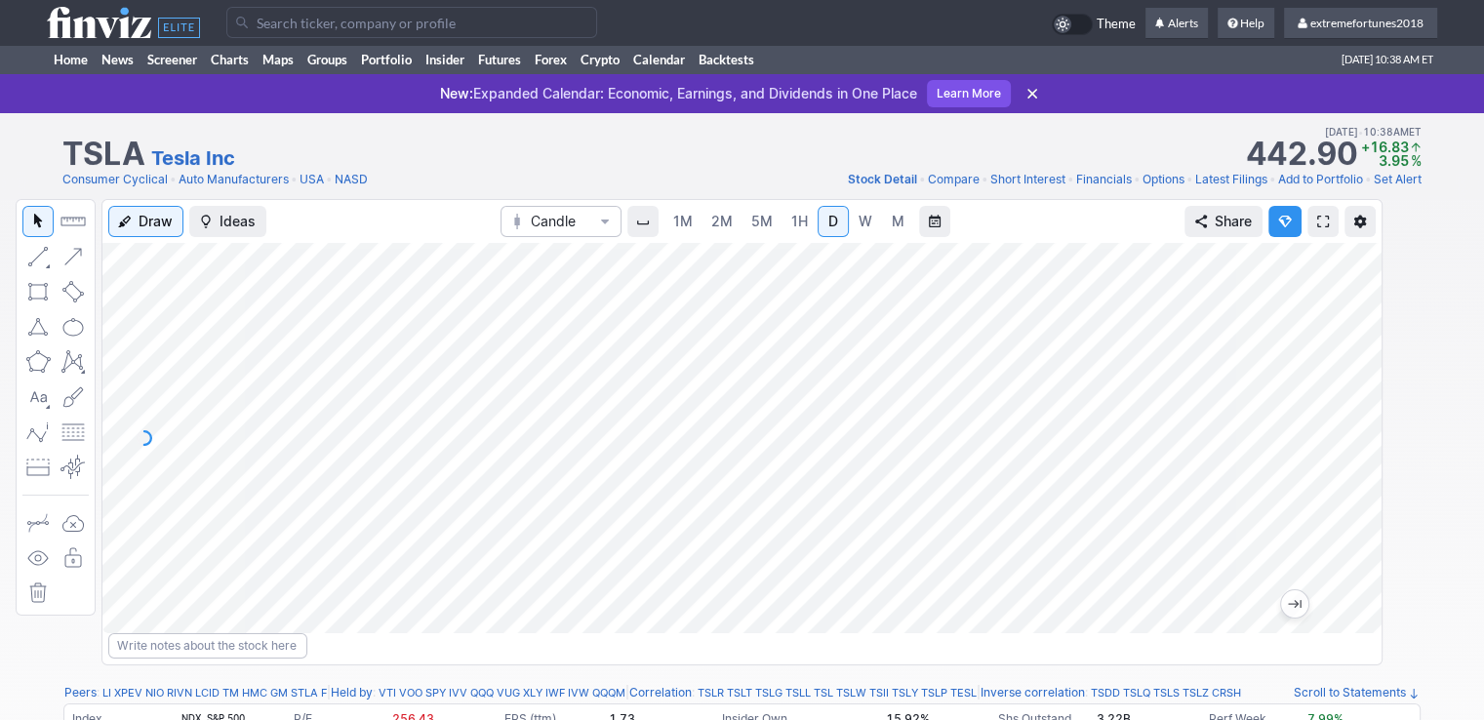
drag, startPoint x: 1346, startPoint y: 536, endPoint x: 1356, endPoint y: 444, distance: 92.3
click at [1356, 444] on div at bounding box center [1361, 434] width 41 height 342
drag, startPoint x: 1370, startPoint y: 451, endPoint x: 1367, endPoint y: 469, distance: 18.8
click at [1373, 473] on div at bounding box center [1361, 434] width 41 height 342
drag, startPoint x: 1368, startPoint y: 483, endPoint x: 1348, endPoint y: 489, distance: 21.3
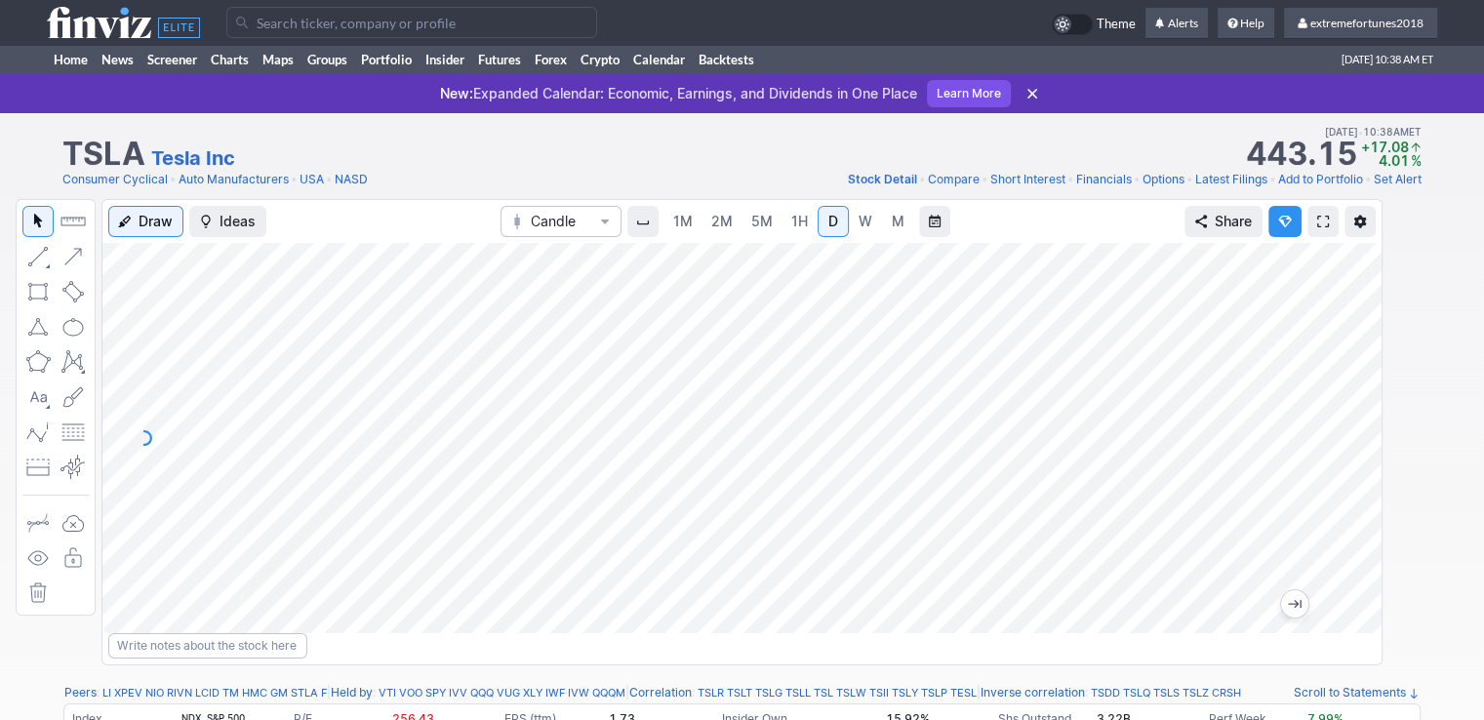
click at [1358, 490] on div at bounding box center [1361, 434] width 41 height 342
click at [301, 25] on input "Search" at bounding box center [411, 22] width 371 height 31
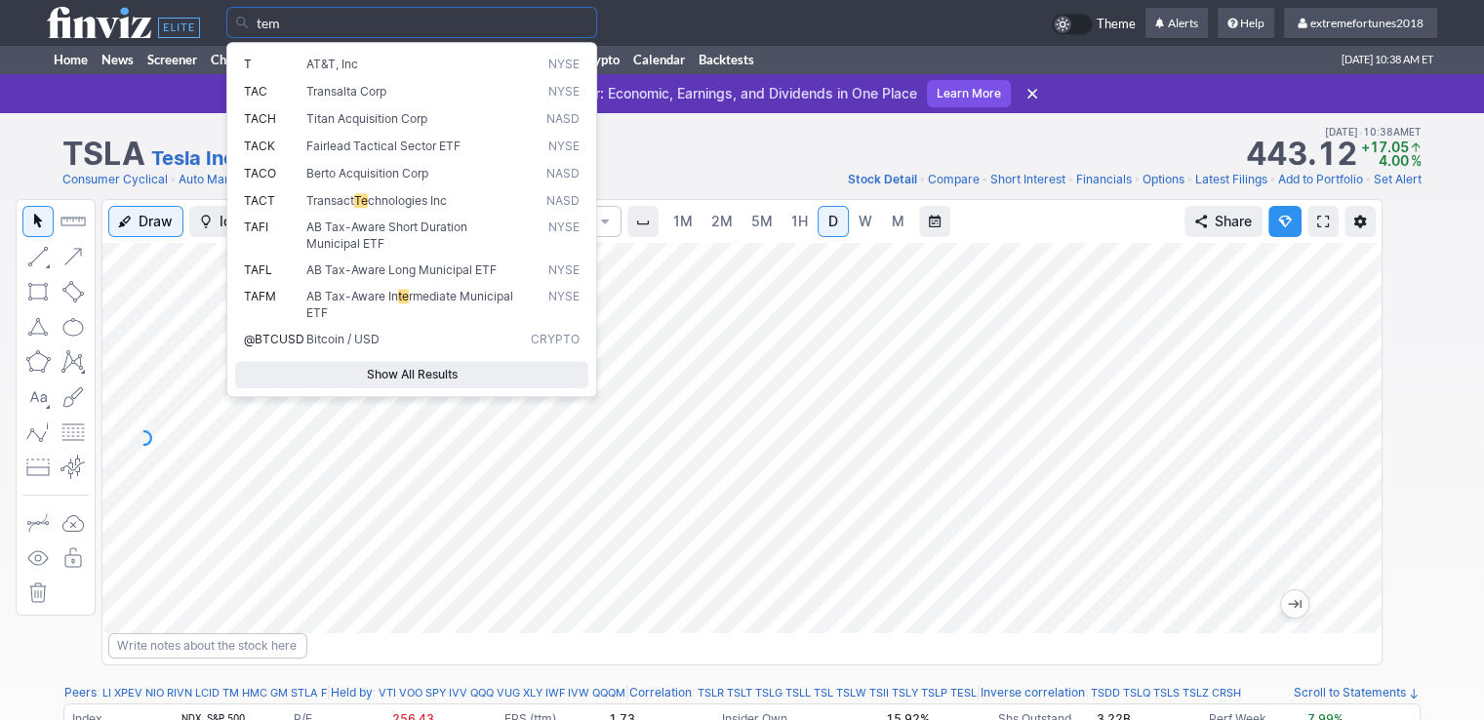
type input "tem"
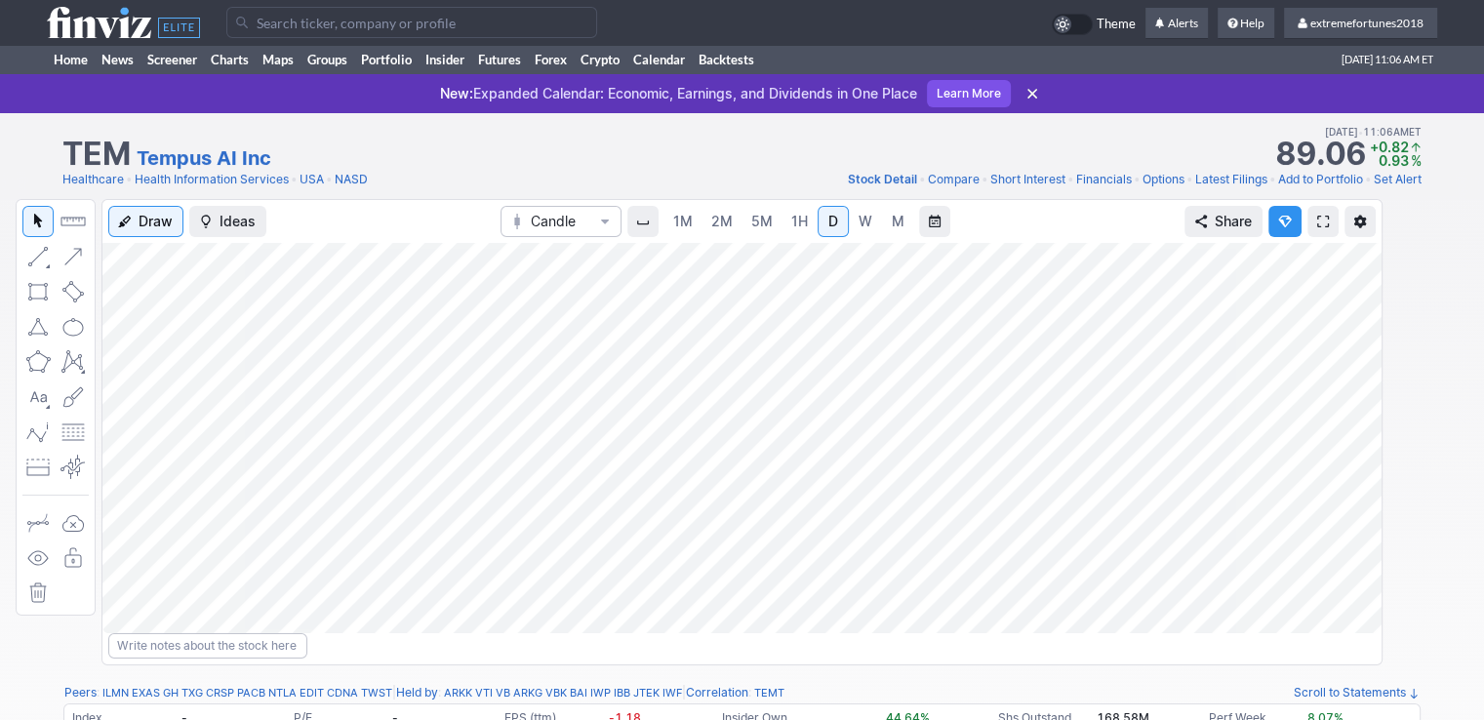
click at [368, 29] on input "Search" at bounding box center [411, 22] width 371 height 31
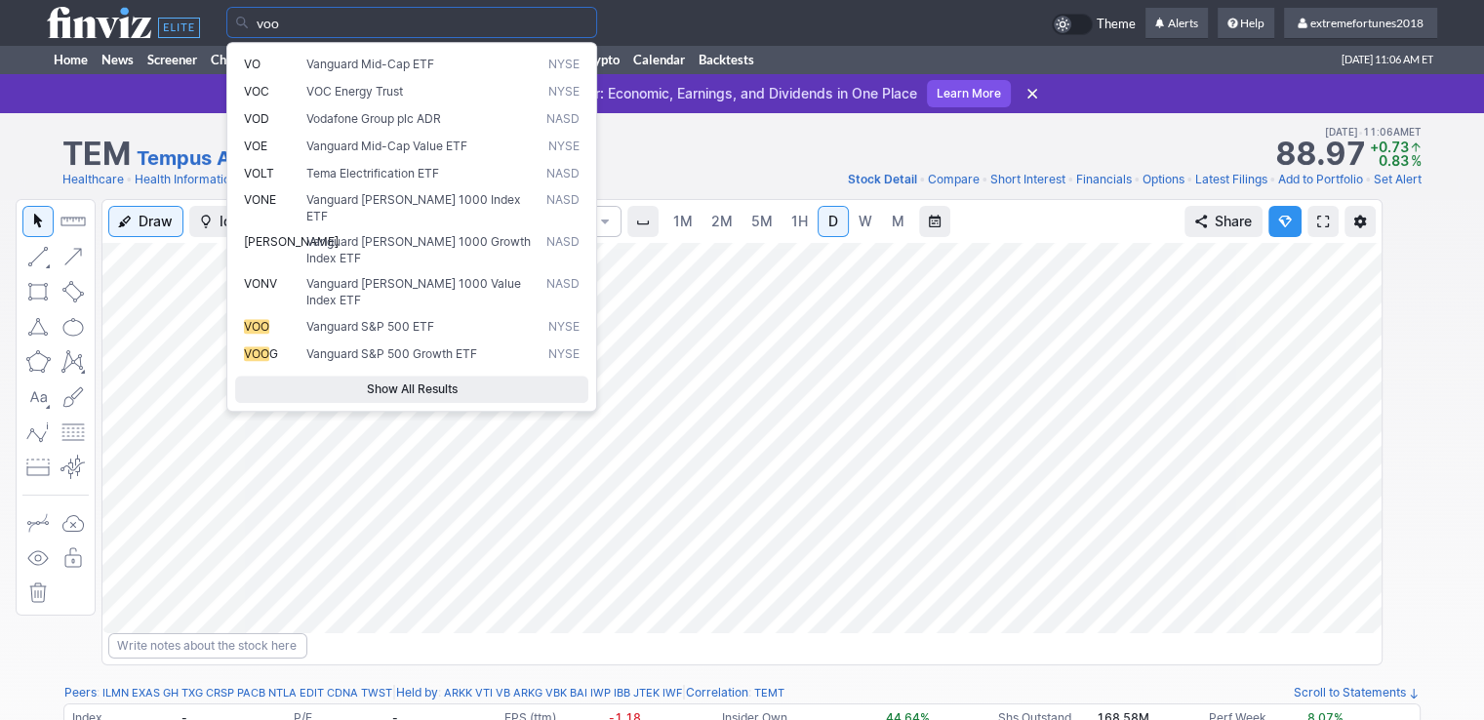
type input "voo"
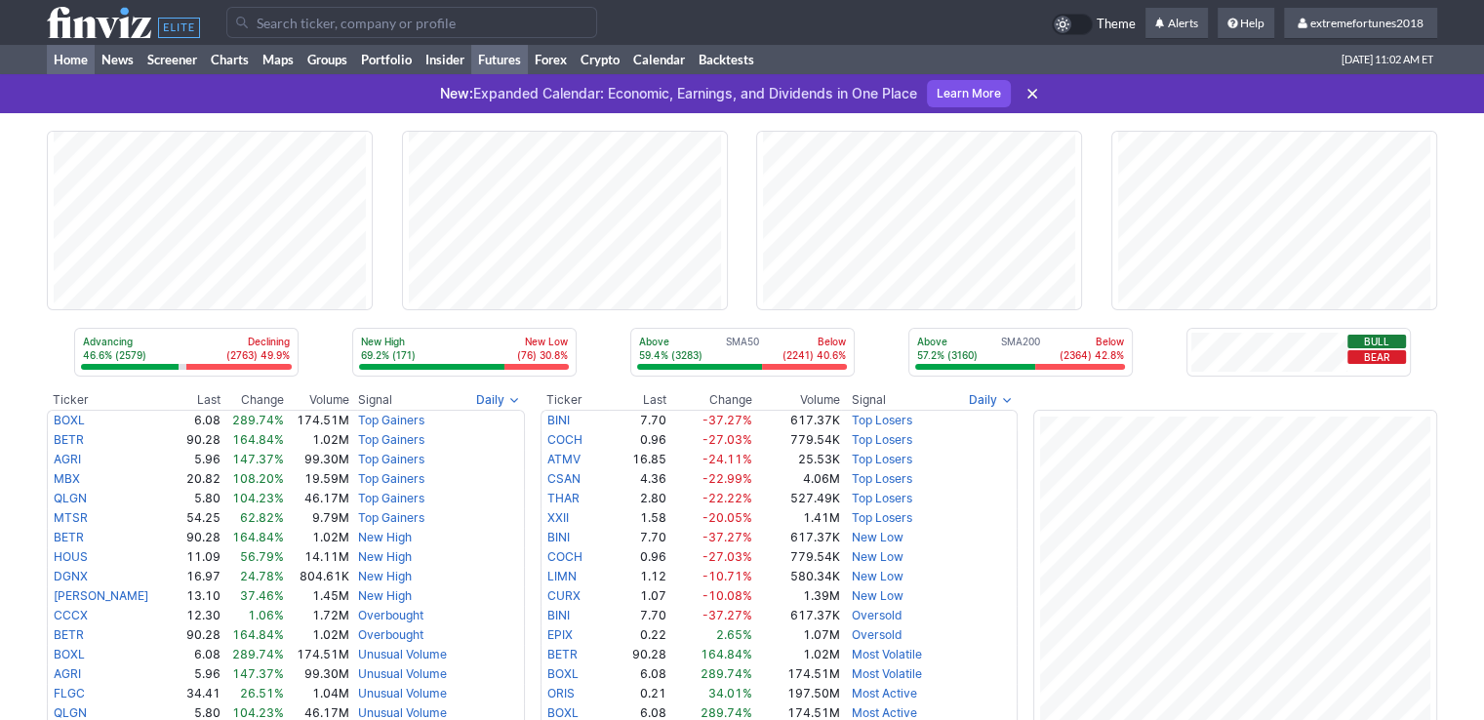
click at [494, 63] on link "Futures" at bounding box center [499, 59] width 57 height 29
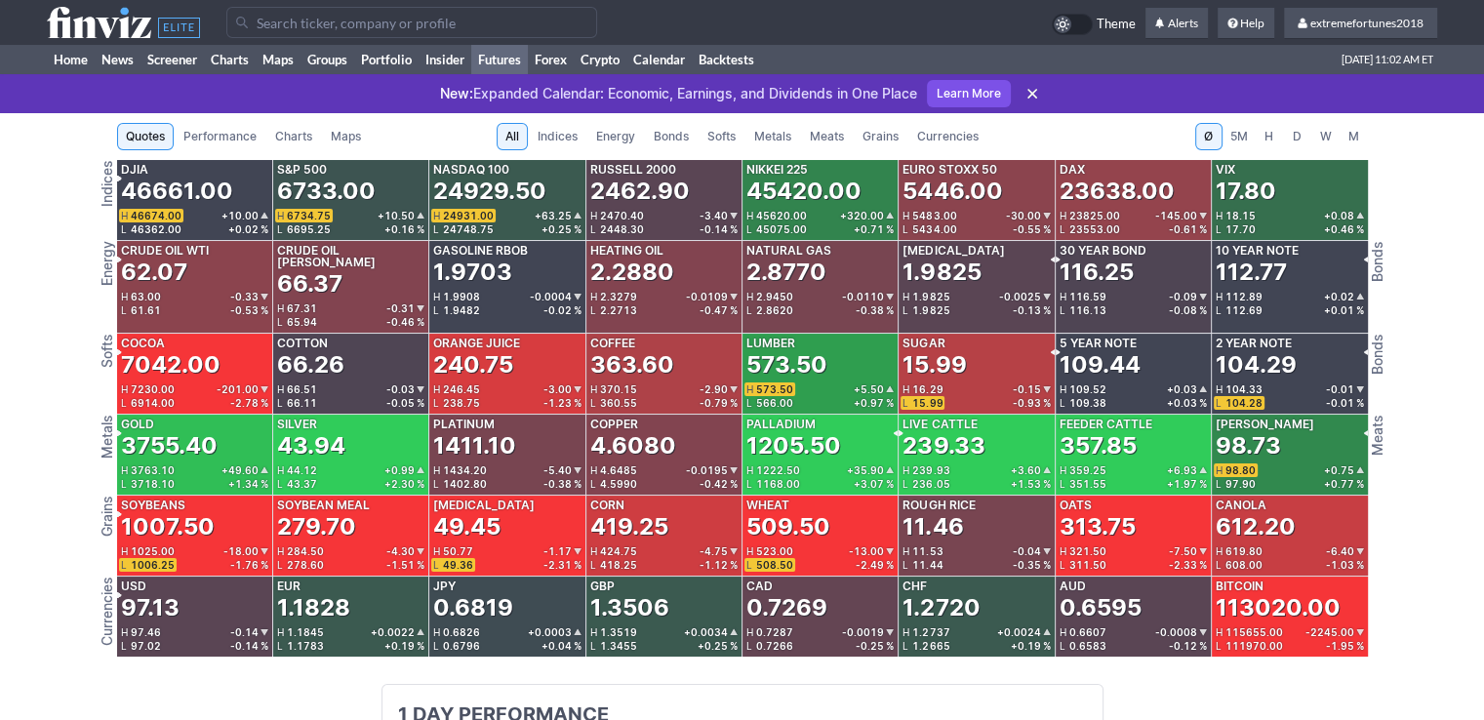
click at [946, 141] on span "Currencies" at bounding box center [947, 137] width 61 height 20
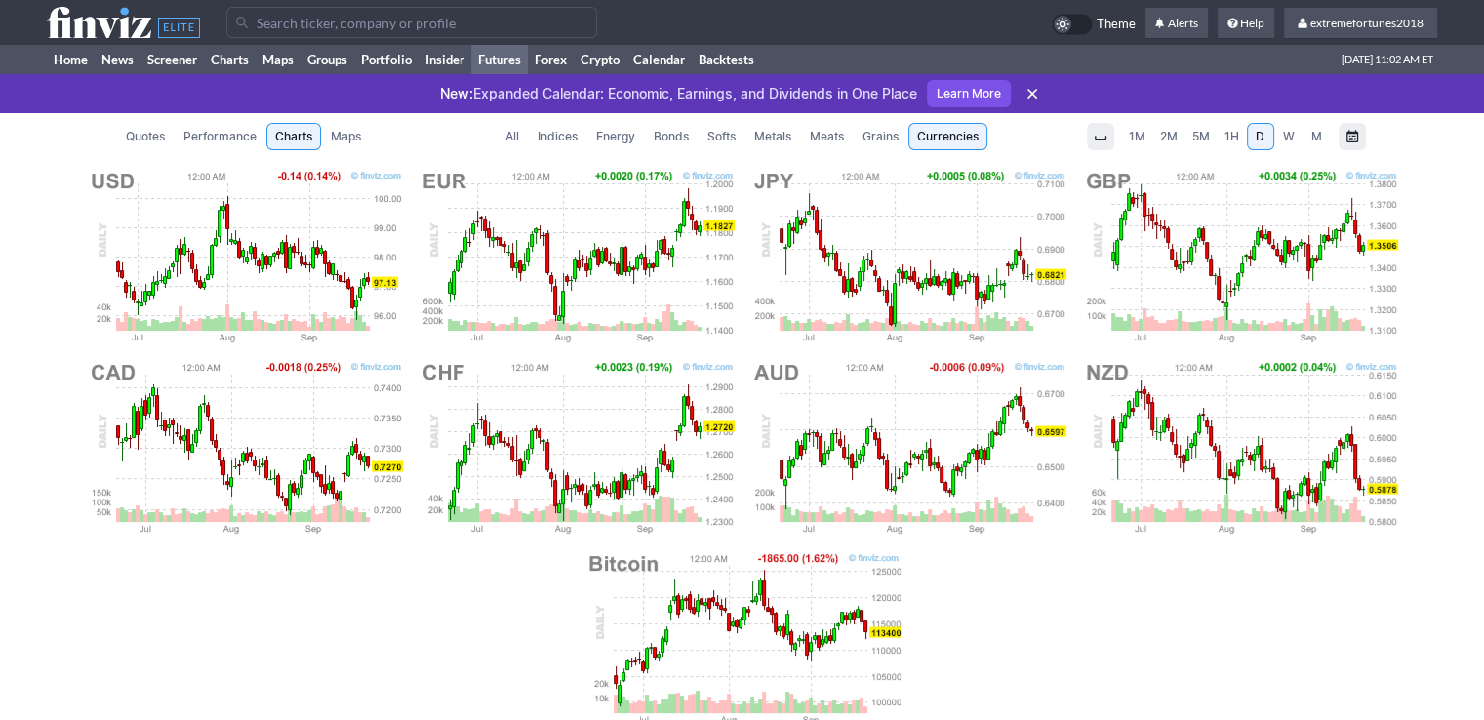
click at [847, 140] on link "Meats" at bounding box center [827, 136] width 52 height 27
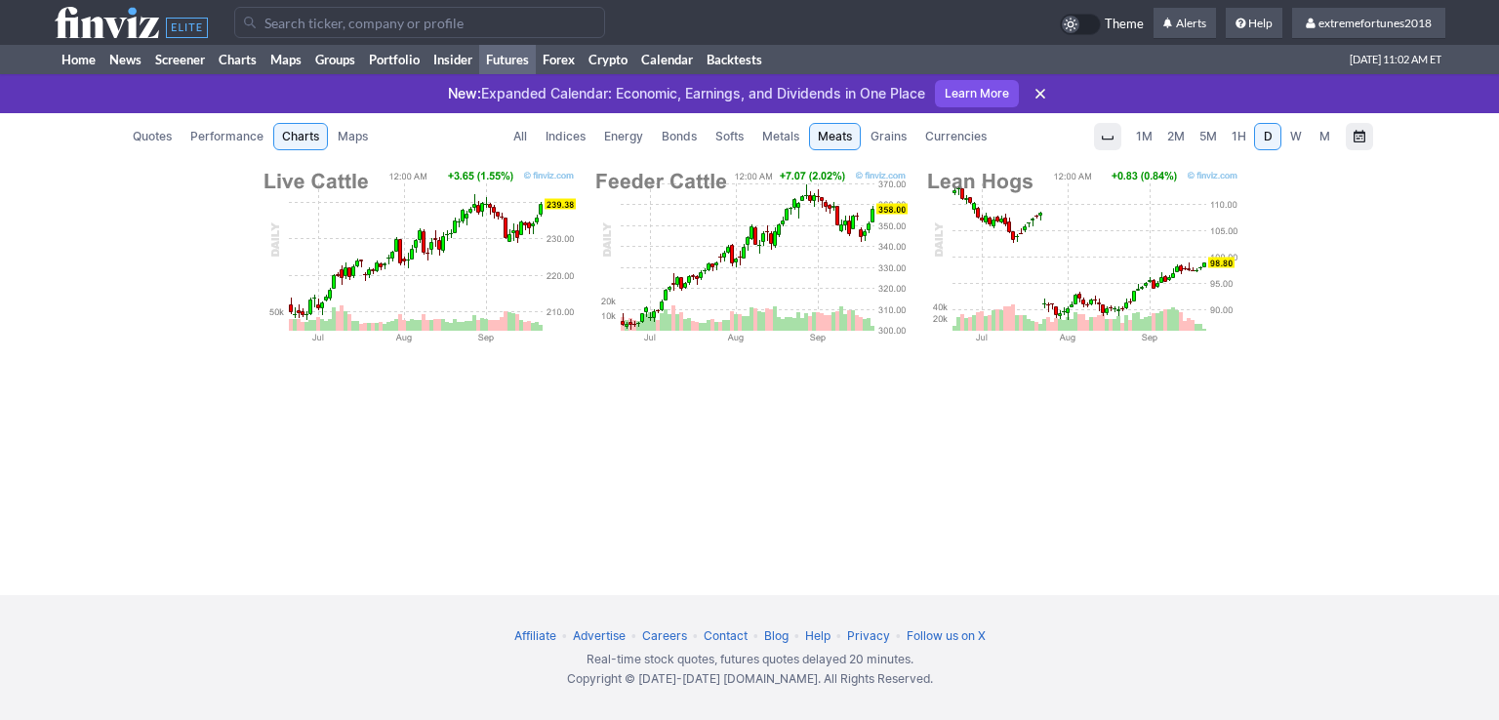
click at [785, 137] on span "Metals" at bounding box center [780, 137] width 37 height 20
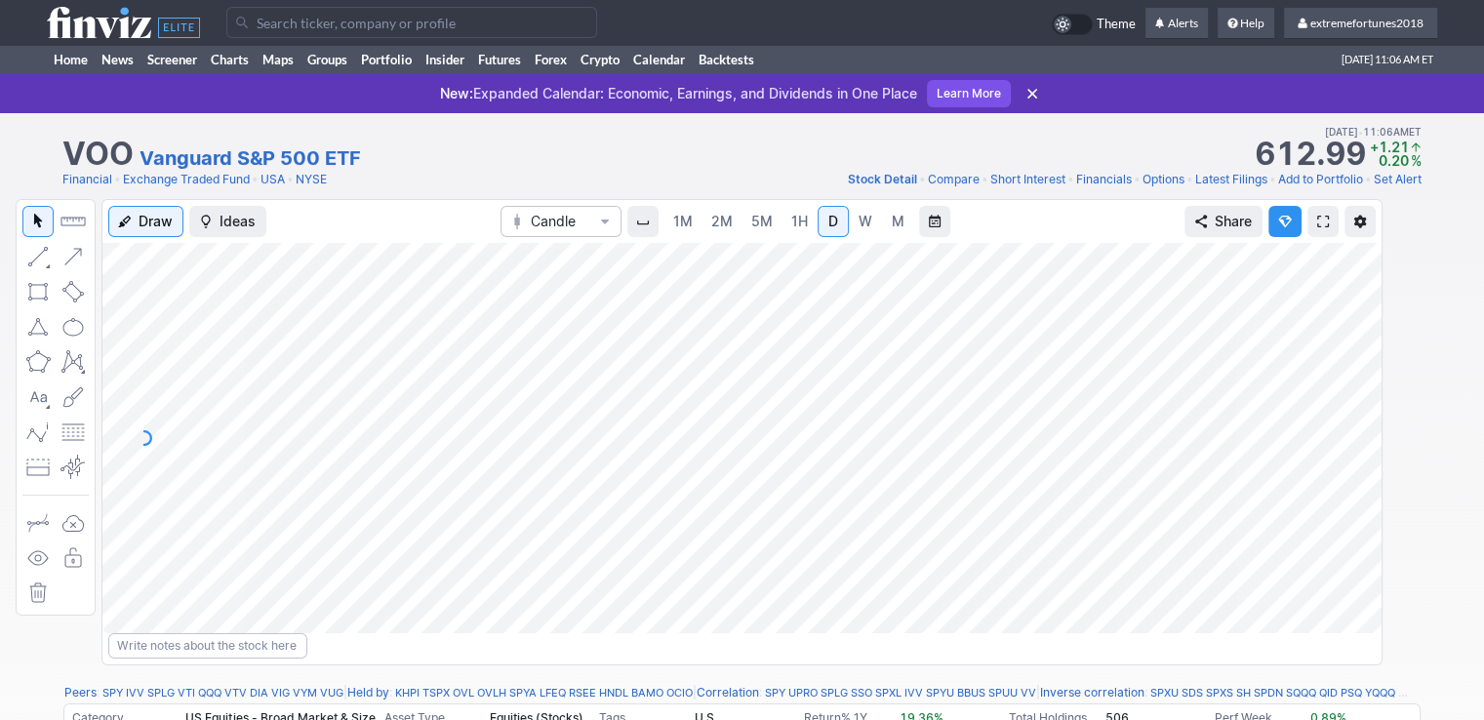
drag, startPoint x: 1350, startPoint y: 434, endPoint x: 1350, endPoint y: 367, distance: 67.3
click at [1350, 367] on div at bounding box center [1361, 434] width 41 height 342
drag, startPoint x: 1362, startPoint y: 489, endPoint x: 1358, endPoint y: 453, distance: 36.3
click at [1358, 453] on div at bounding box center [1361, 434] width 41 height 342
click at [354, 22] on input "Search" at bounding box center [411, 22] width 371 height 31
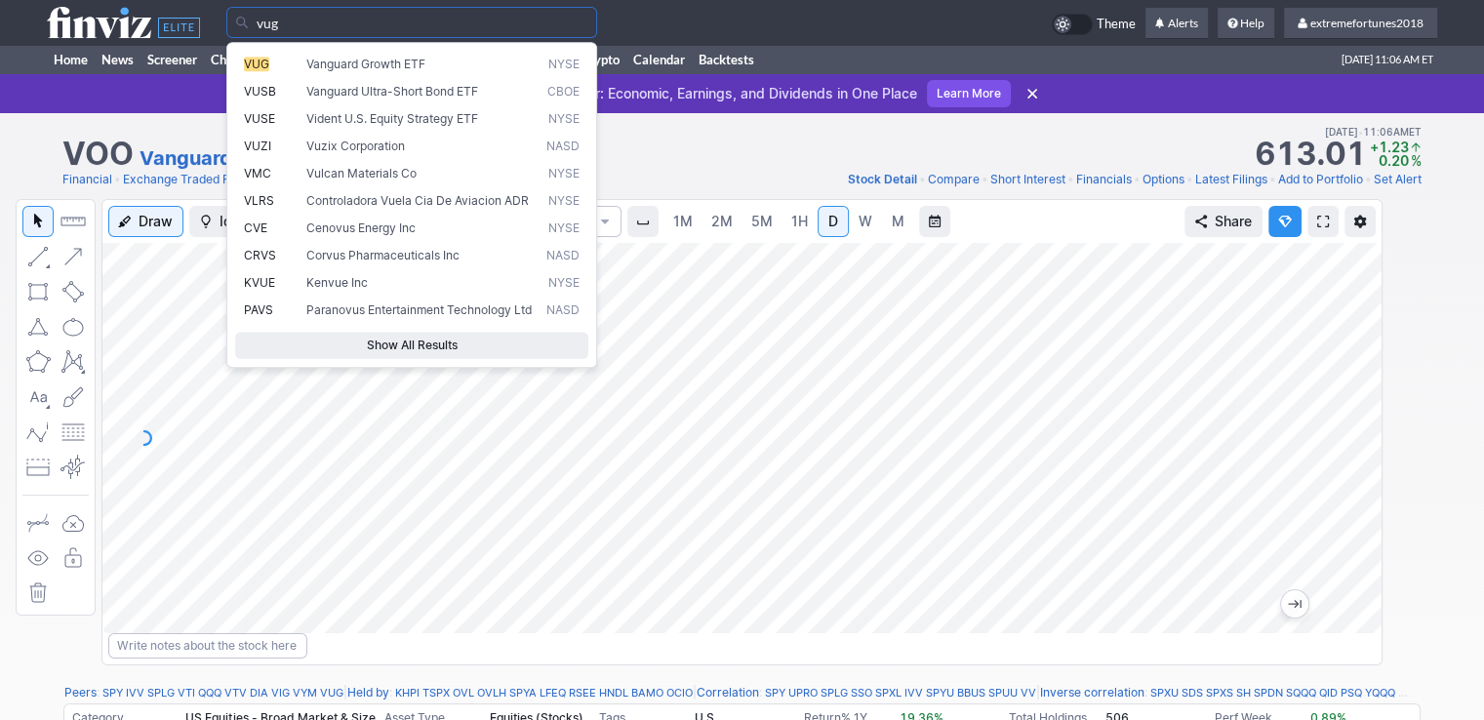
type input "vug"
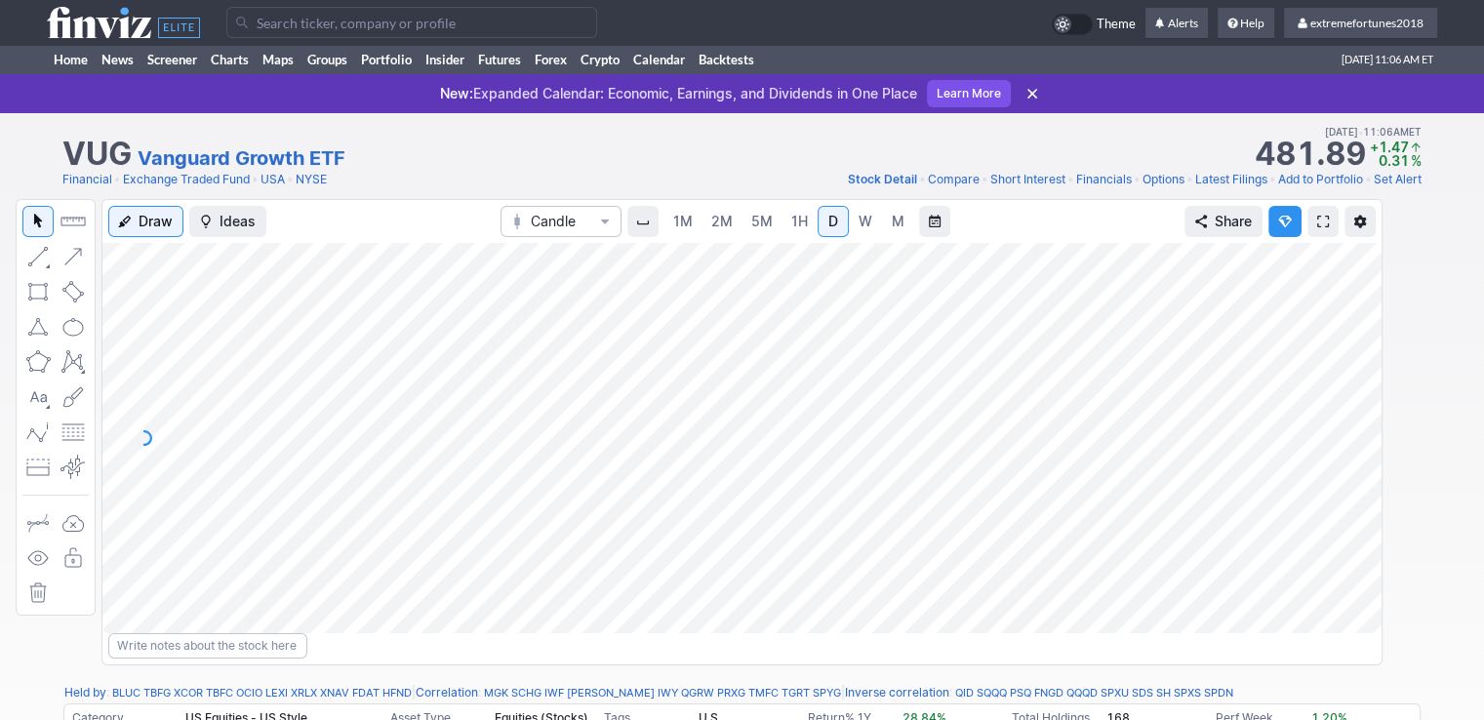
drag, startPoint x: 1364, startPoint y: 496, endPoint x: 1364, endPoint y: 478, distance: 17.6
click at [1364, 478] on div at bounding box center [1361, 434] width 41 height 342
